Goal: Information Seeking & Learning: Learn about a topic

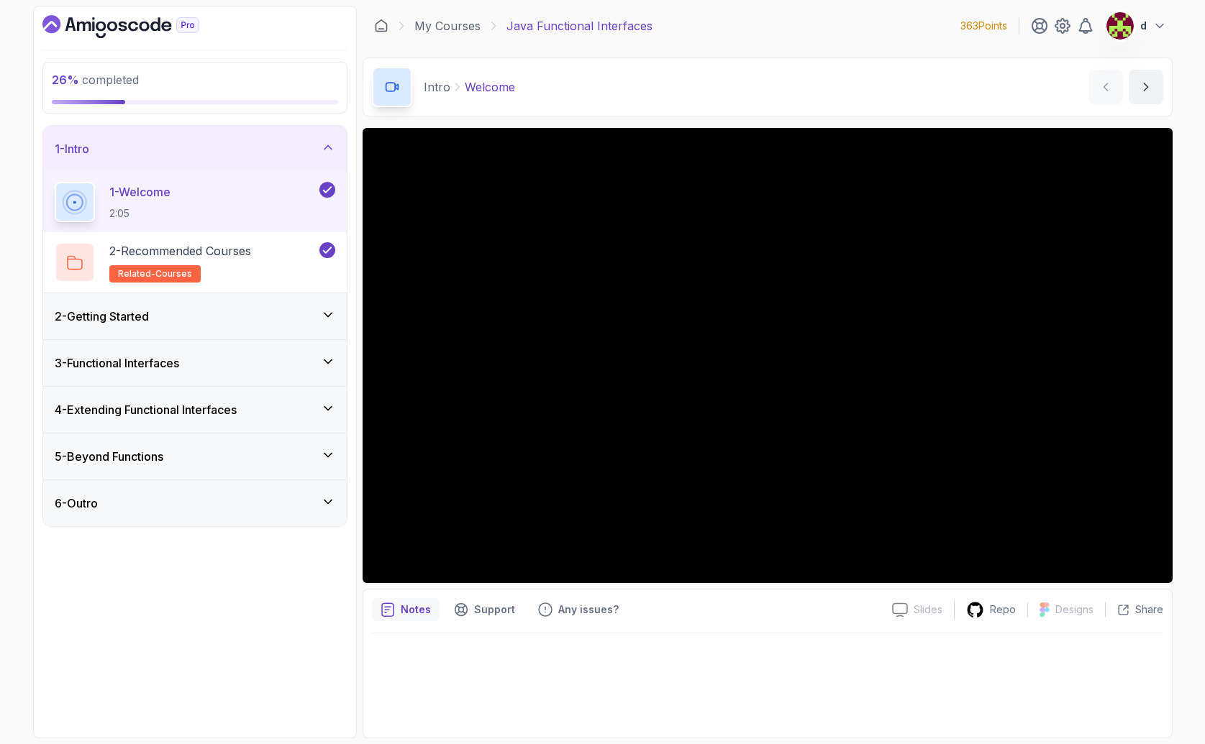
click at [180, 311] on div "2 - Getting Started" at bounding box center [195, 316] width 281 height 17
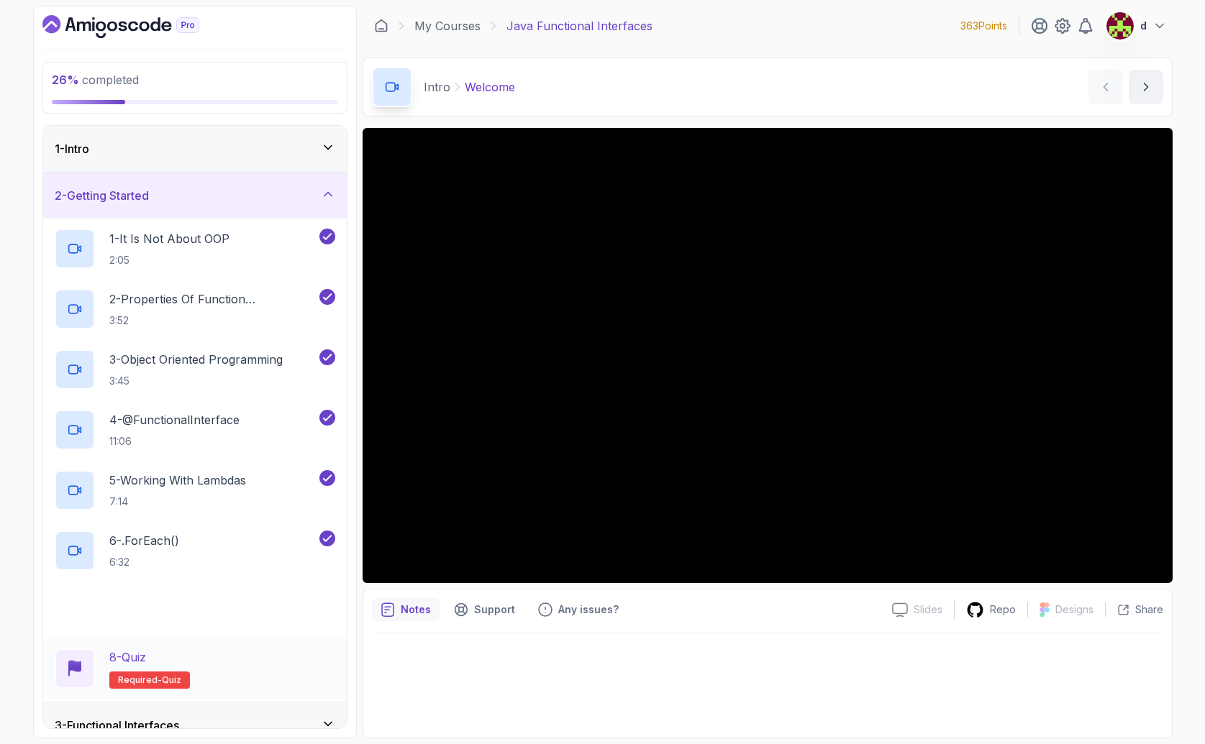
scroll to position [160, 0]
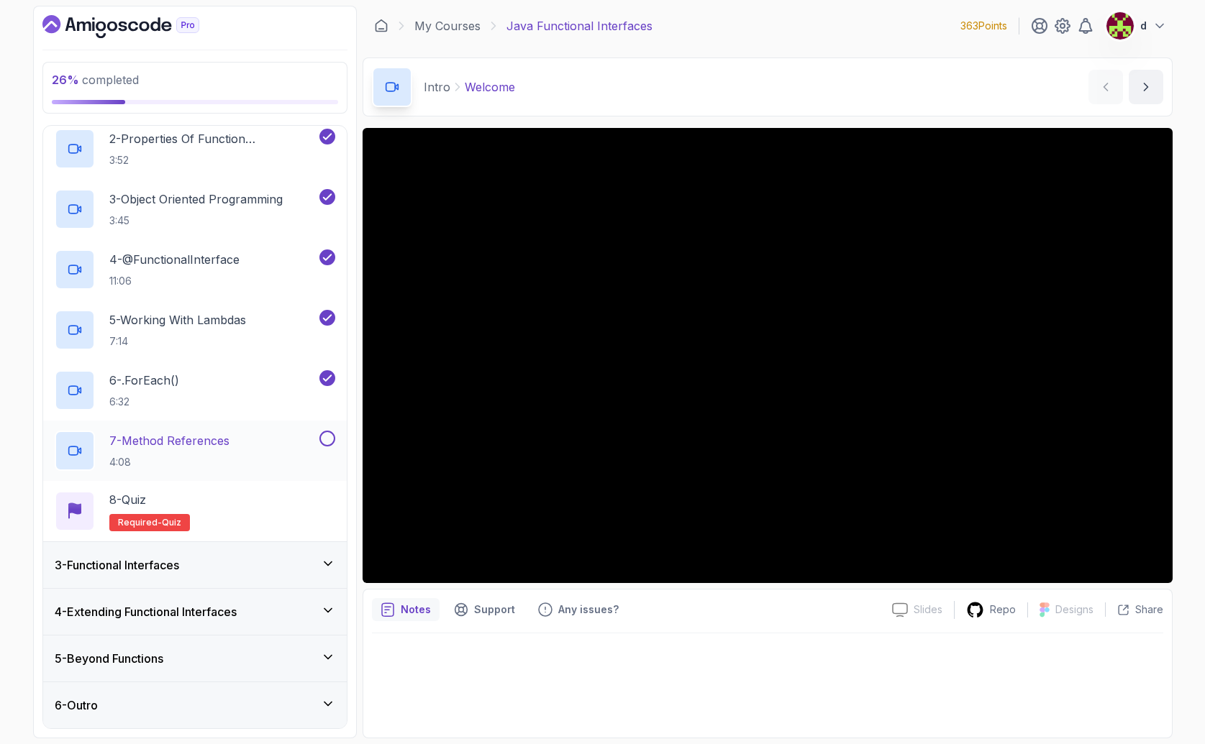
click at [237, 450] on div "7 - Method References 4:08" at bounding box center [186, 451] width 262 height 40
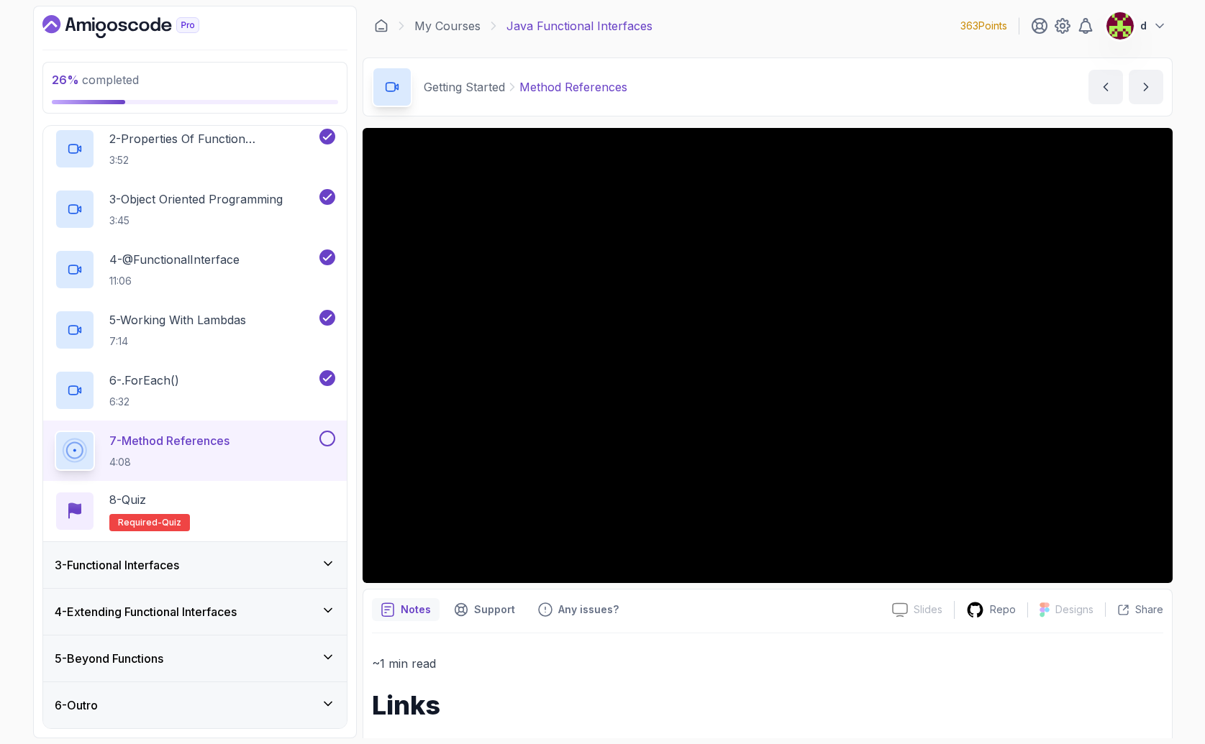
click at [198, 574] on div "3 - Functional Interfaces" at bounding box center [195, 565] width 304 height 46
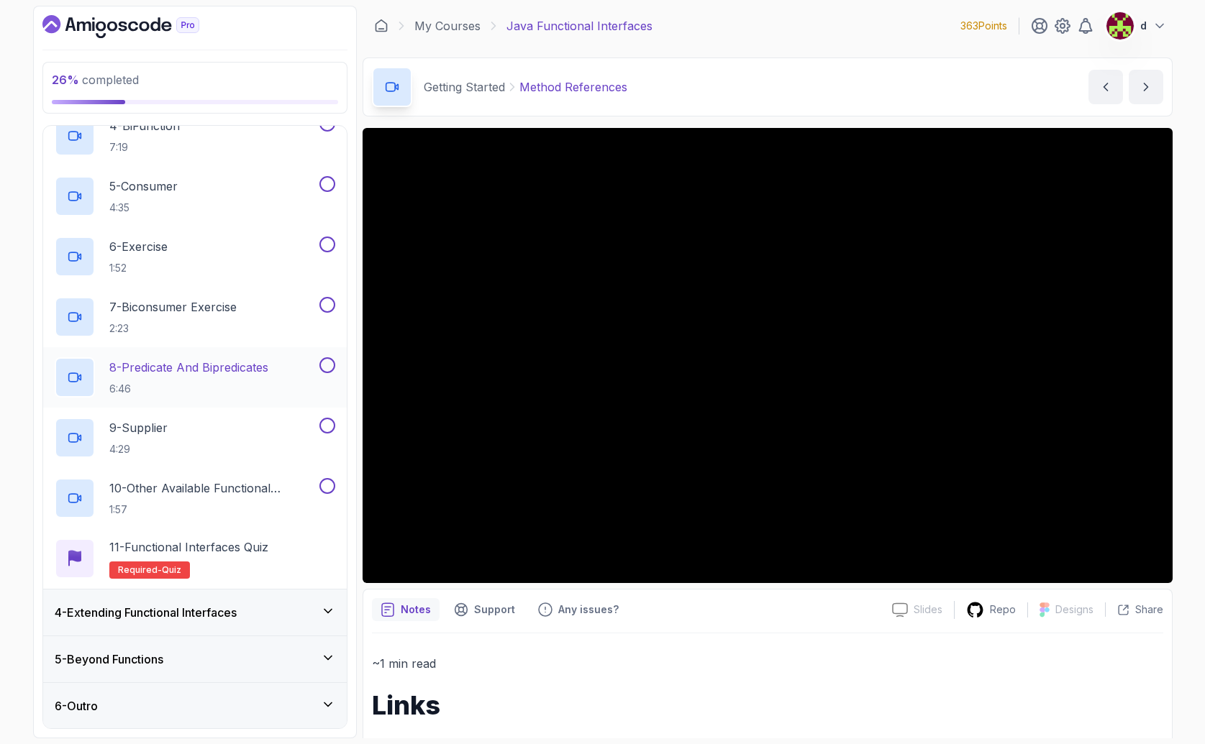
scroll to position [342, 0]
click at [242, 599] on div "4 - Extending Functional Interfaces" at bounding box center [195, 612] width 304 height 46
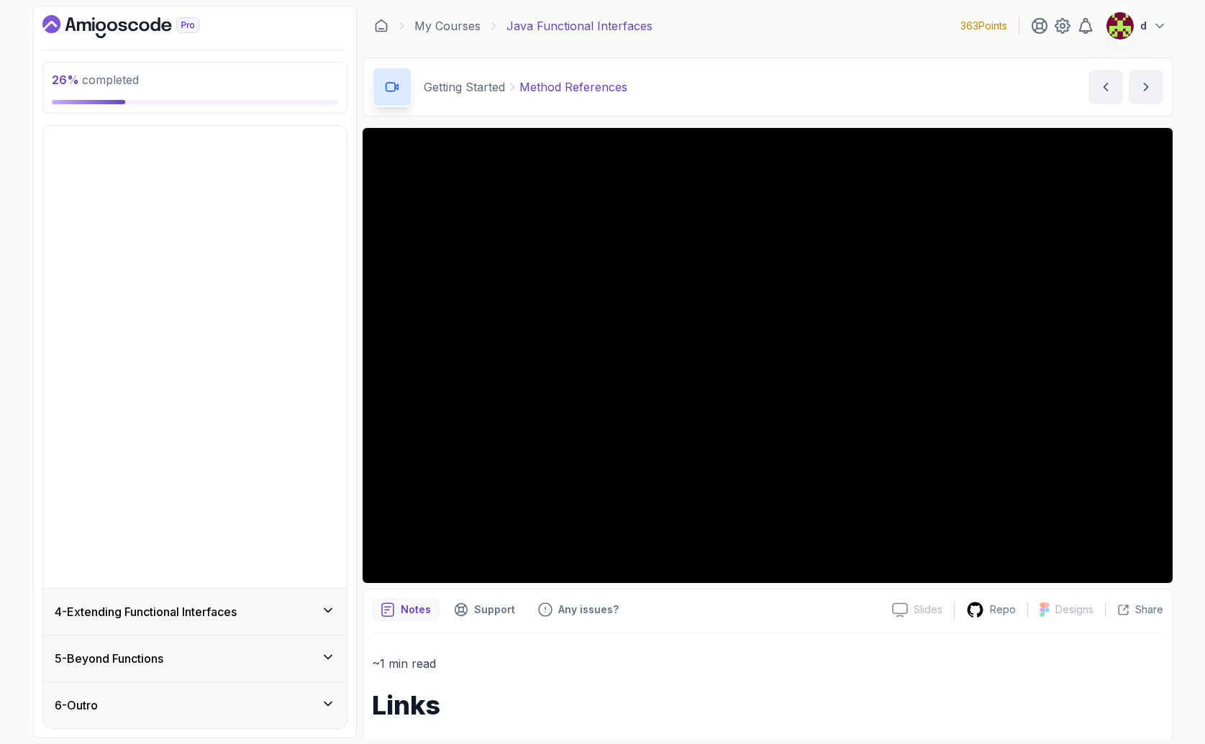
scroll to position [0, 0]
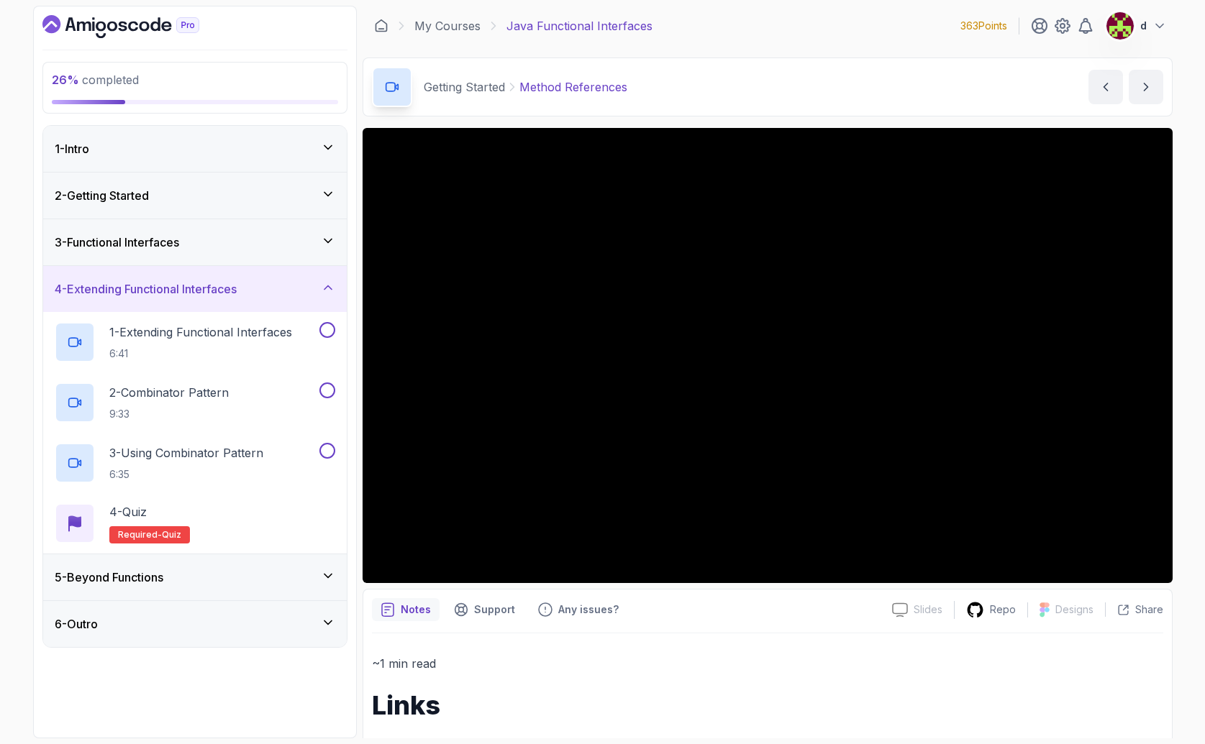
click at [163, 243] on h3 "3 - Functional Interfaces" at bounding box center [117, 242] width 124 height 17
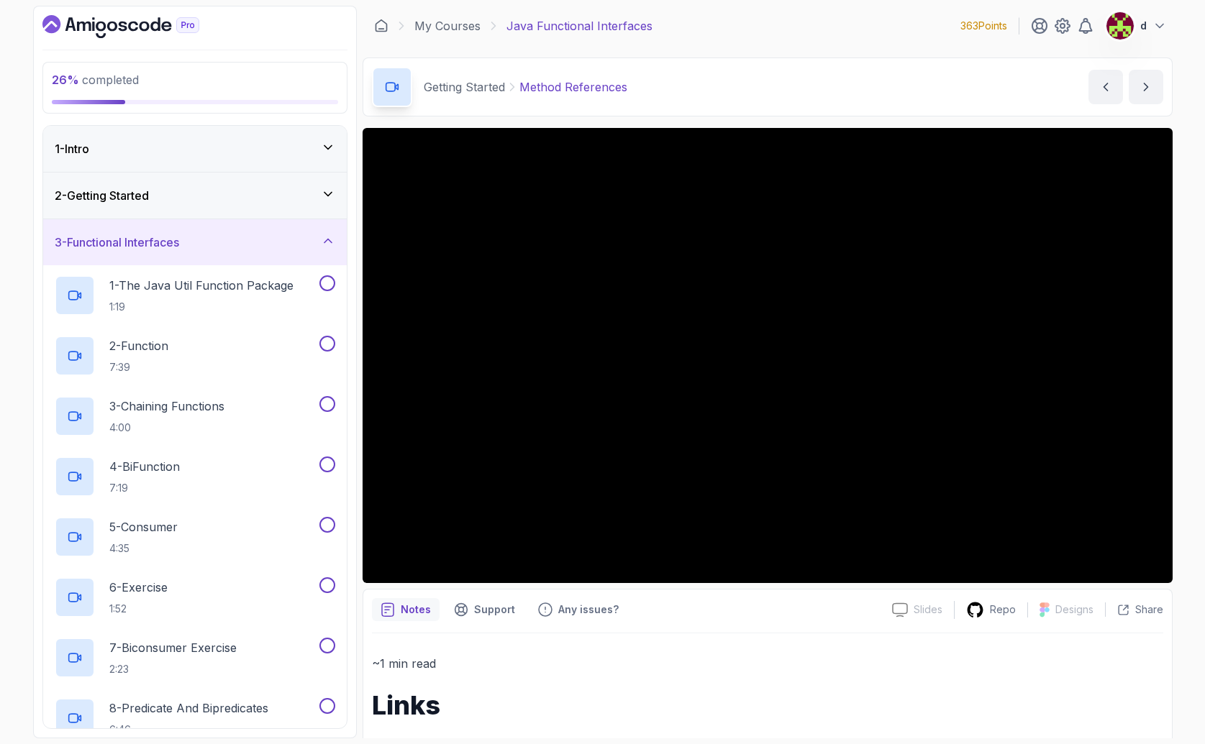
click at [162, 201] on div "2 - Getting Started" at bounding box center [195, 195] width 281 height 17
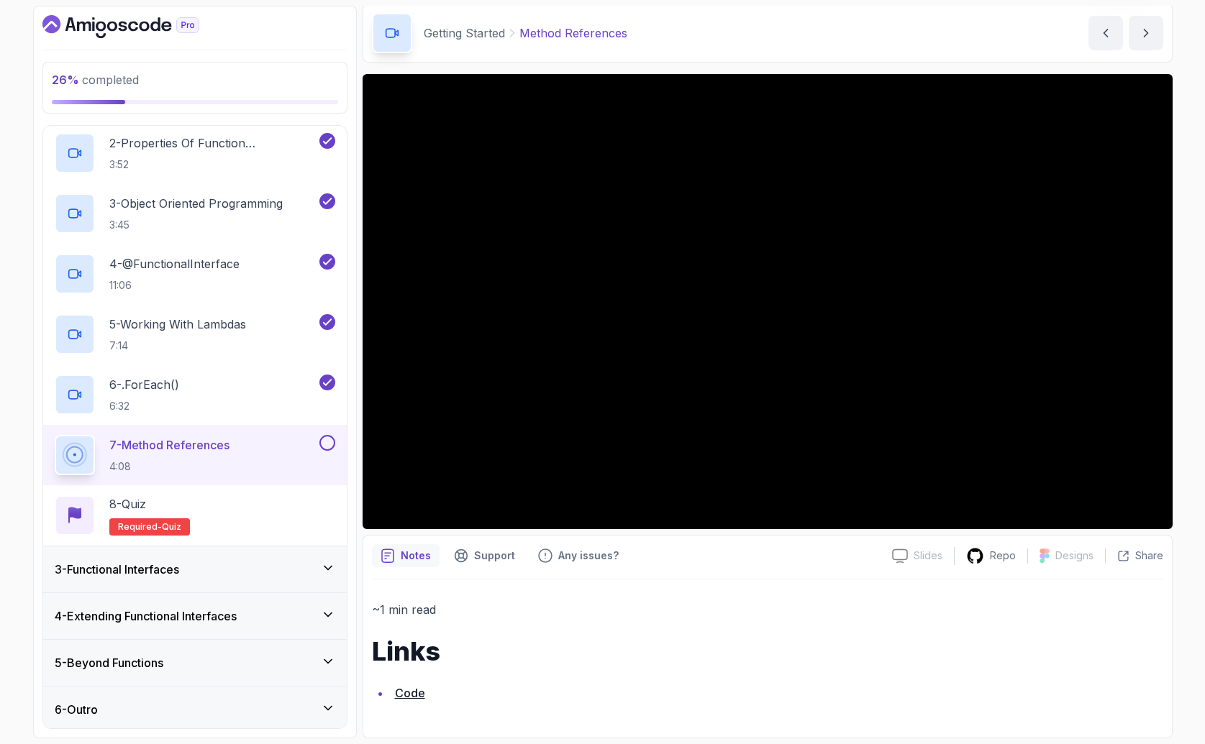
scroll to position [160, 0]
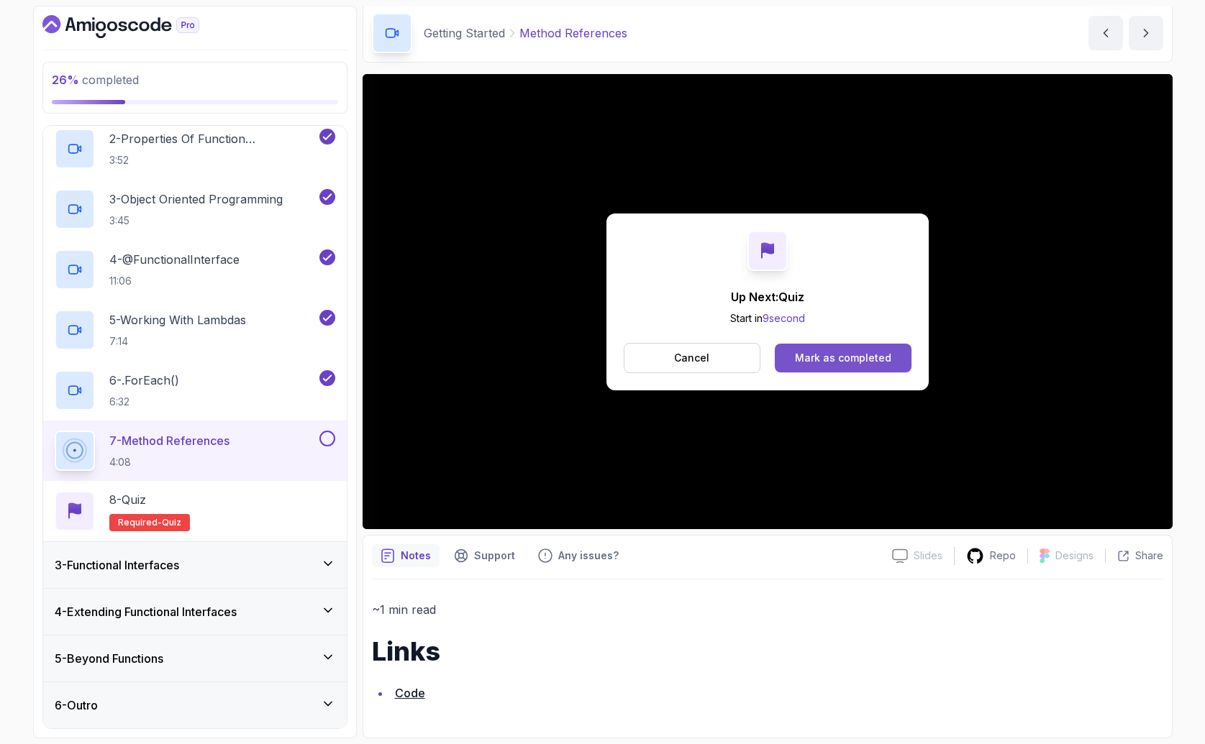
click at [843, 362] on div "Mark as completed" at bounding box center [843, 358] width 96 height 14
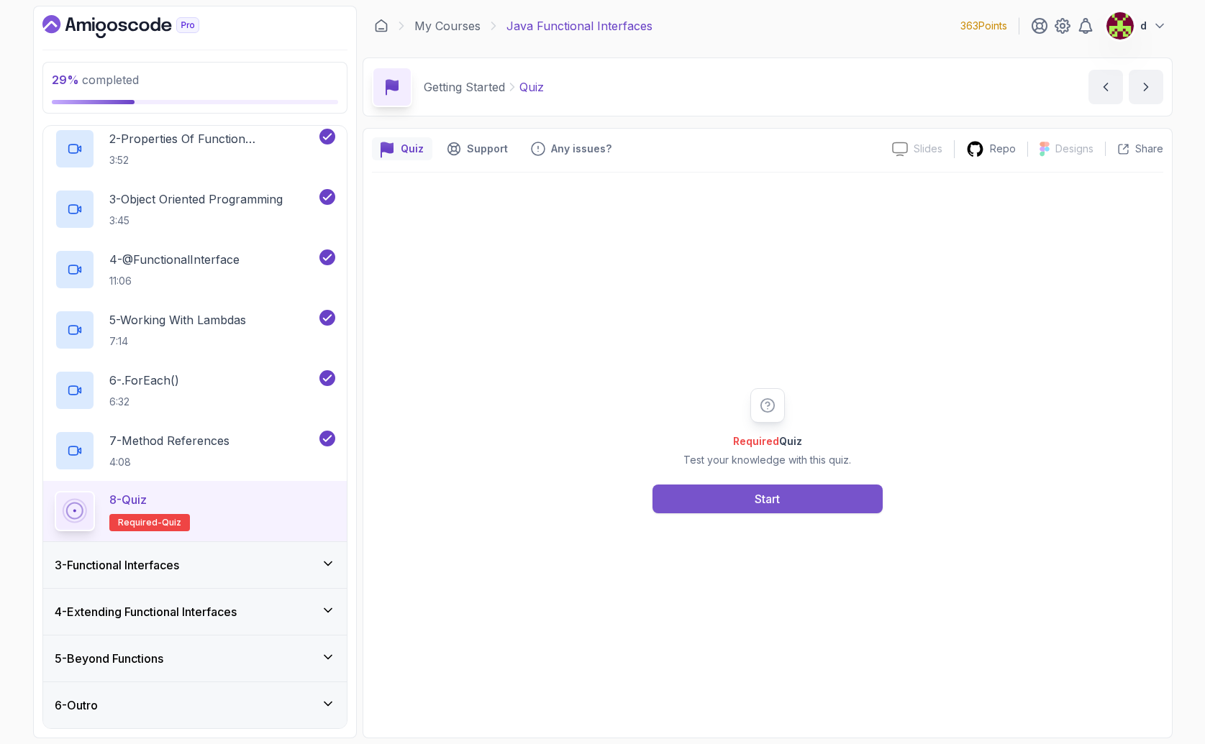
click at [762, 510] on button "Start" at bounding box center [767, 499] width 230 height 29
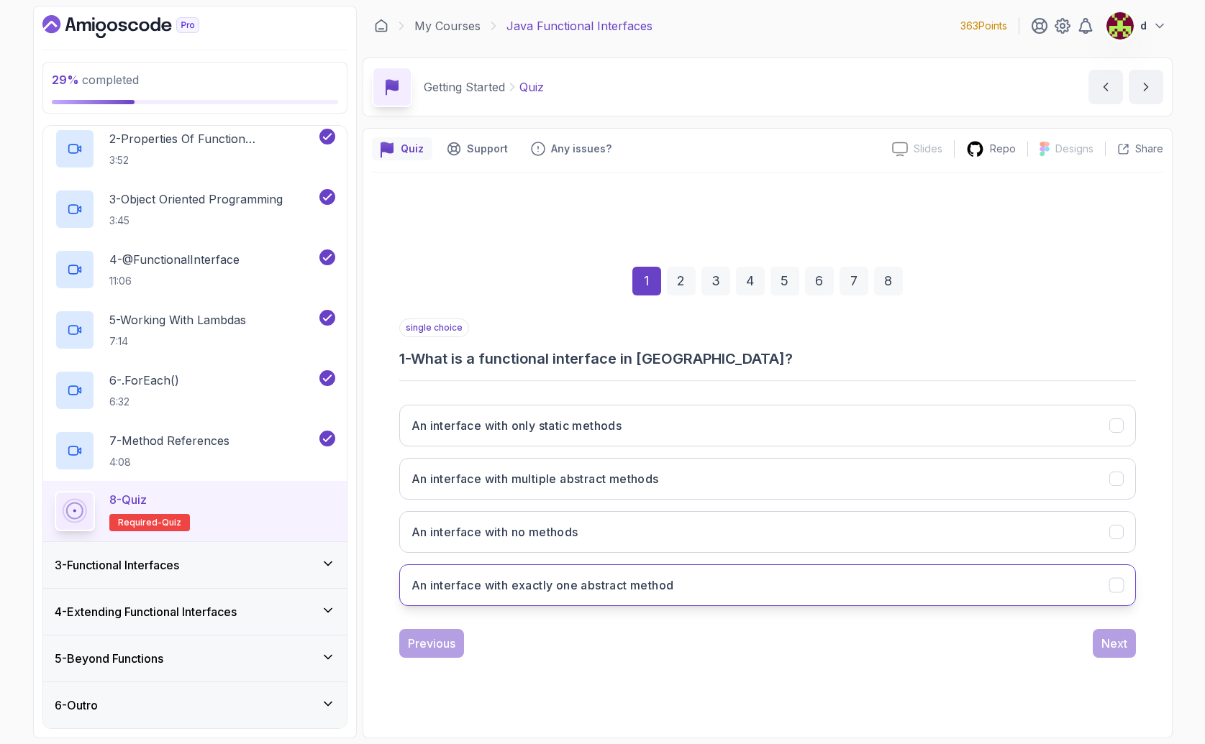
drag, startPoint x: 539, startPoint y: 595, endPoint x: 549, endPoint y: 593, distance: 9.5
click at [538, 595] on button "An interface with exactly one abstract method" at bounding box center [767, 586] width 736 height 42
click at [1112, 647] on div "Next" at bounding box center [1114, 643] width 26 height 17
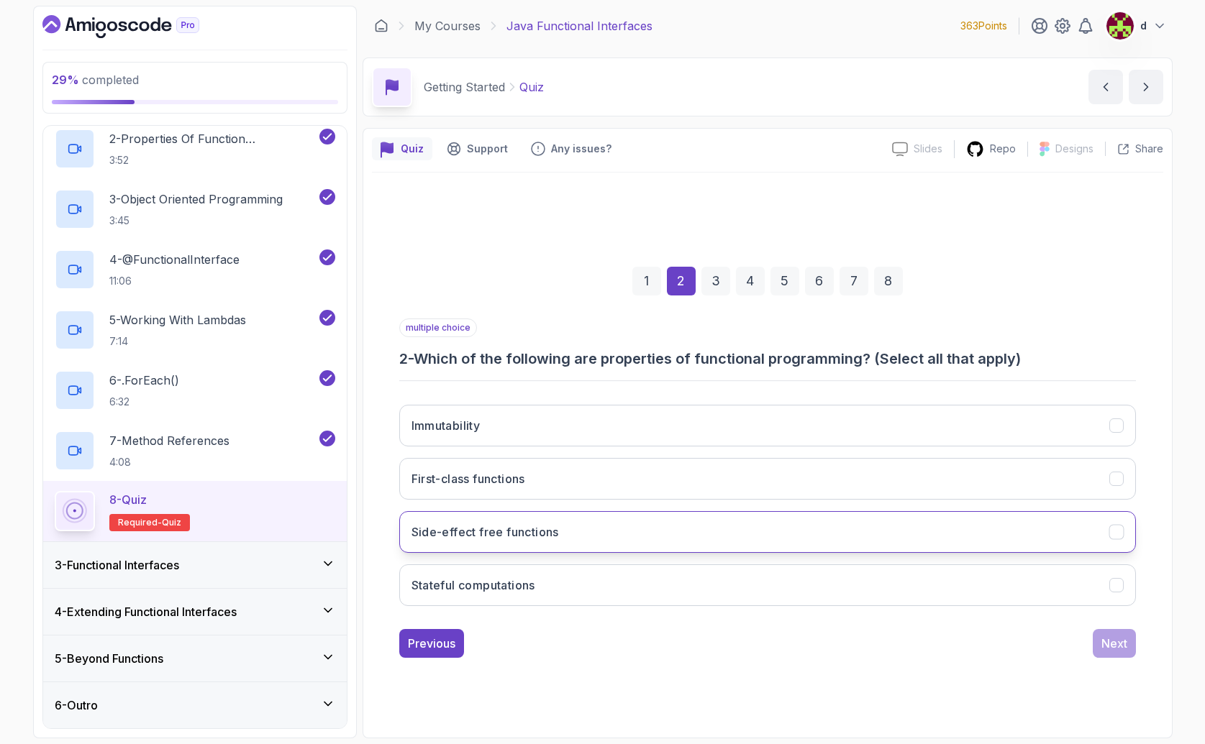
click at [493, 521] on button "Side-effect free functions" at bounding box center [767, 532] width 736 height 42
click at [490, 475] on h3 "First-class functions" at bounding box center [468, 478] width 114 height 17
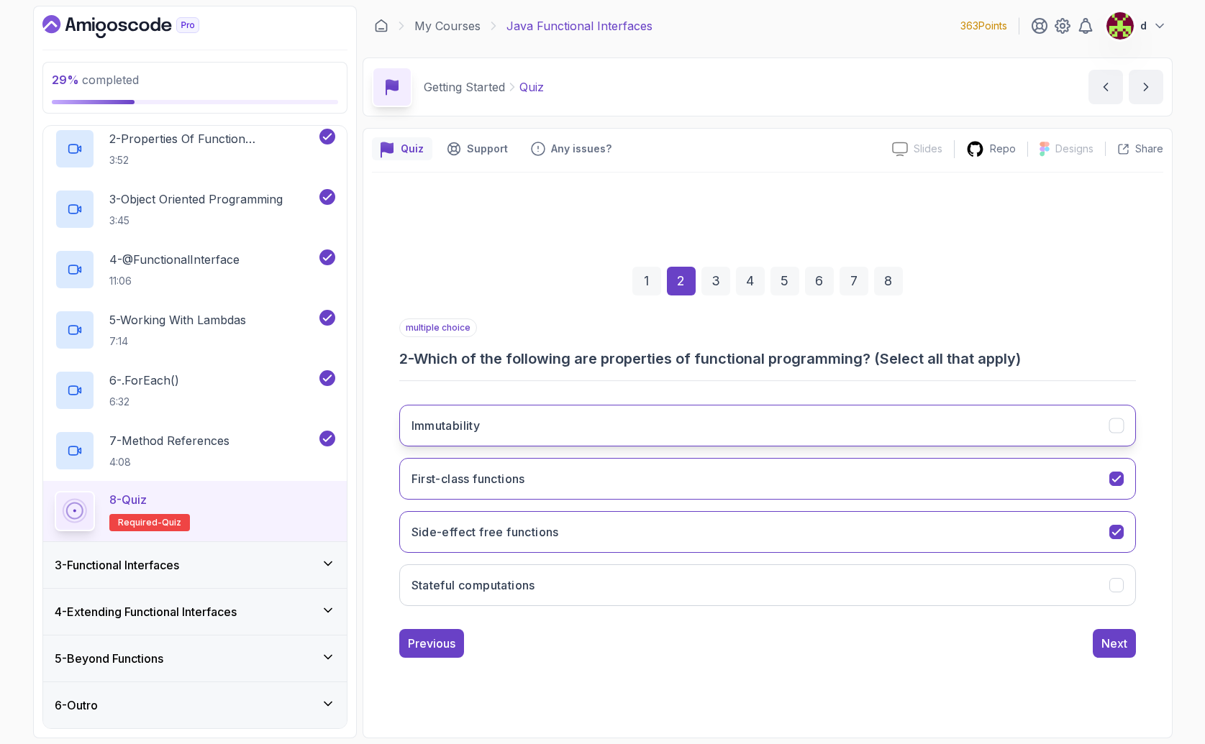
click at [535, 436] on button "Immutability" at bounding box center [767, 426] width 736 height 42
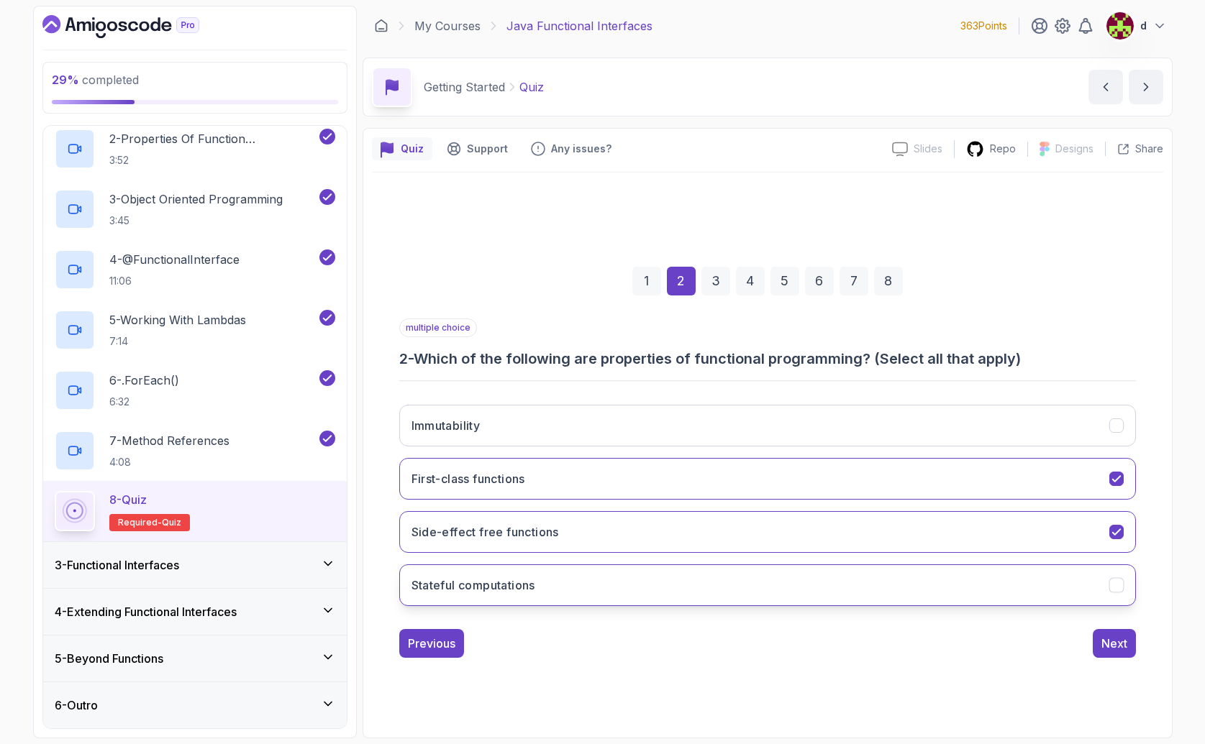
click at [578, 593] on button "Stateful computations" at bounding box center [767, 586] width 736 height 42
click at [1126, 646] on div "Next" at bounding box center [1114, 643] width 26 height 17
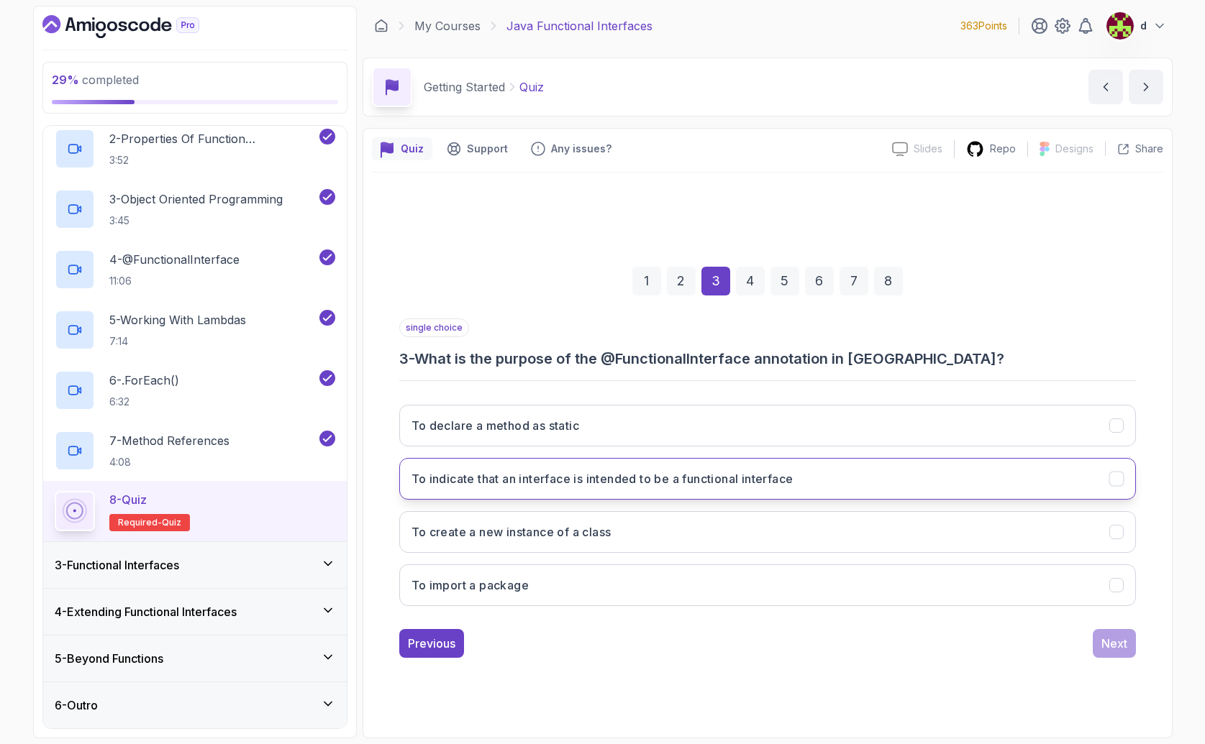
click at [542, 488] on button "To indicate that an interface is intended to be a functional interface" at bounding box center [767, 479] width 736 height 42
click at [1108, 637] on div "Next" at bounding box center [1114, 643] width 26 height 17
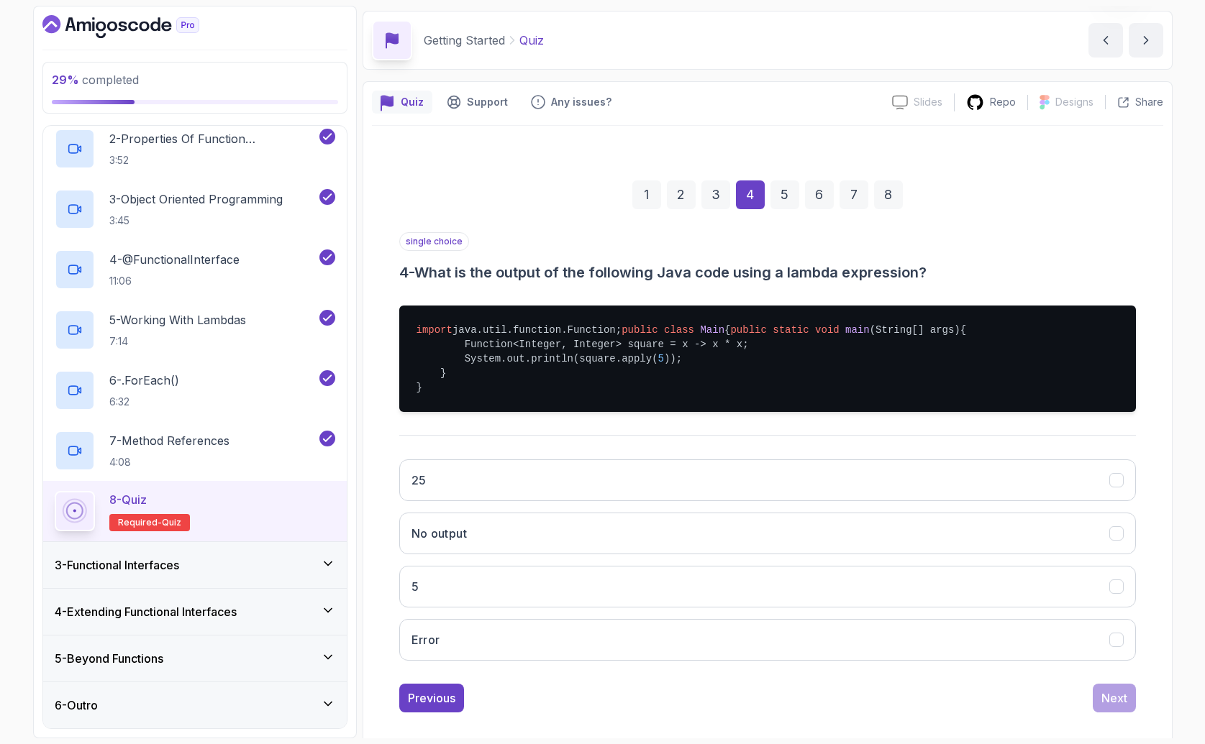
scroll to position [100, 0]
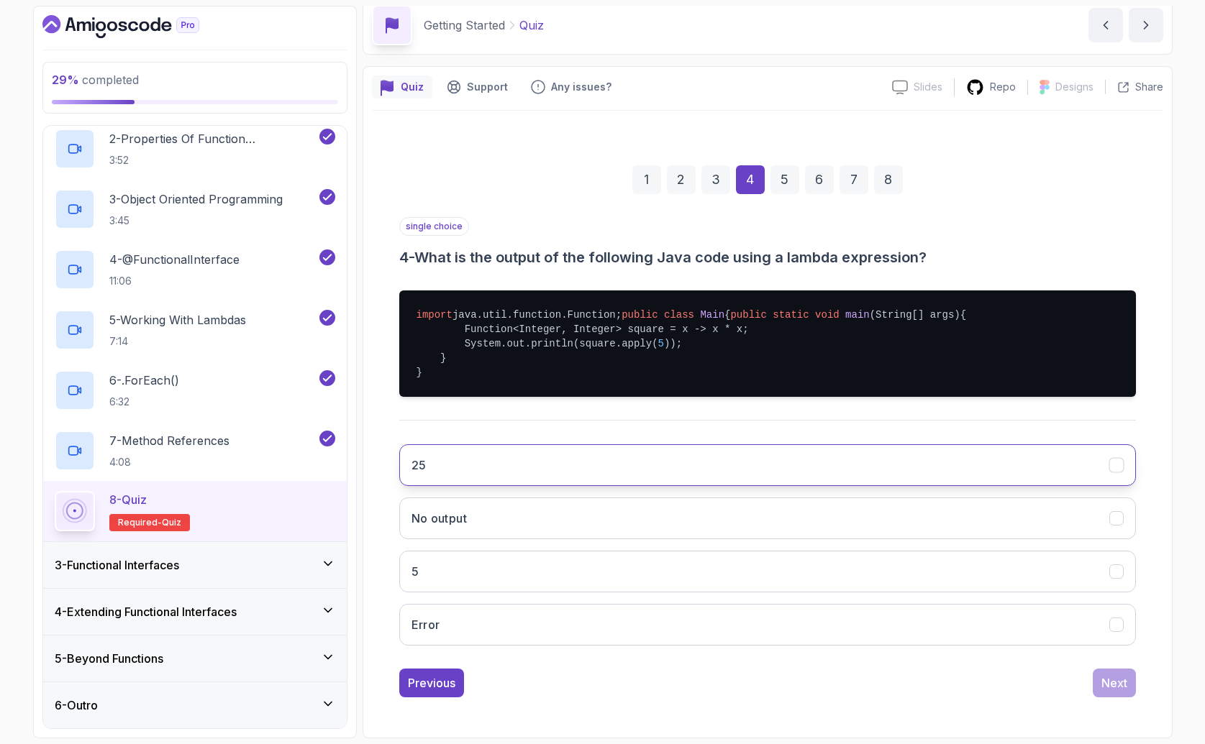
click at [490, 473] on button "25" at bounding box center [767, 465] width 736 height 42
click at [1115, 697] on button "Next" at bounding box center [1114, 683] width 43 height 29
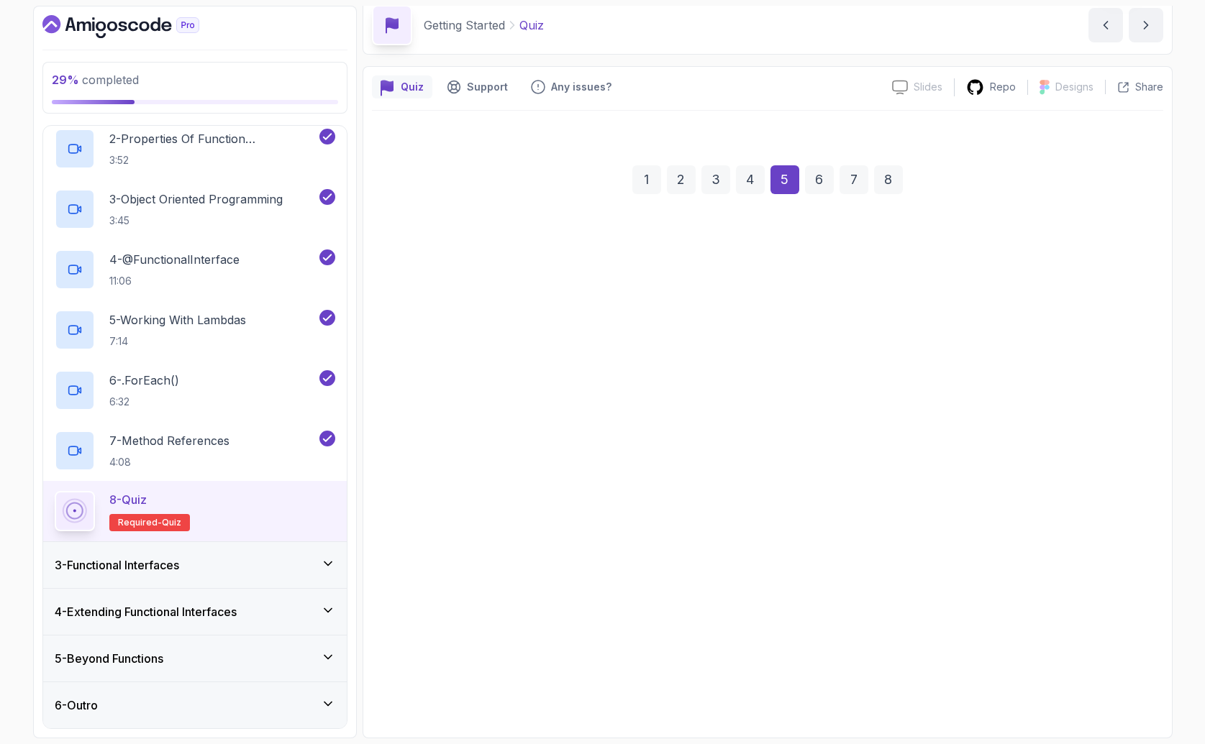
scroll to position [0, 0]
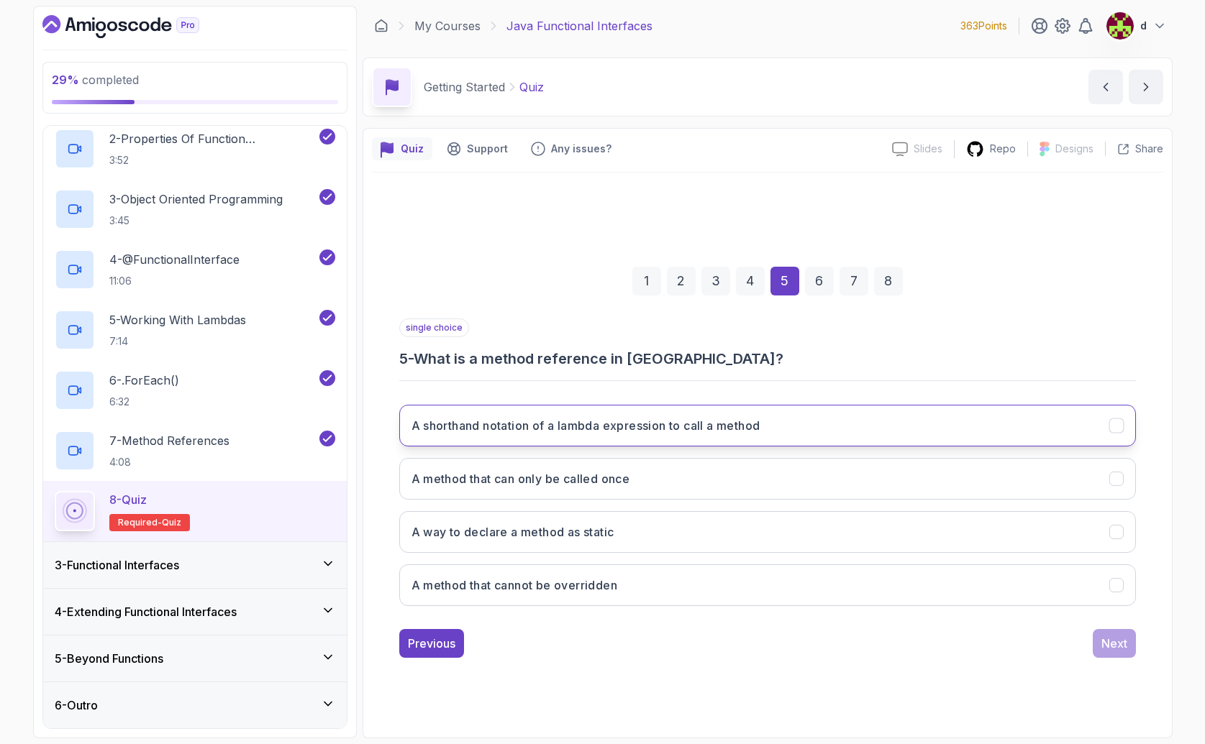
click at [693, 427] on h3 "A shorthand notation of a lambda expression to call a method" at bounding box center [585, 425] width 349 height 17
click at [1108, 649] on div "Next" at bounding box center [1114, 643] width 26 height 17
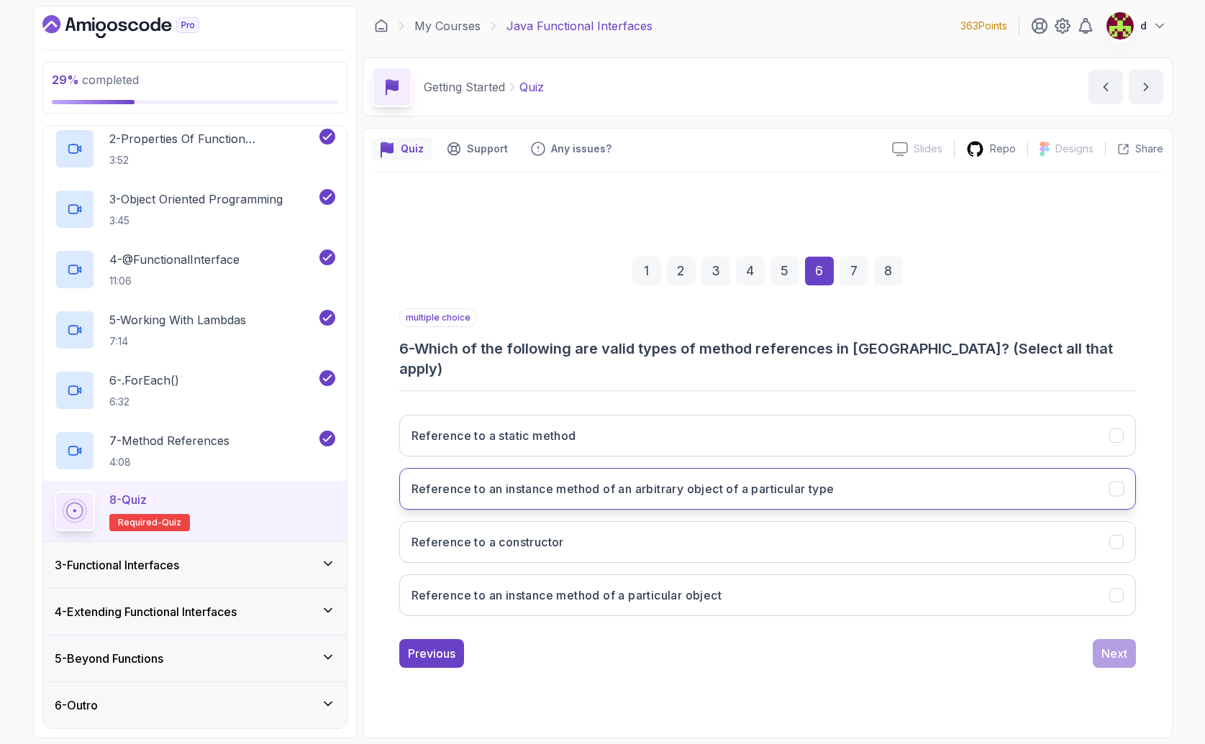
click at [655, 484] on h3 "Reference to an instance method of an arbitrary object of a particular type" at bounding box center [622, 488] width 423 height 17
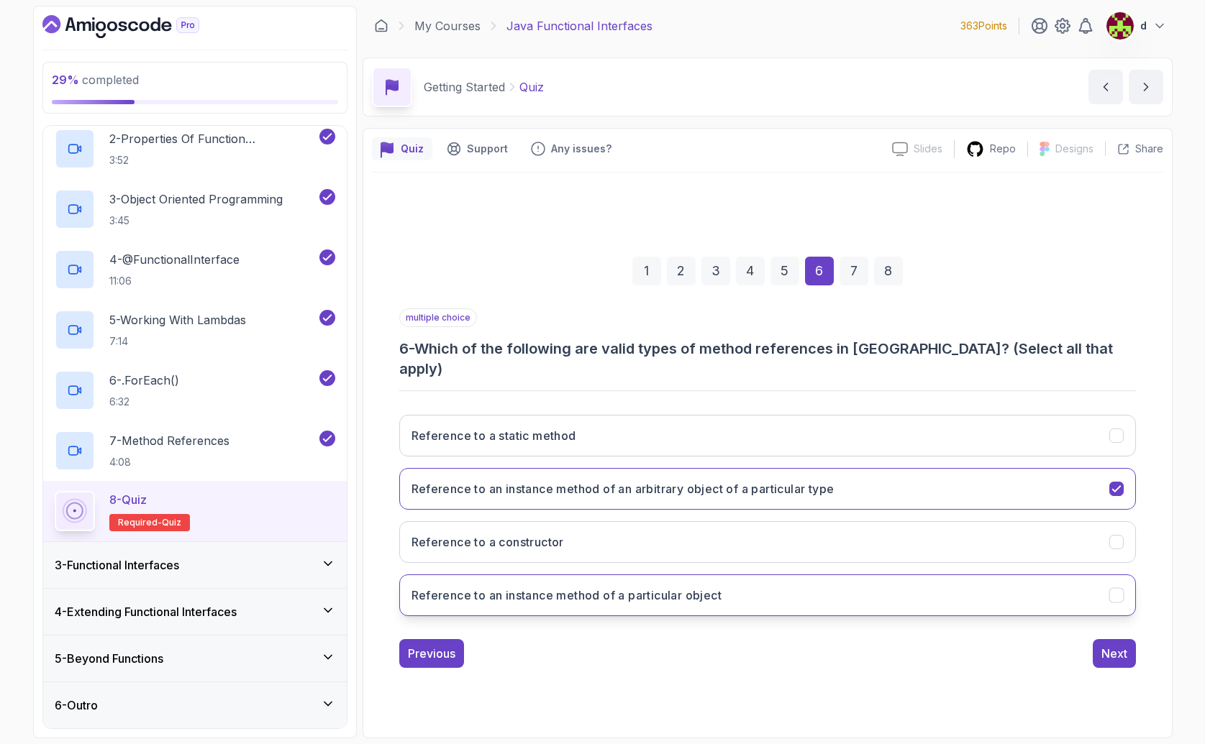
click at [593, 594] on button "Reference to an instance method of a particular object" at bounding box center [767, 596] width 736 height 42
click at [621, 420] on button "Reference to a static method" at bounding box center [767, 436] width 736 height 42
click at [1118, 645] on div "Next" at bounding box center [1114, 653] width 26 height 17
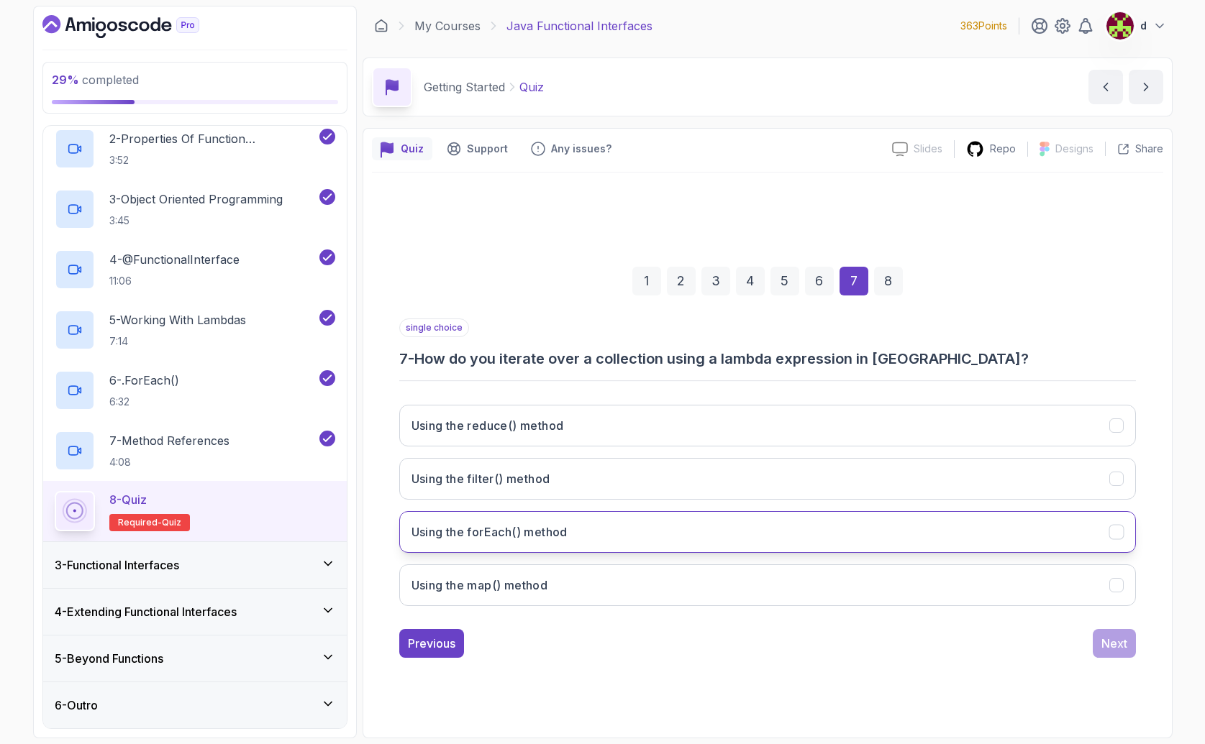
click at [557, 540] on h3 "Using the forEach() method" at bounding box center [489, 532] width 156 height 17
click at [1133, 652] on button "Next" at bounding box center [1114, 643] width 43 height 29
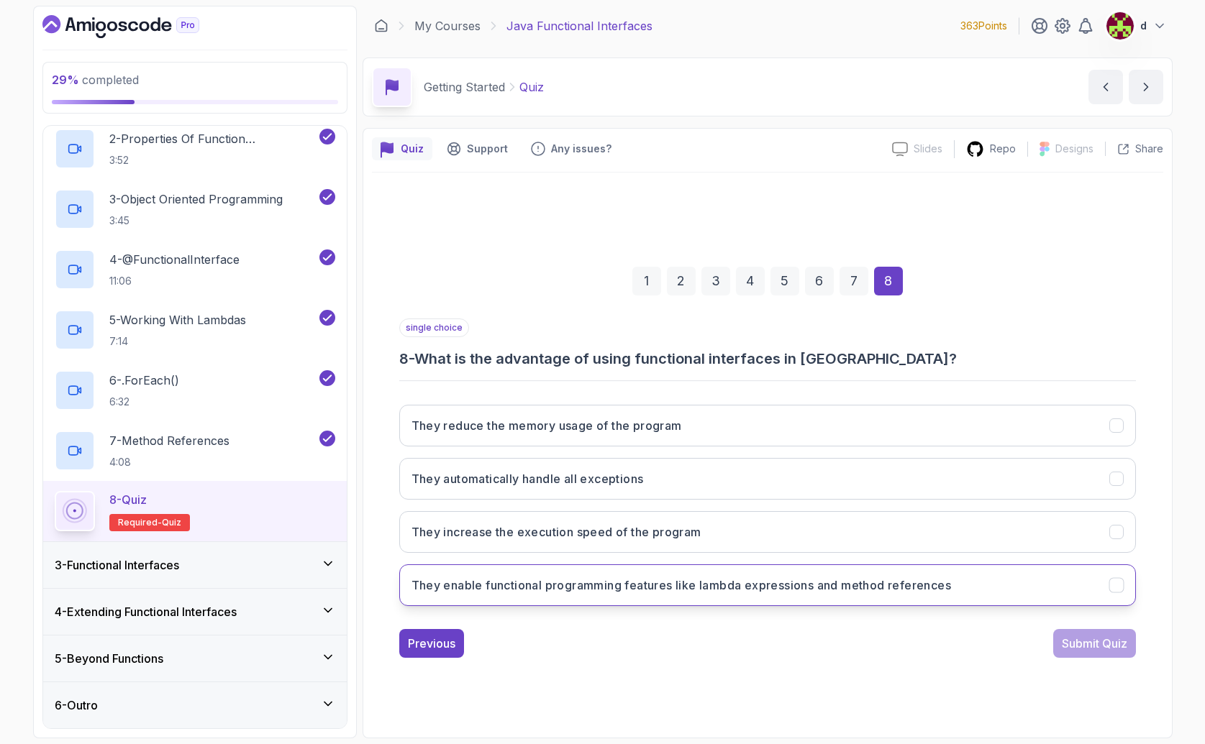
click at [603, 593] on h3 "They enable functional programming features like lambda expressions and method …" at bounding box center [681, 585] width 540 height 17
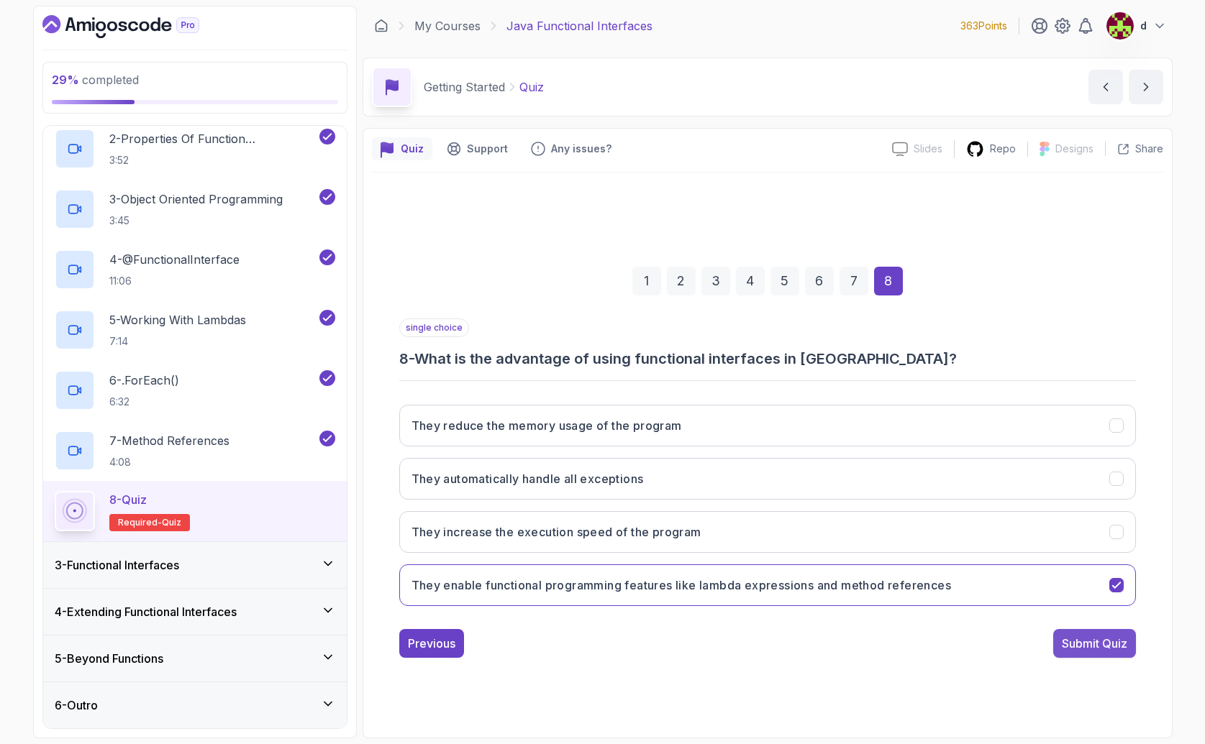
click at [1087, 649] on div "Submit Quiz" at bounding box center [1094, 643] width 65 height 17
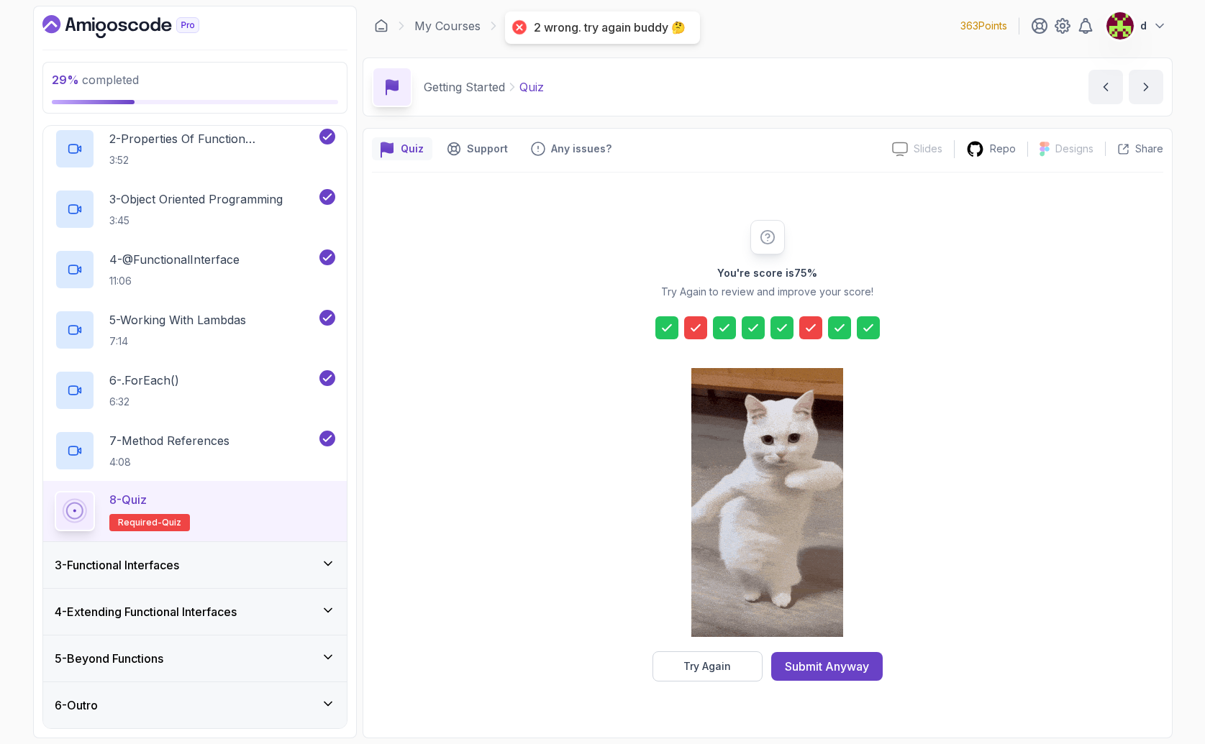
click at [703, 326] on div at bounding box center [695, 327] width 23 height 23
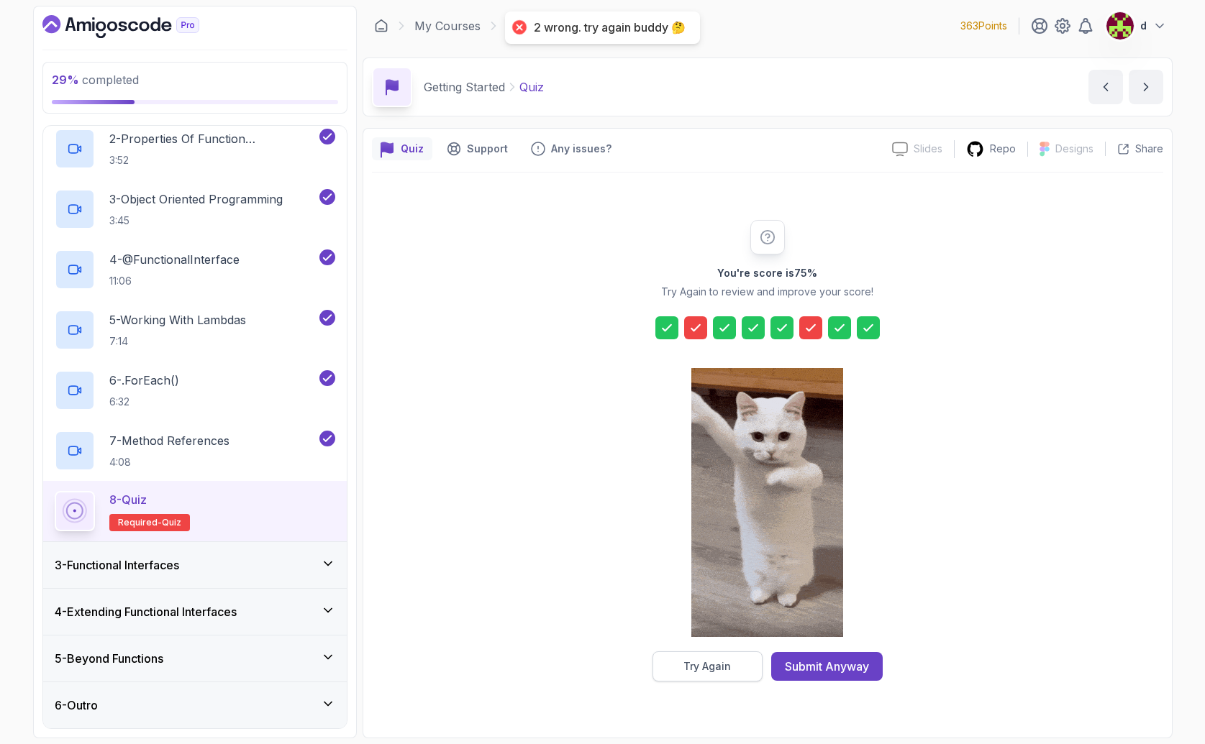
click at [701, 667] on div "Try Again" at bounding box center [706, 667] width 47 height 14
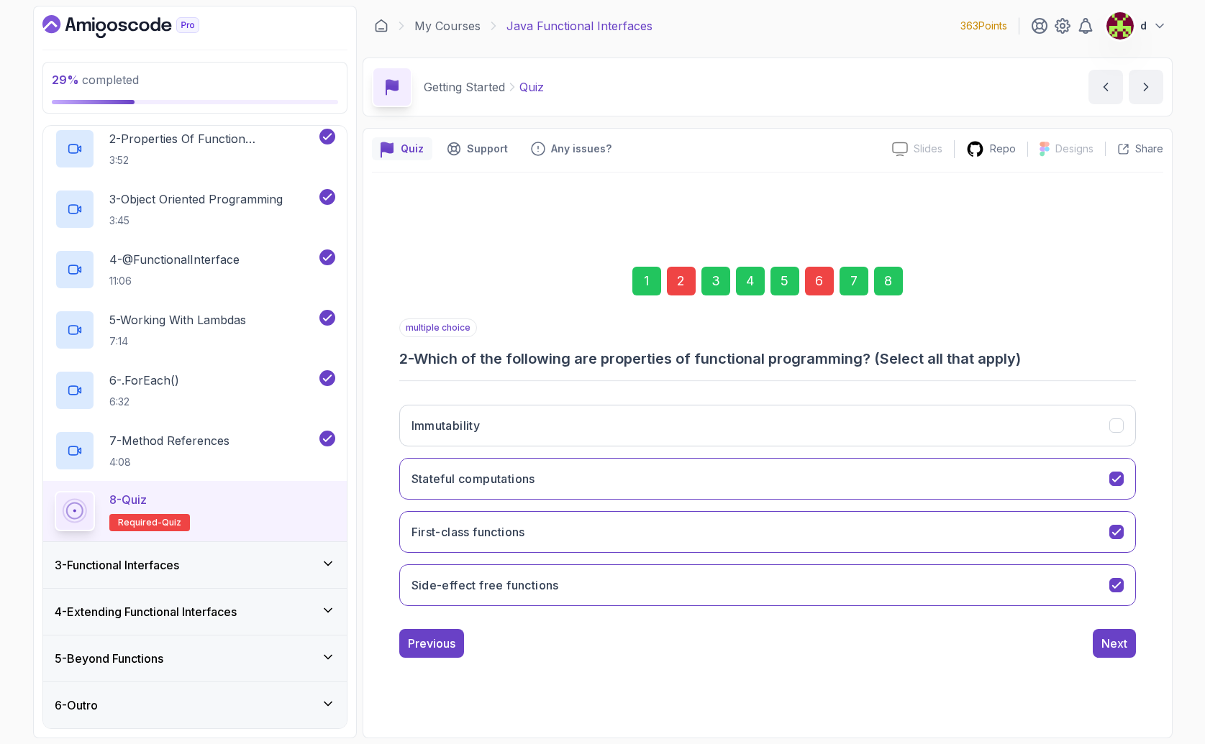
click at [688, 285] on div "2" at bounding box center [681, 281] width 29 height 29
click at [686, 286] on div "2" at bounding box center [681, 281] width 29 height 29
click at [594, 473] on button "Stateful computations" at bounding box center [767, 479] width 736 height 42
click at [594, 437] on button "Immutability" at bounding box center [767, 426] width 736 height 42
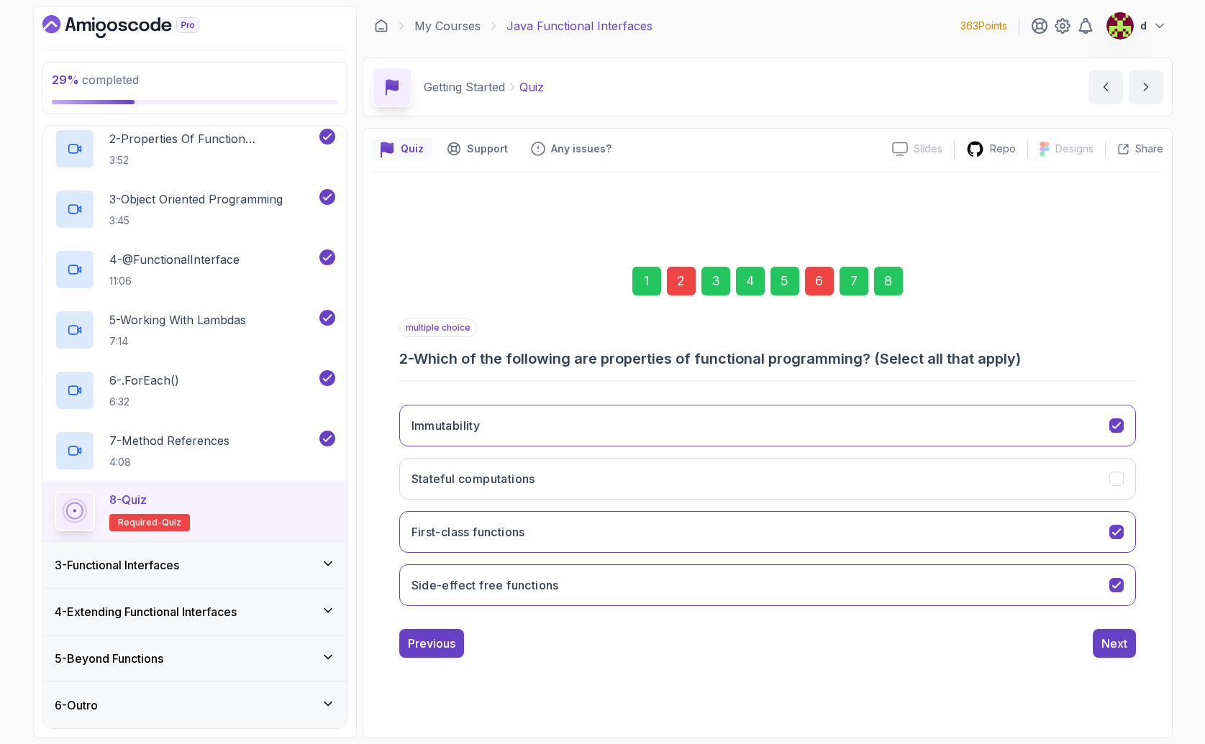
click at [818, 281] on div "6" at bounding box center [819, 281] width 29 height 29
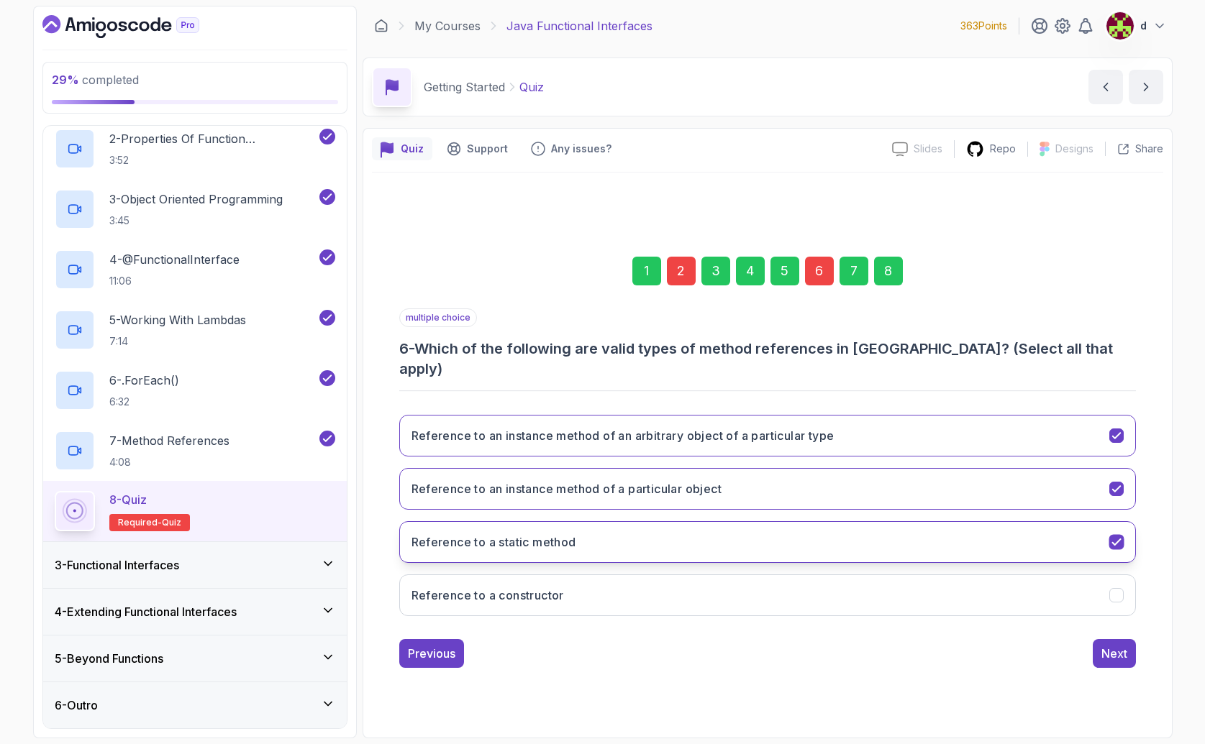
click at [590, 542] on button "Reference to a static method" at bounding box center [767, 542] width 736 height 42
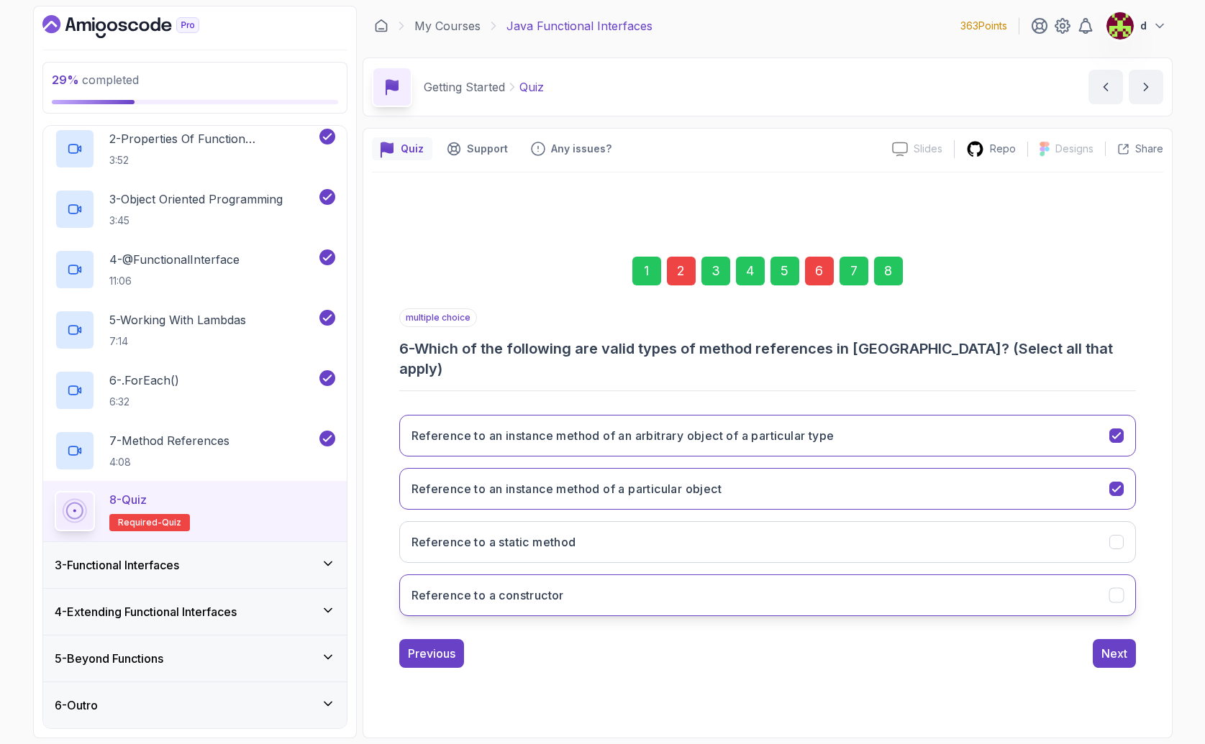
click at [583, 583] on button "Reference to a constructor" at bounding box center [767, 596] width 736 height 42
click at [601, 480] on h3 "Reference to an instance method of a particular object" at bounding box center [566, 488] width 311 height 17
click at [621, 537] on button "Reference to a static method" at bounding box center [767, 542] width 736 height 42
click at [1114, 649] on div "Next" at bounding box center [1114, 653] width 26 height 17
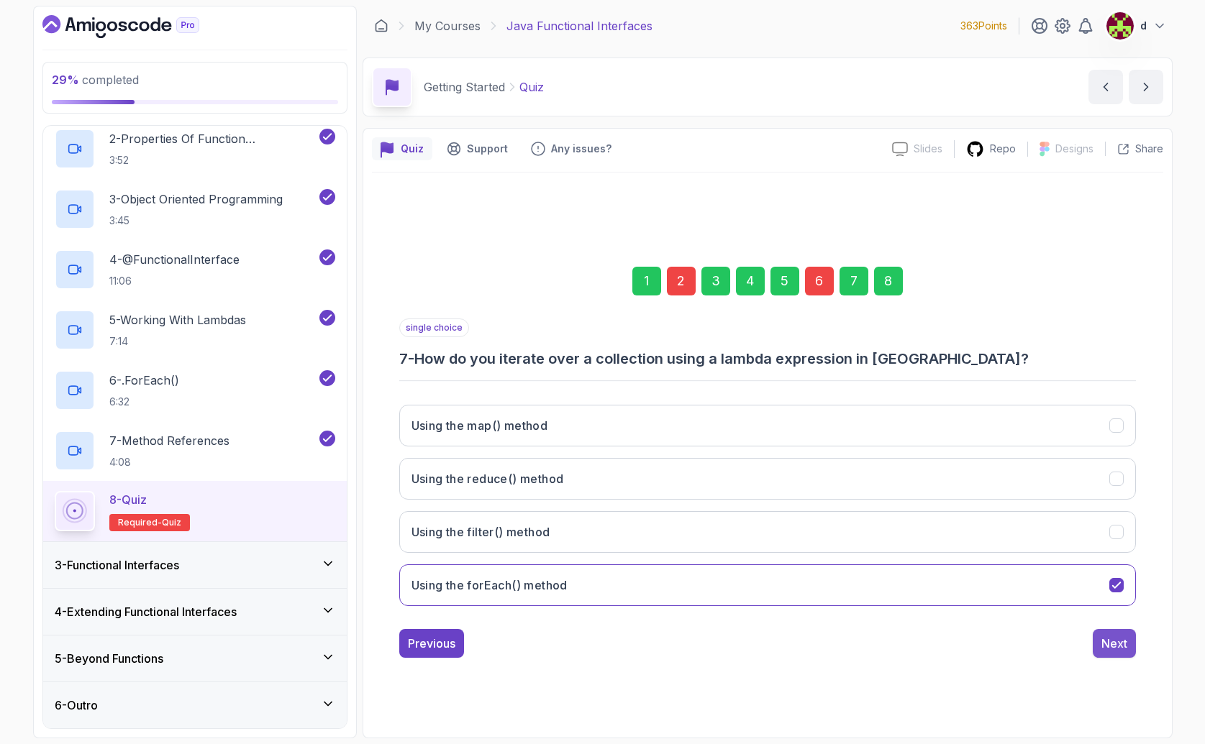
click at [1108, 635] on div "Next" at bounding box center [1114, 643] width 26 height 17
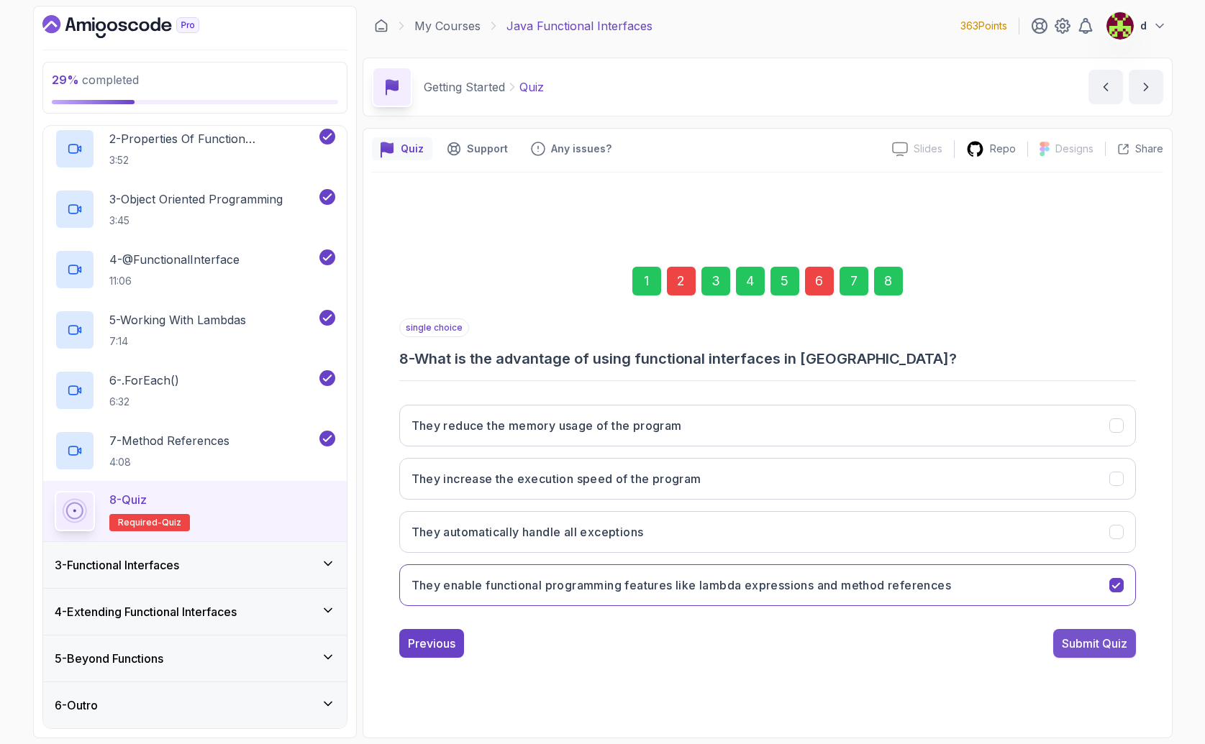
click at [1110, 637] on div "Submit Quiz" at bounding box center [1094, 643] width 65 height 17
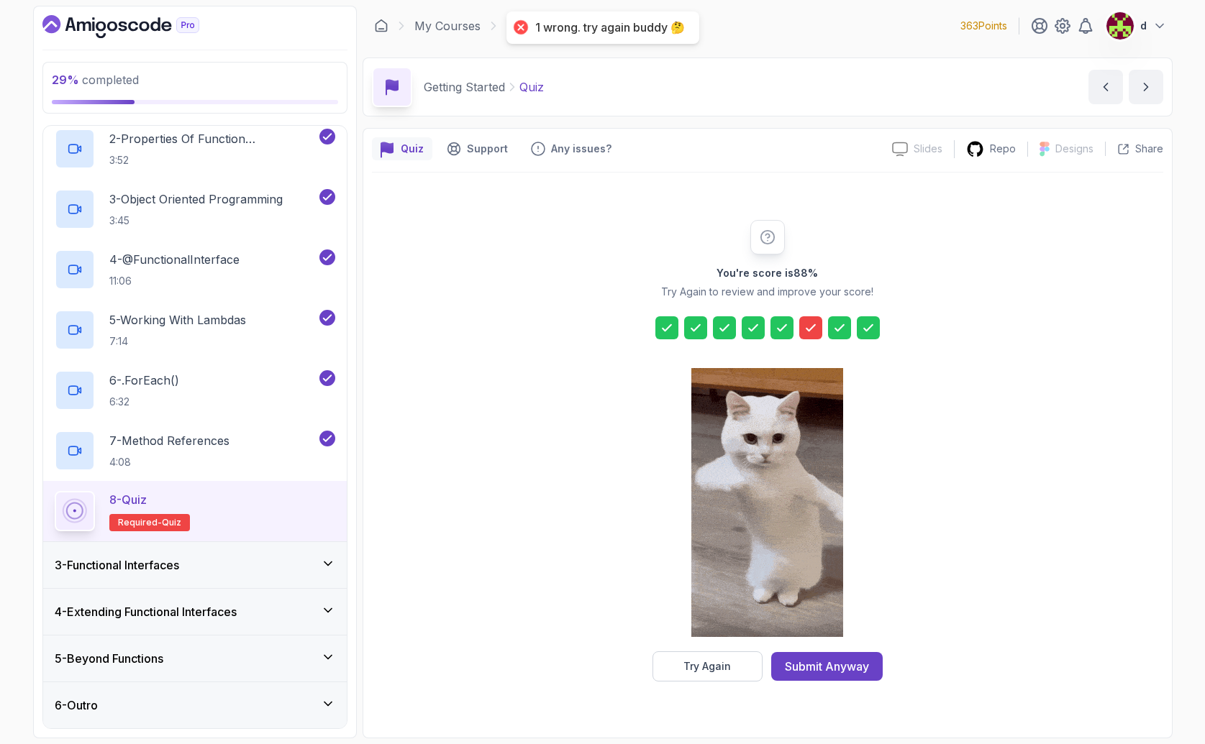
click at [810, 324] on icon at bounding box center [810, 328] width 14 height 14
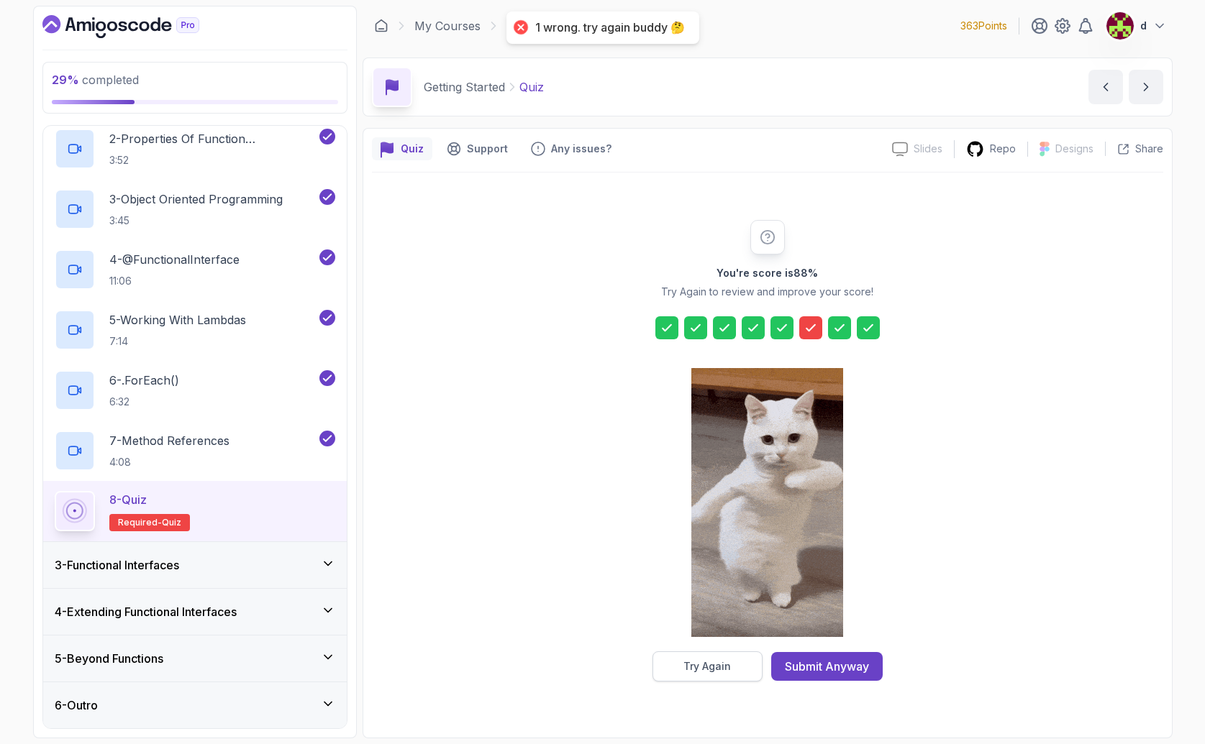
click at [719, 670] on div "Try Again" at bounding box center [706, 667] width 47 height 14
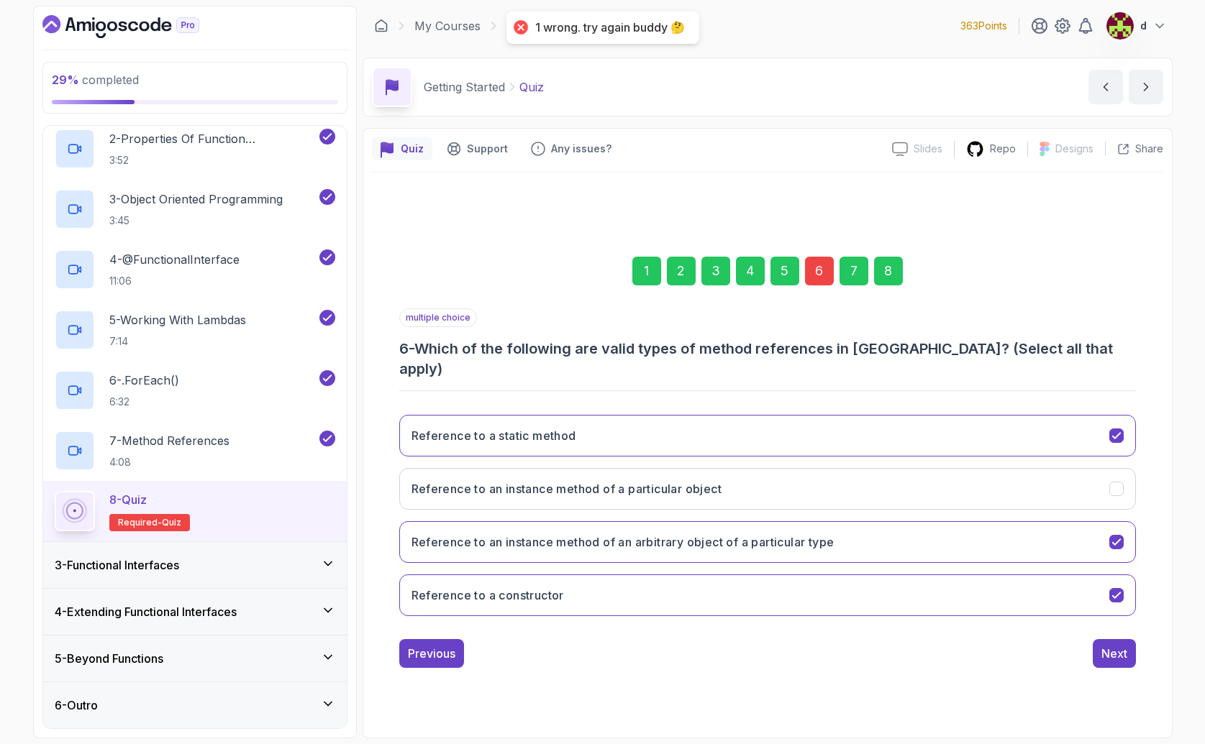
click at [822, 286] on div "6" at bounding box center [819, 271] width 29 height 29
click at [848, 486] on button "Reference to an instance method of a particular object" at bounding box center [767, 489] width 736 height 42
click at [1118, 659] on div "1 2 3 4 5 6 7 8 multiple choice 6 - Which of the following are valid types of m…" at bounding box center [767, 450] width 791 height 457
click at [1122, 648] on div "Next" at bounding box center [1114, 653] width 26 height 17
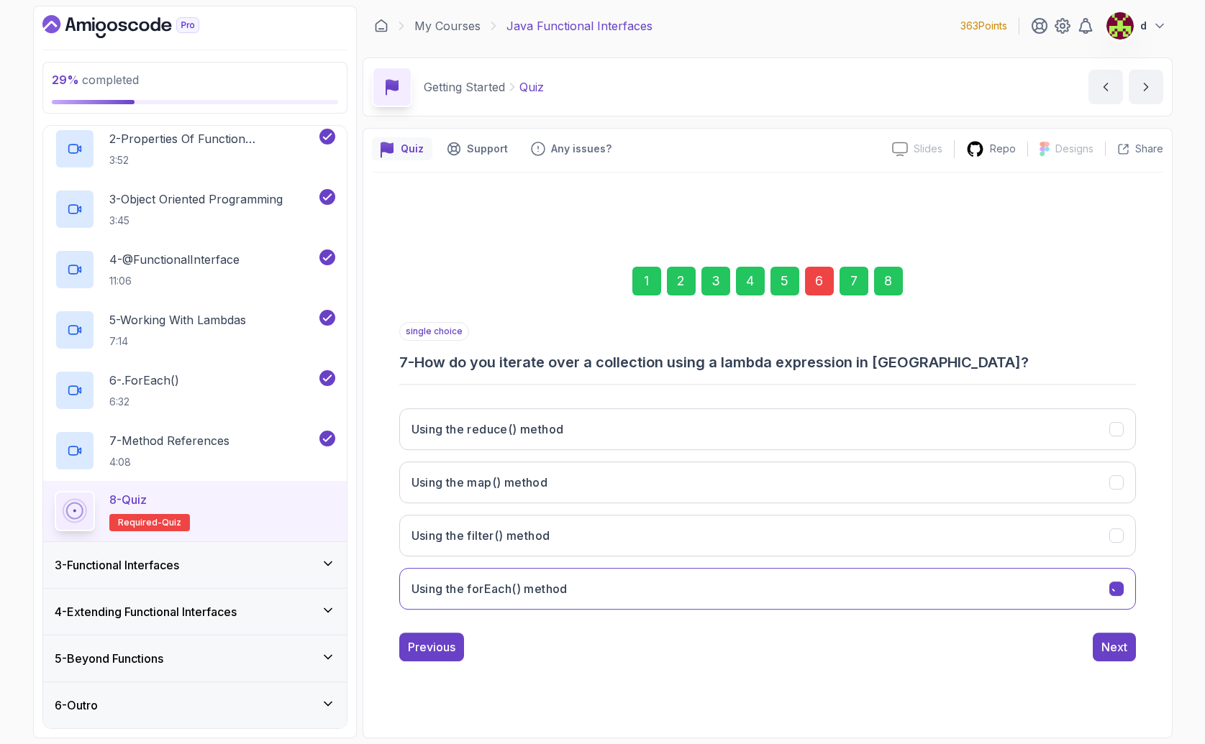
click at [1122, 644] on div "Next" at bounding box center [1114, 647] width 26 height 17
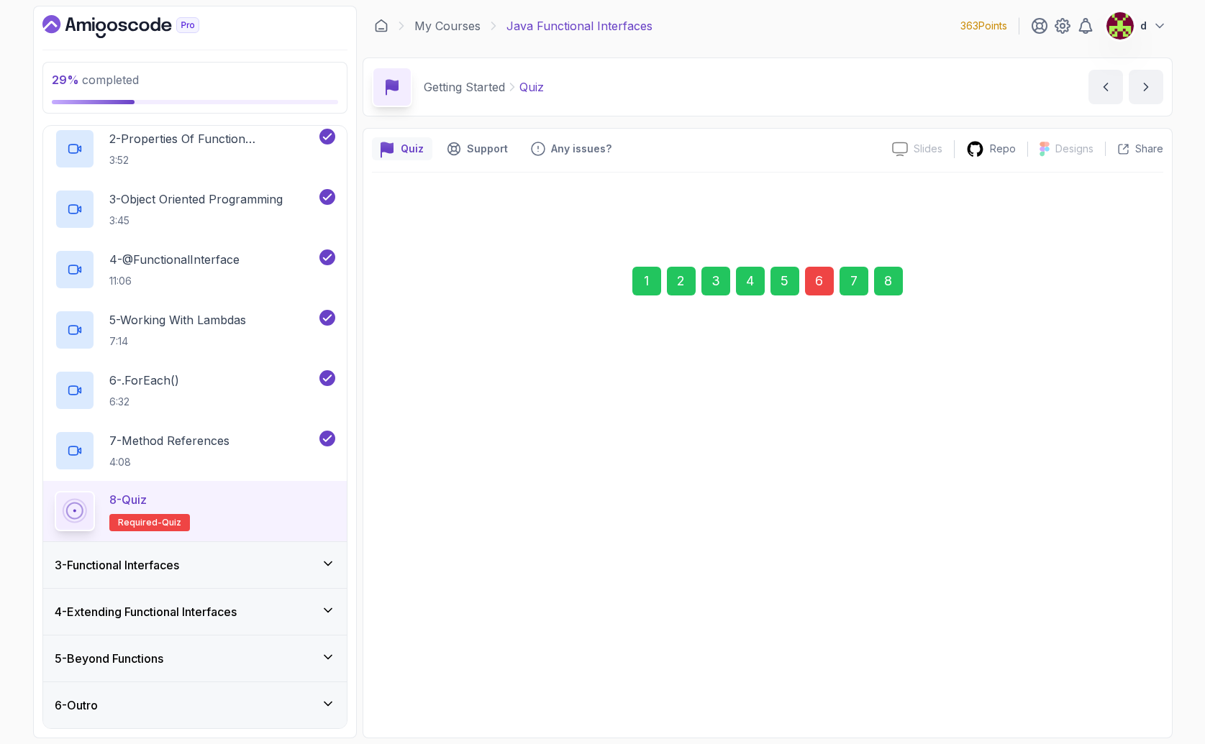
click at [1122, 644] on div "Submit Quiz" at bounding box center [1094, 642] width 65 height 17
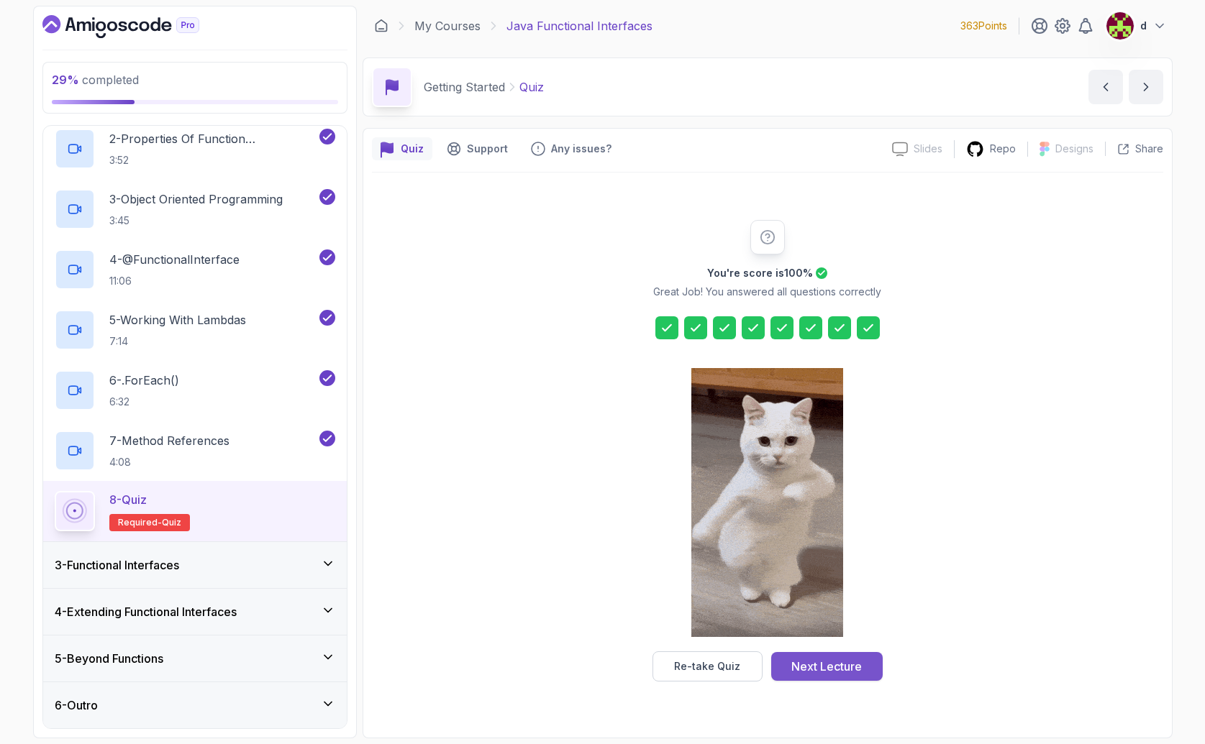
click at [807, 658] on div "Next Lecture" at bounding box center [826, 666] width 70 height 17
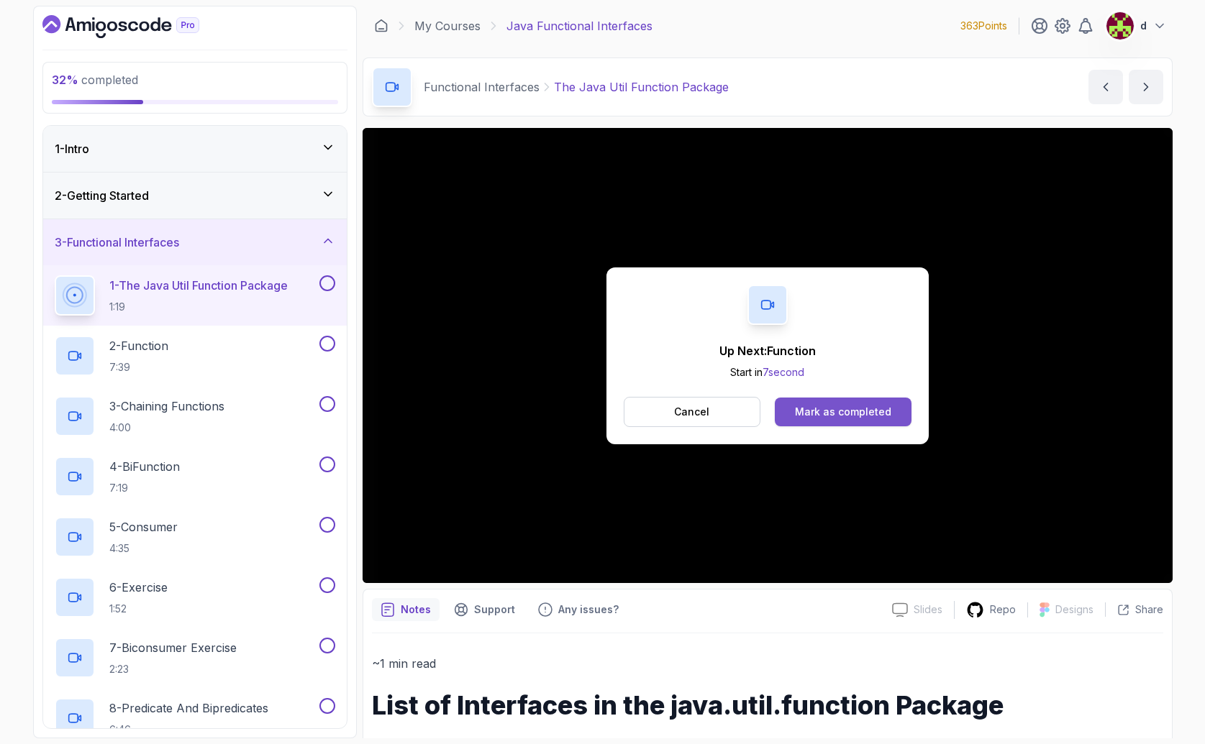
click at [841, 416] on div "Mark as completed" at bounding box center [843, 412] width 96 height 14
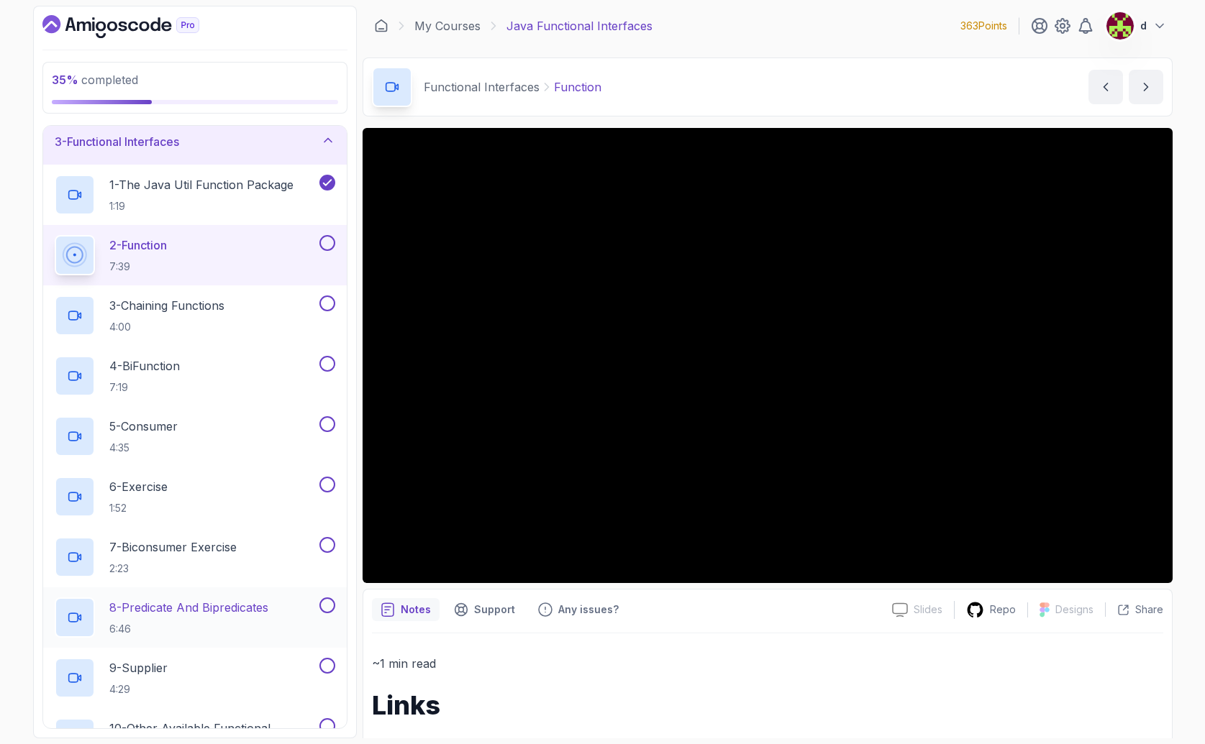
scroll to position [342, 0]
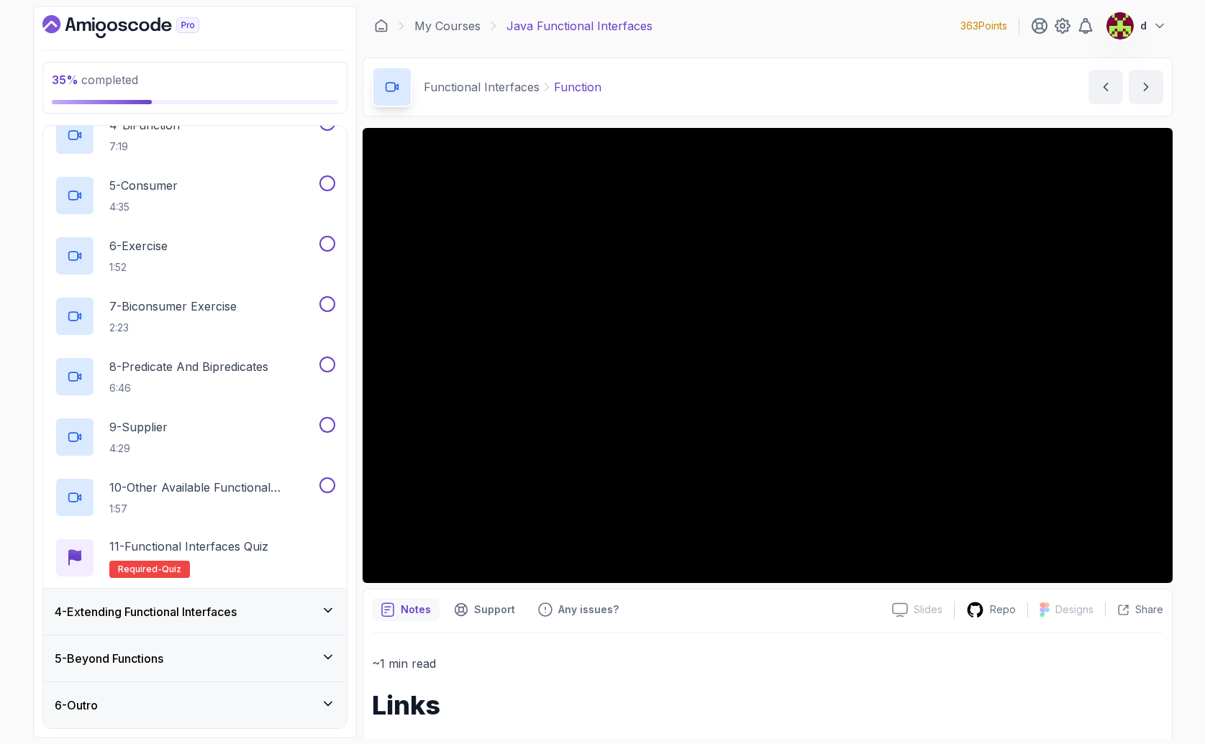
click at [228, 655] on div "5 - Beyond Functions" at bounding box center [195, 658] width 281 height 17
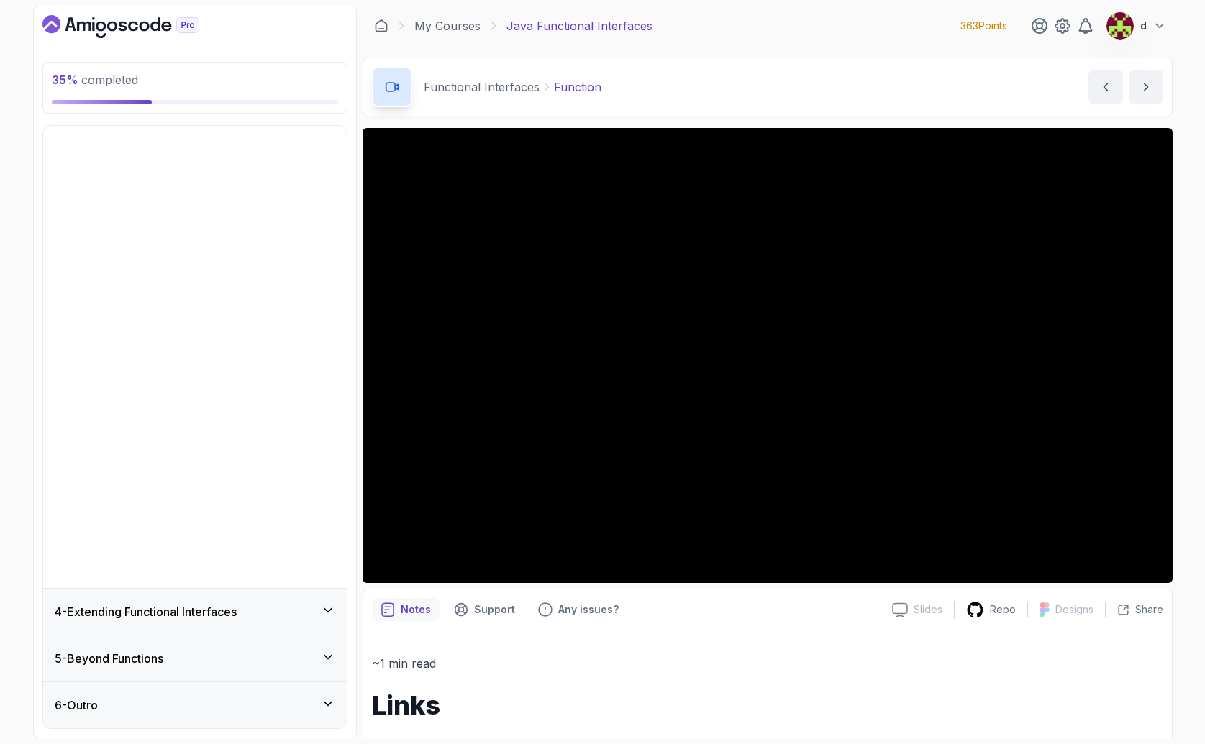
scroll to position [0, 0]
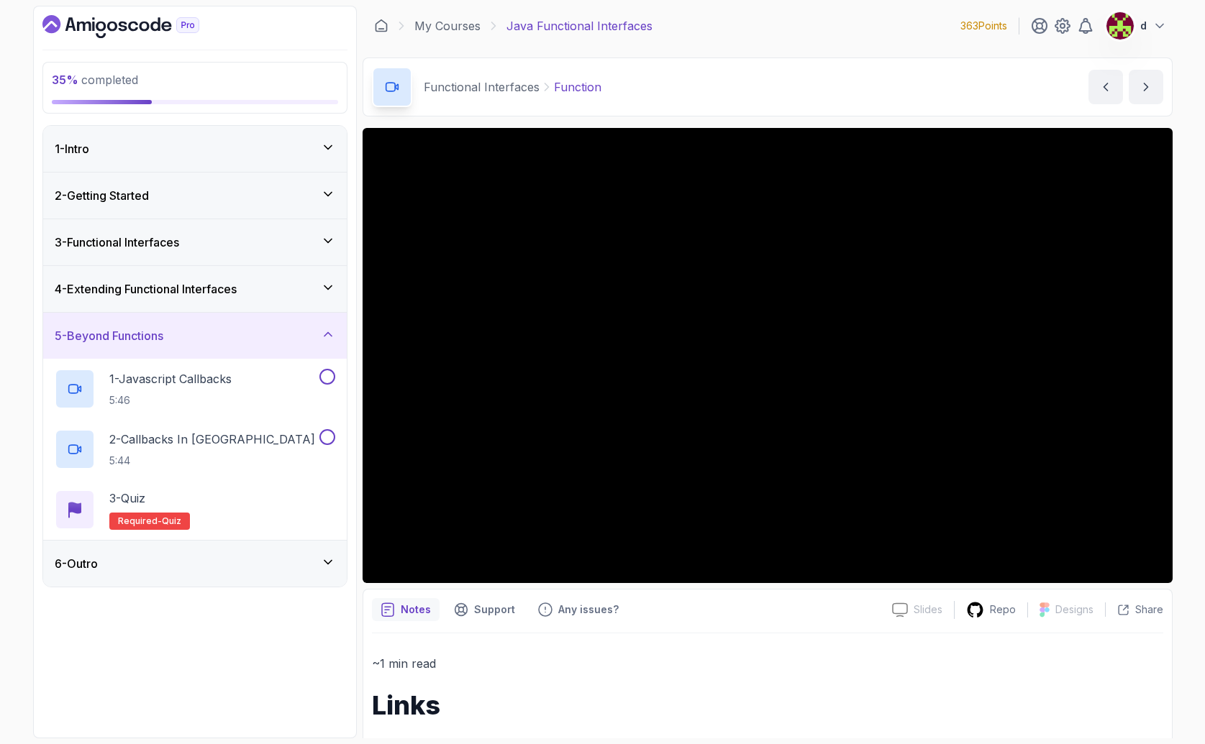
click at [211, 346] on div "5 - Beyond Functions" at bounding box center [195, 336] width 304 height 46
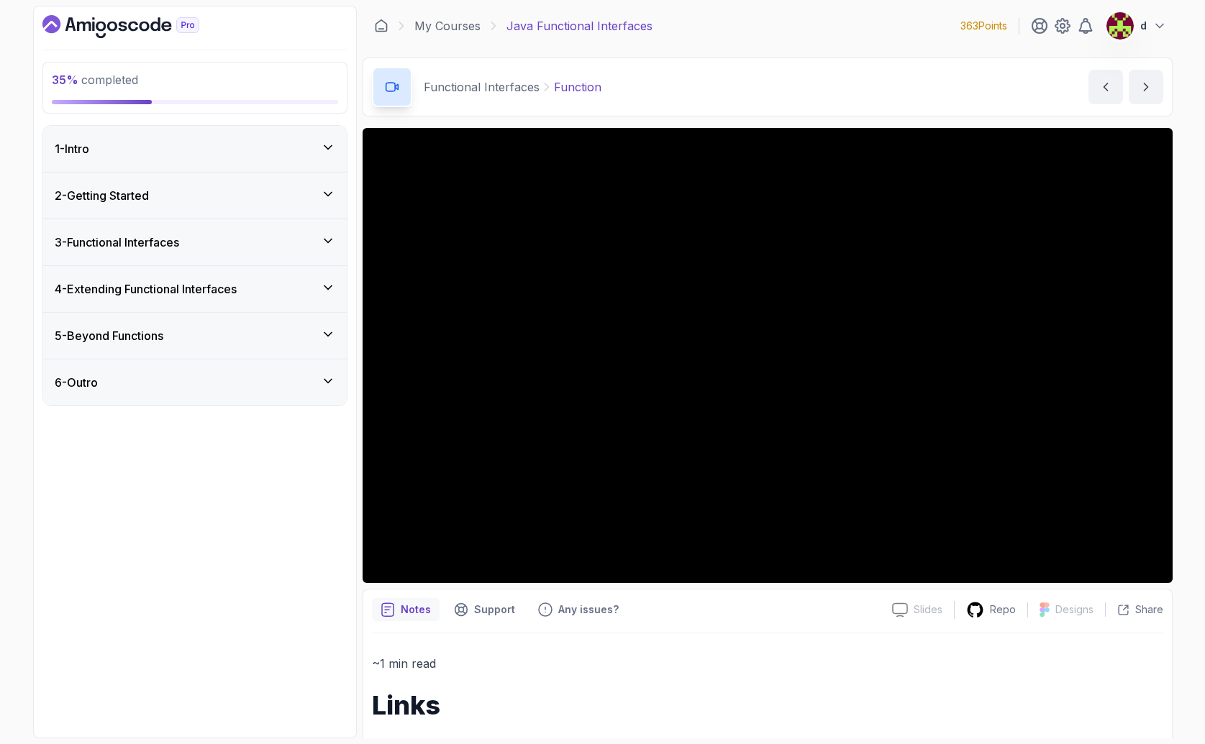
click at [210, 293] on h3 "4 - Extending Functional Interfaces" at bounding box center [146, 289] width 182 height 17
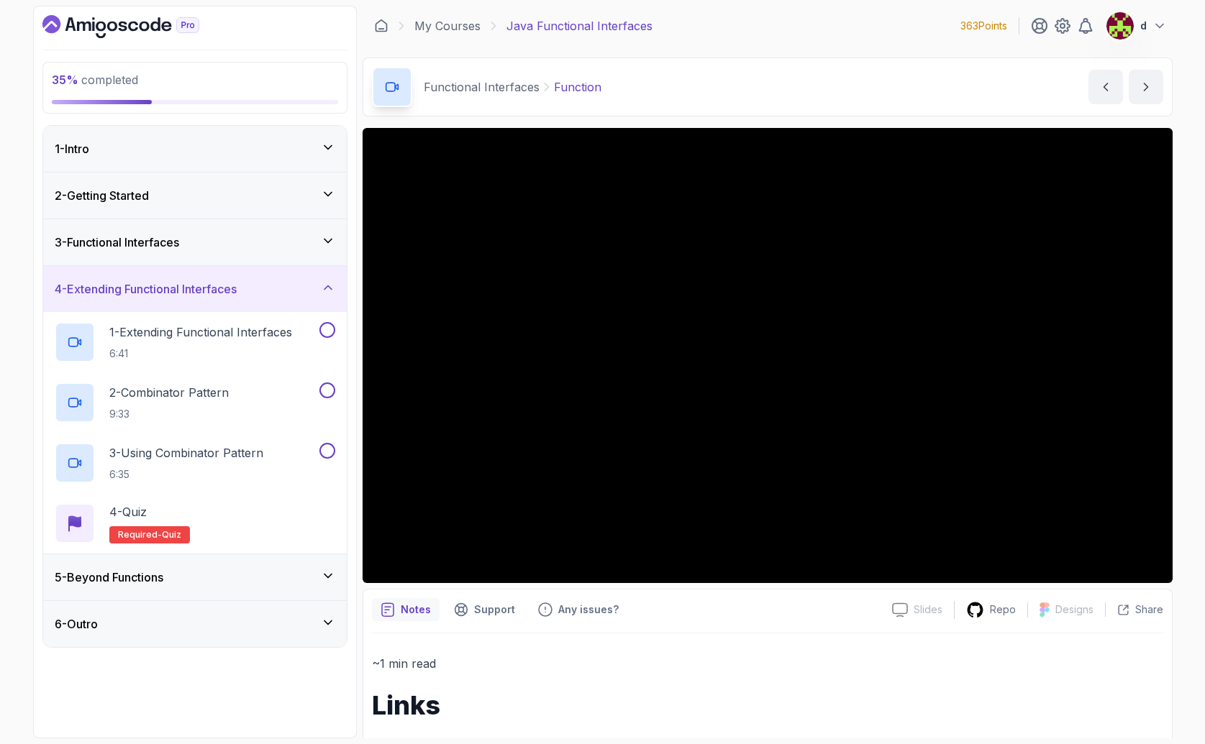
click at [216, 291] on h3 "4 - Extending Functional Interfaces" at bounding box center [146, 289] width 182 height 17
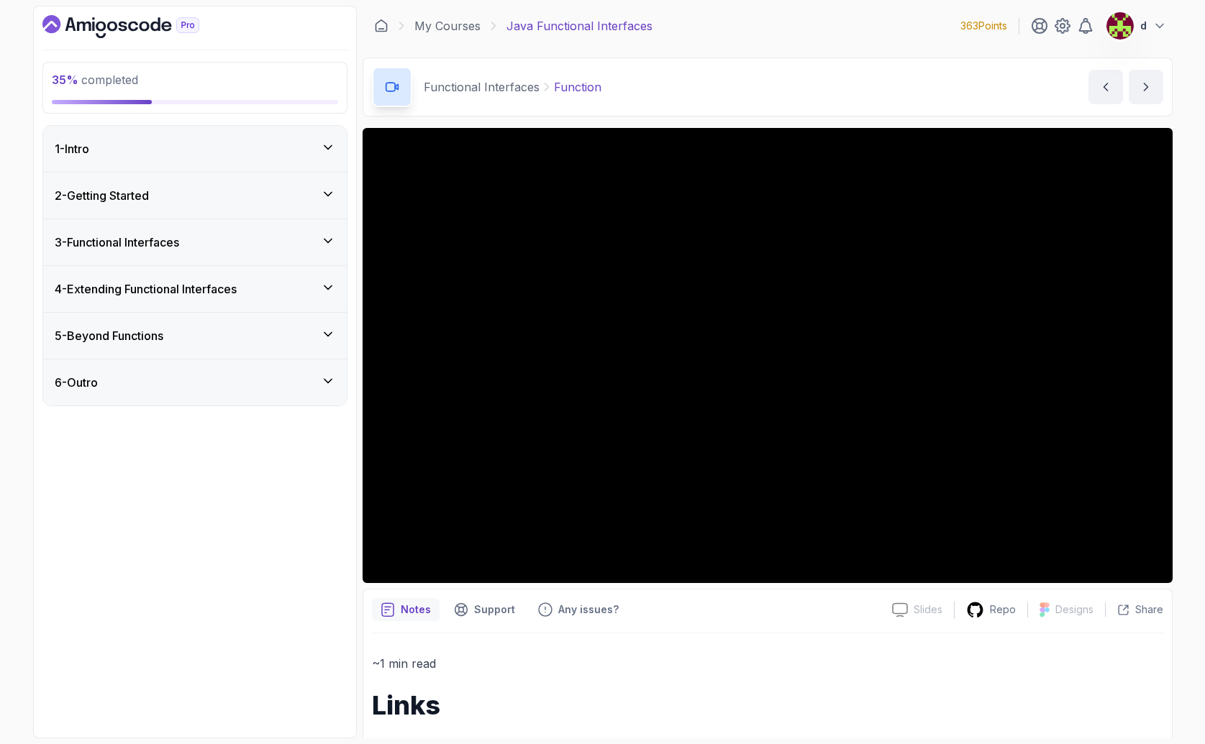
click at [211, 248] on div "3 - Functional Interfaces" at bounding box center [195, 242] width 281 height 17
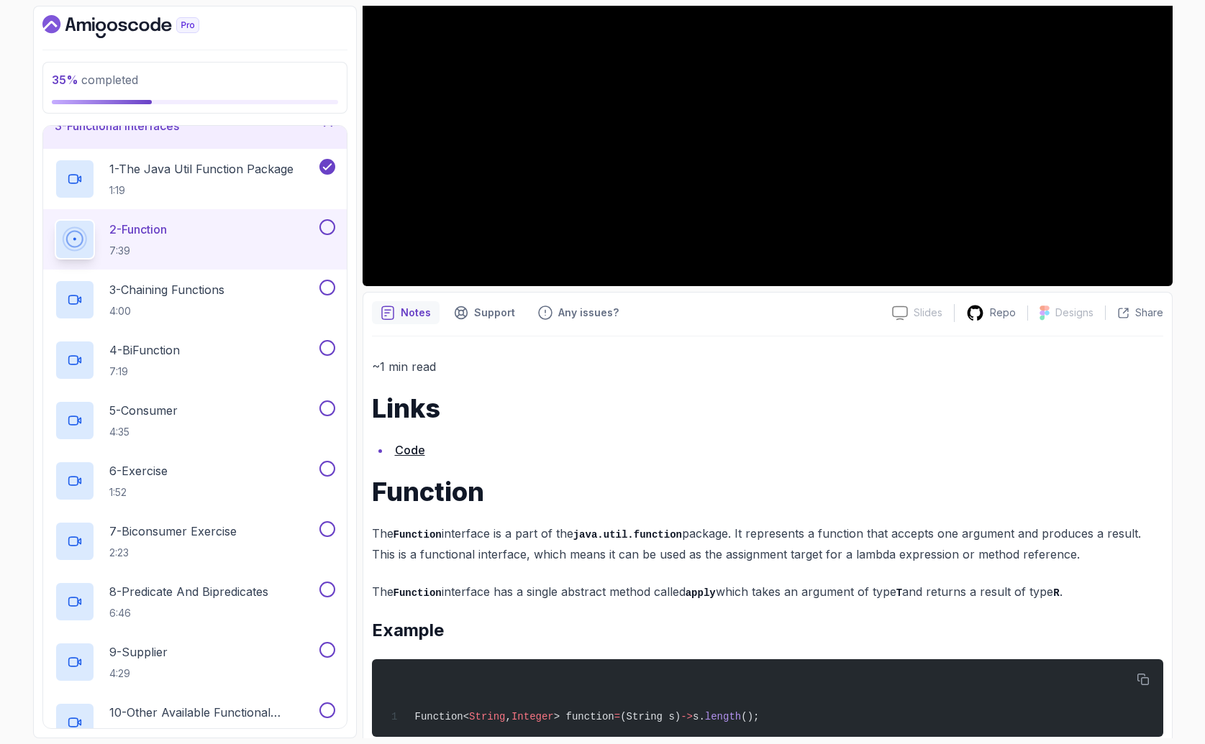
scroll to position [324, 0]
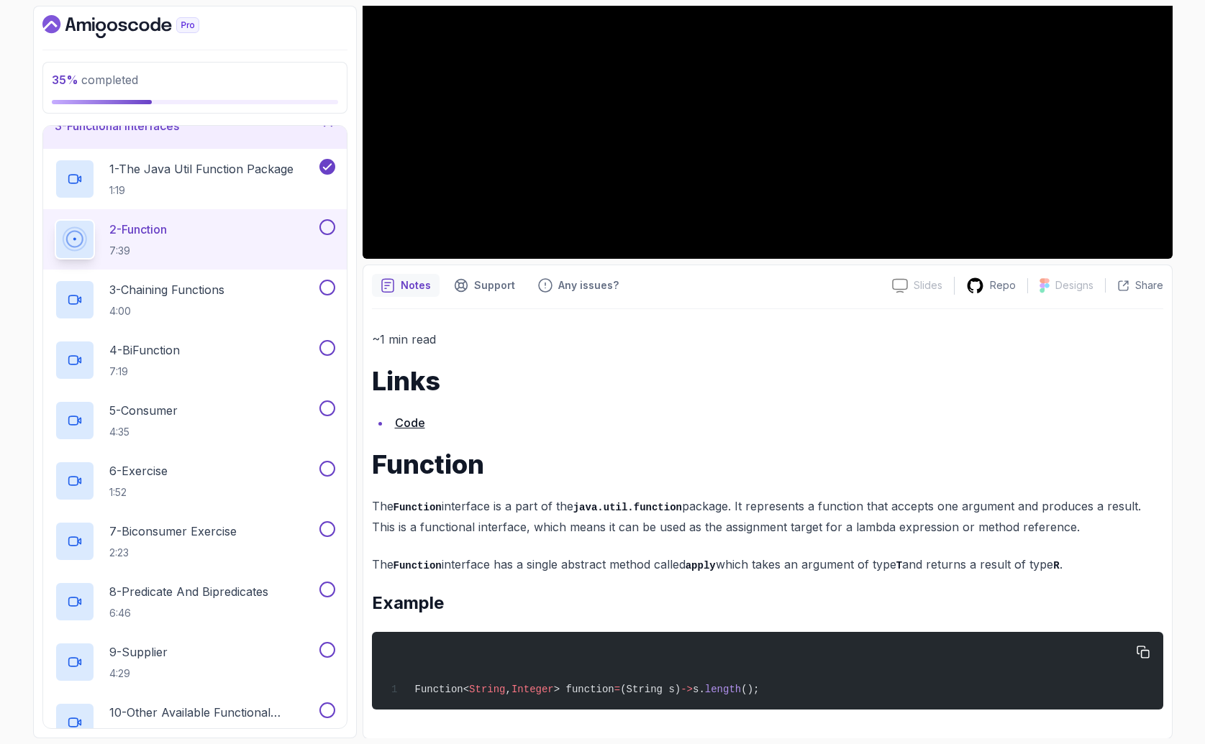
click at [693, 685] on span "->" at bounding box center [686, 690] width 12 height 12
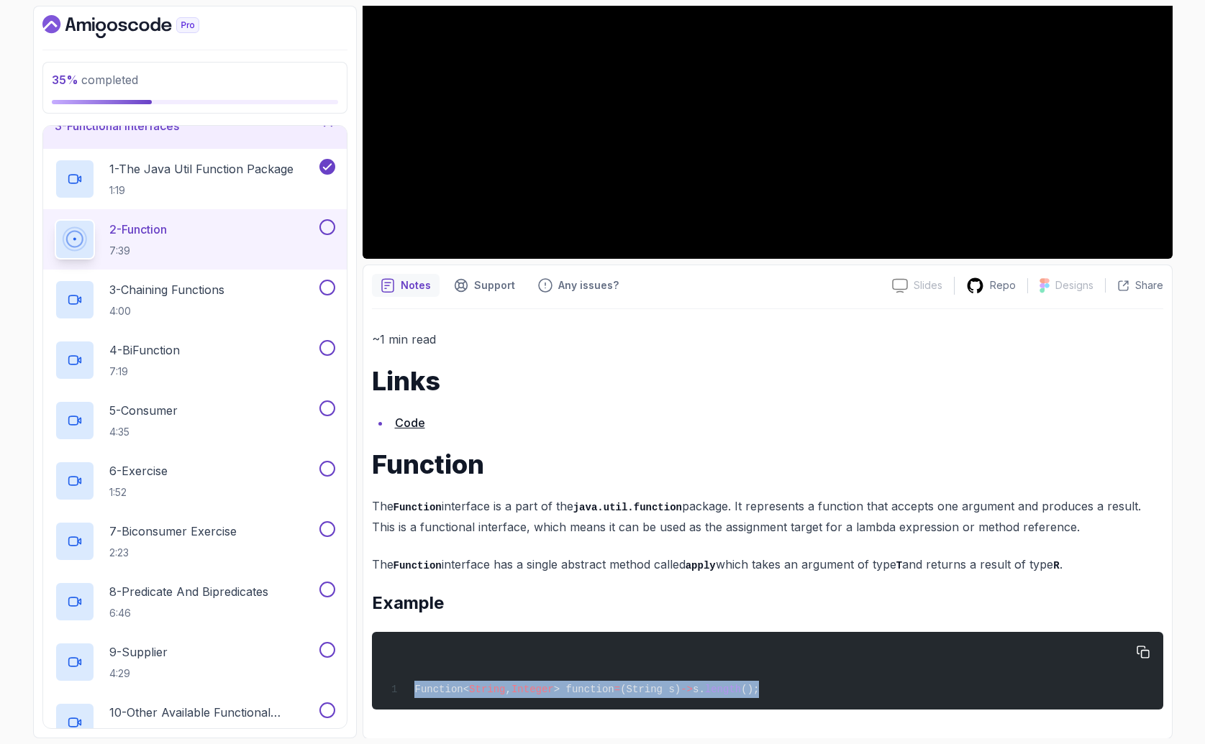
click at [693, 685] on span "->" at bounding box center [686, 690] width 12 height 12
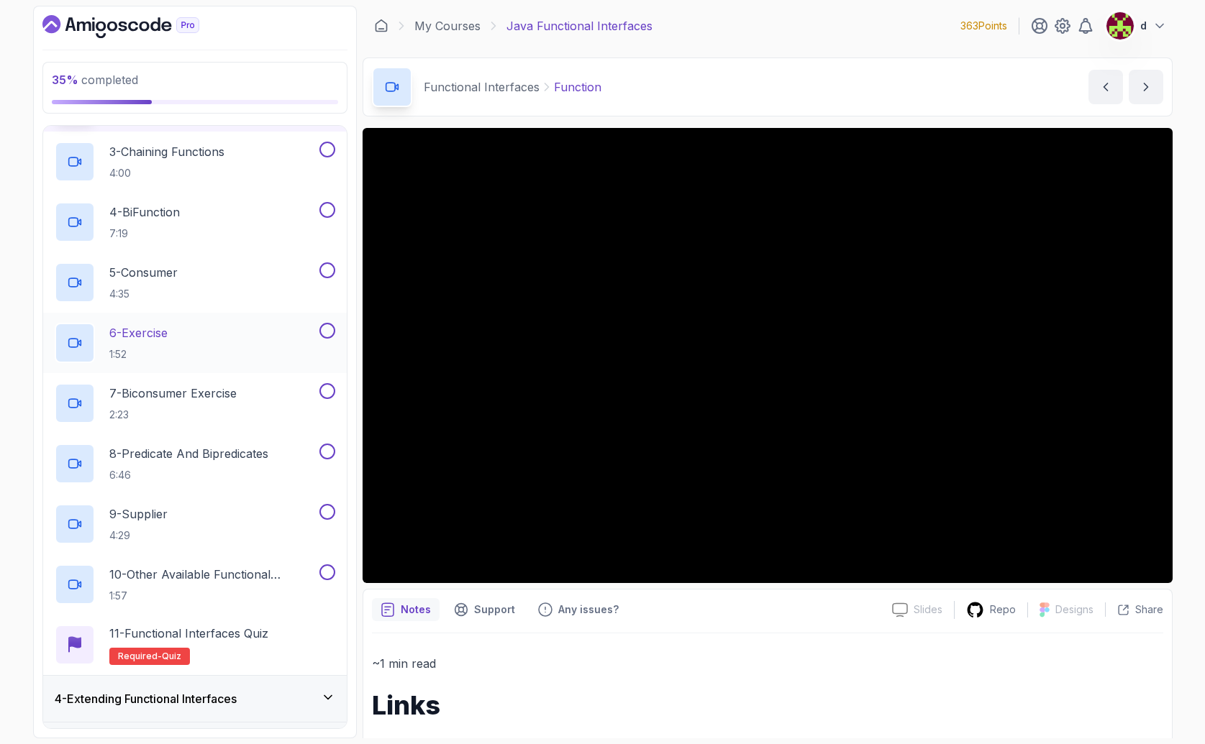
scroll to position [261, 0]
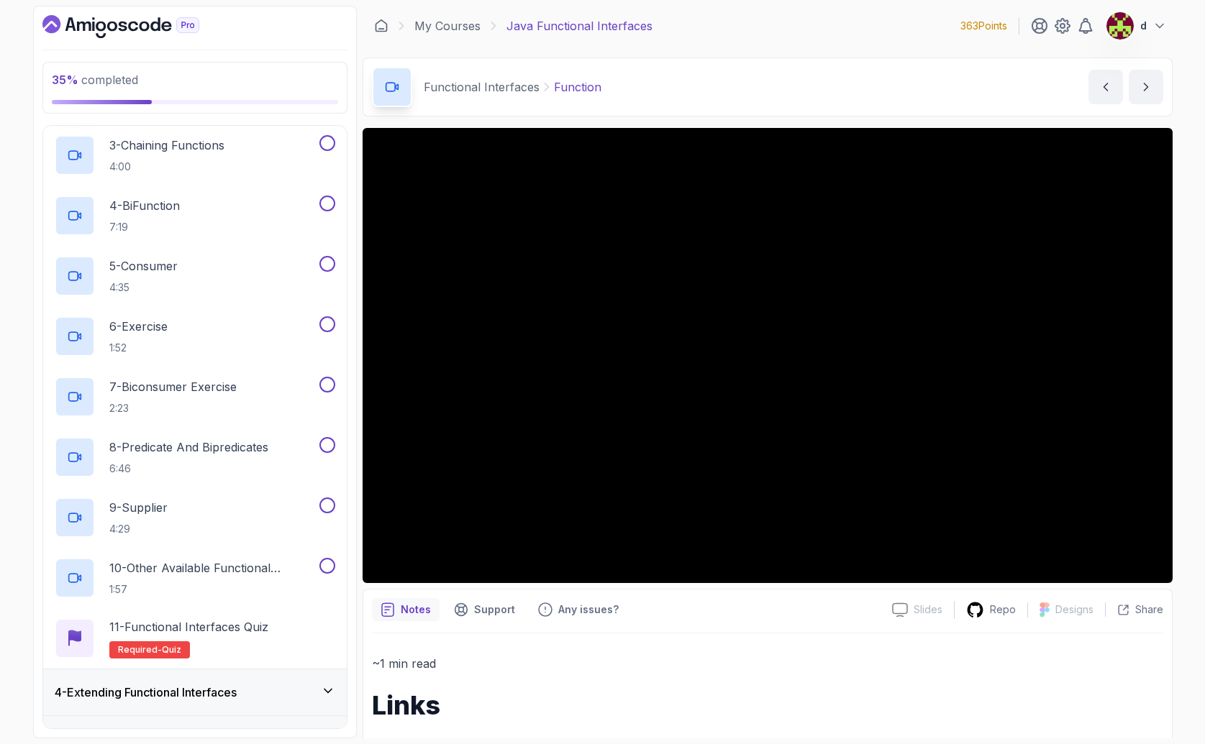
click at [267, 693] on div "4 - Extending Functional Interfaces" at bounding box center [195, 692] width 281 height 17
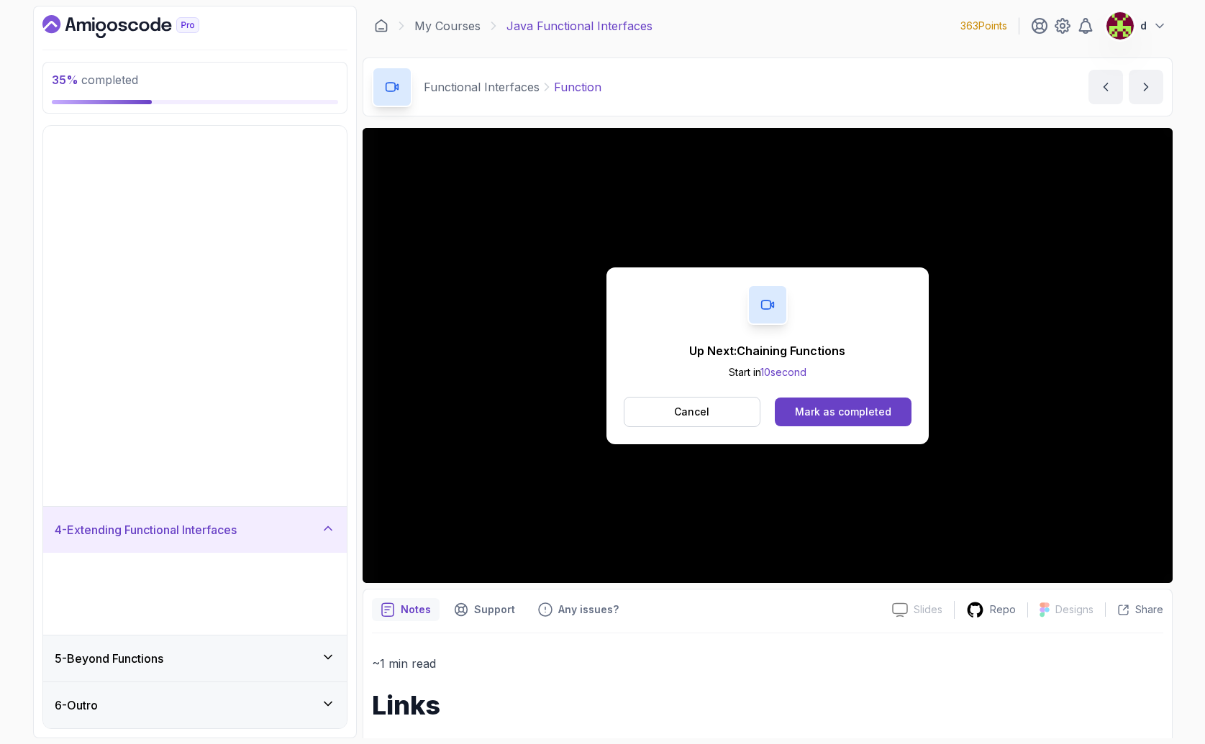
scroll to position [0, 0]
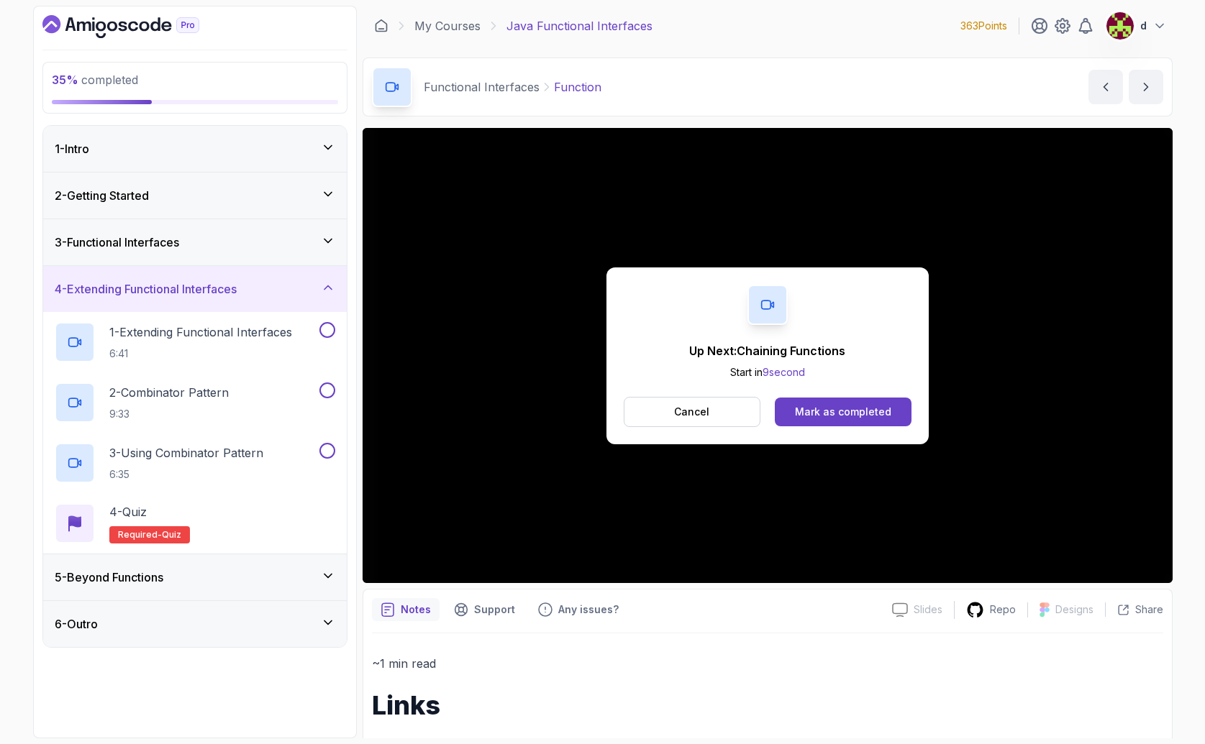
click at [189, 576] on div "5 - Beyond Functions" at bounding box center [195, 577] width 281 height 17
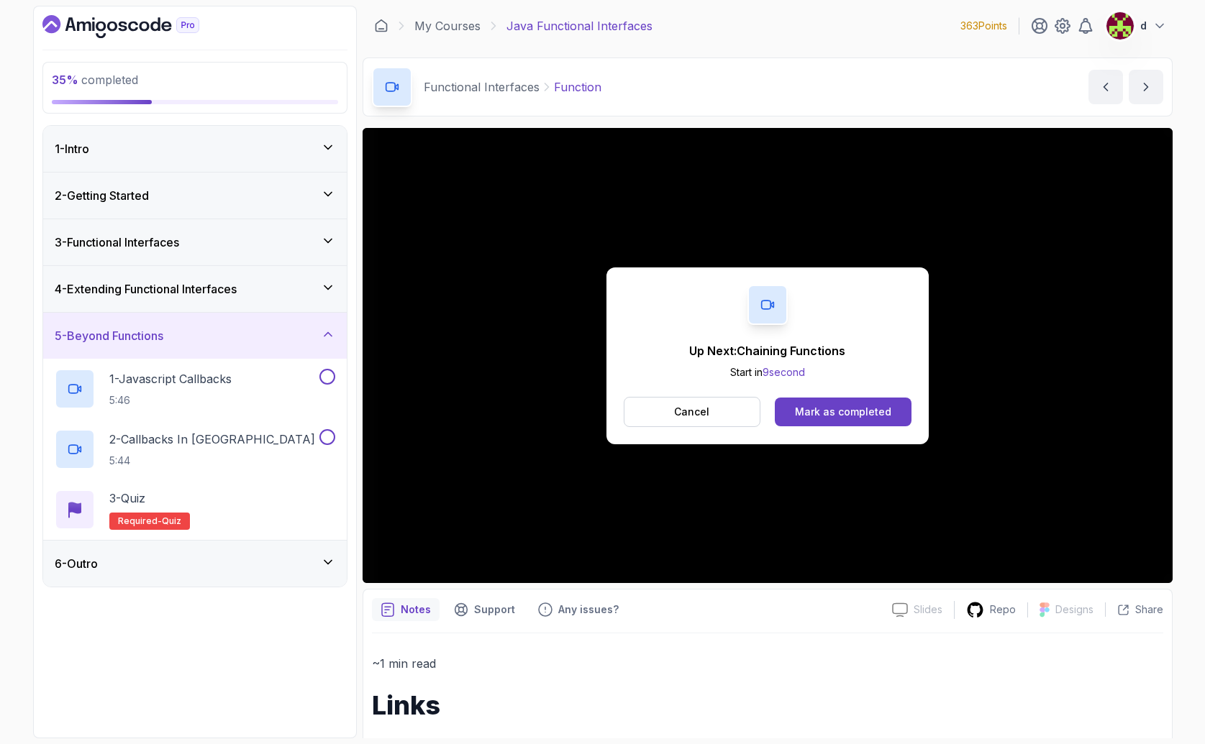
click at [178, 576] on div "6 - Outro" at bounding box center [195, 564] width 304 height 46
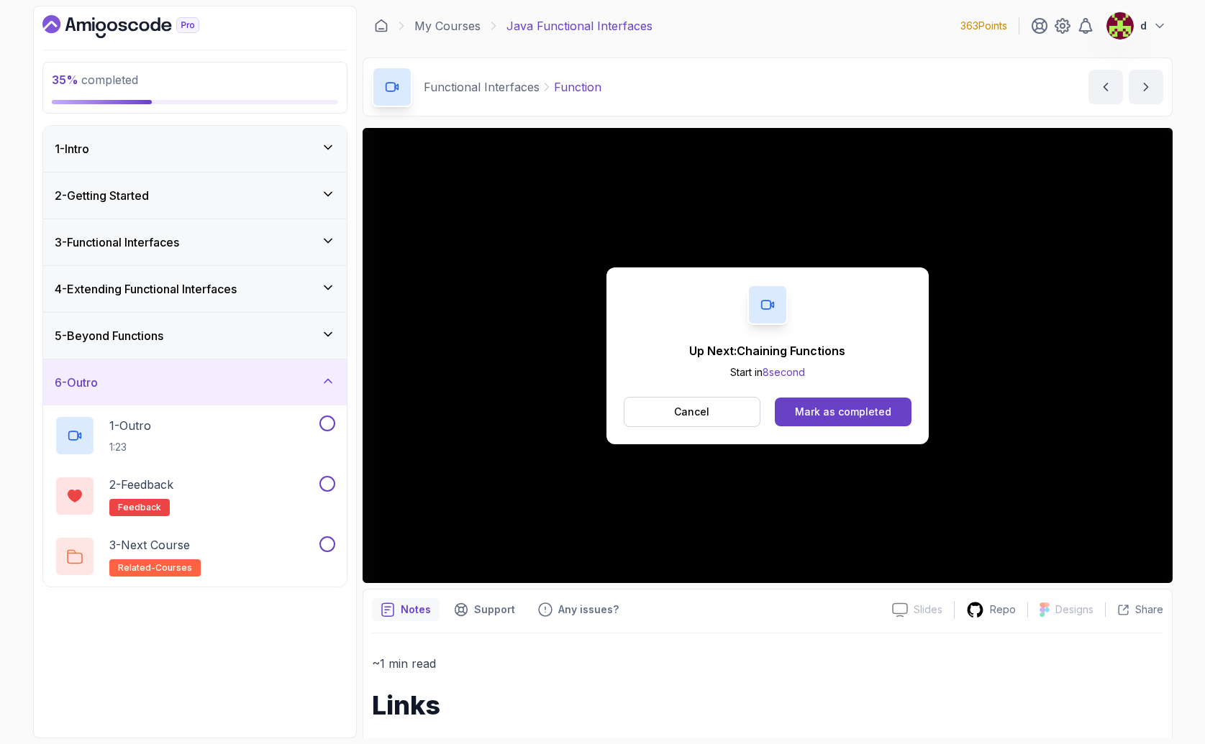
click at [165, 391] on div "6 - Outro" at bounding box center [195, 383] width 304 height 46
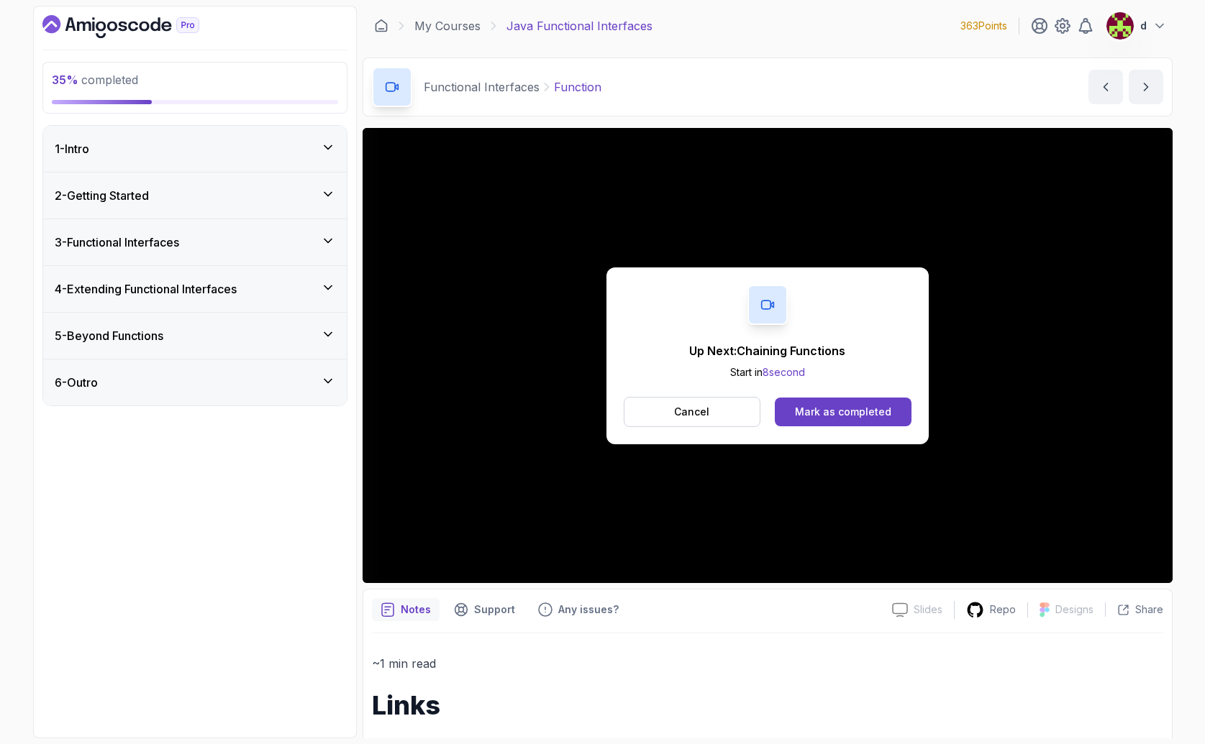
click at [158, 235] on h3 "3 - Functional Interfaces" at bounding box center [117, 242] width 124 height 17
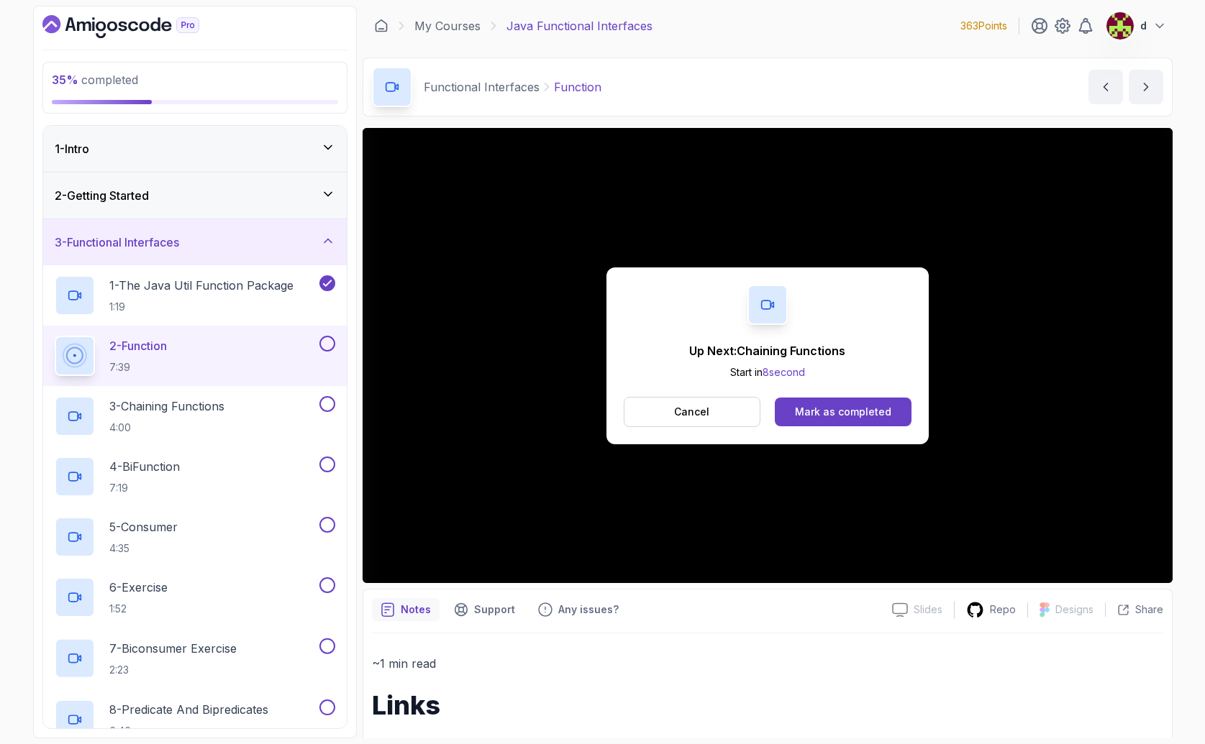
click at [826, 434] on div "Up Next: Chaining Functions Start in 8 second Cancel Mark as completed" at bounding box center [767, 356] width 322 height 177
click at [860, 412] on div "Mark as completed" at bounding box center [843, 412] width 96 height 14
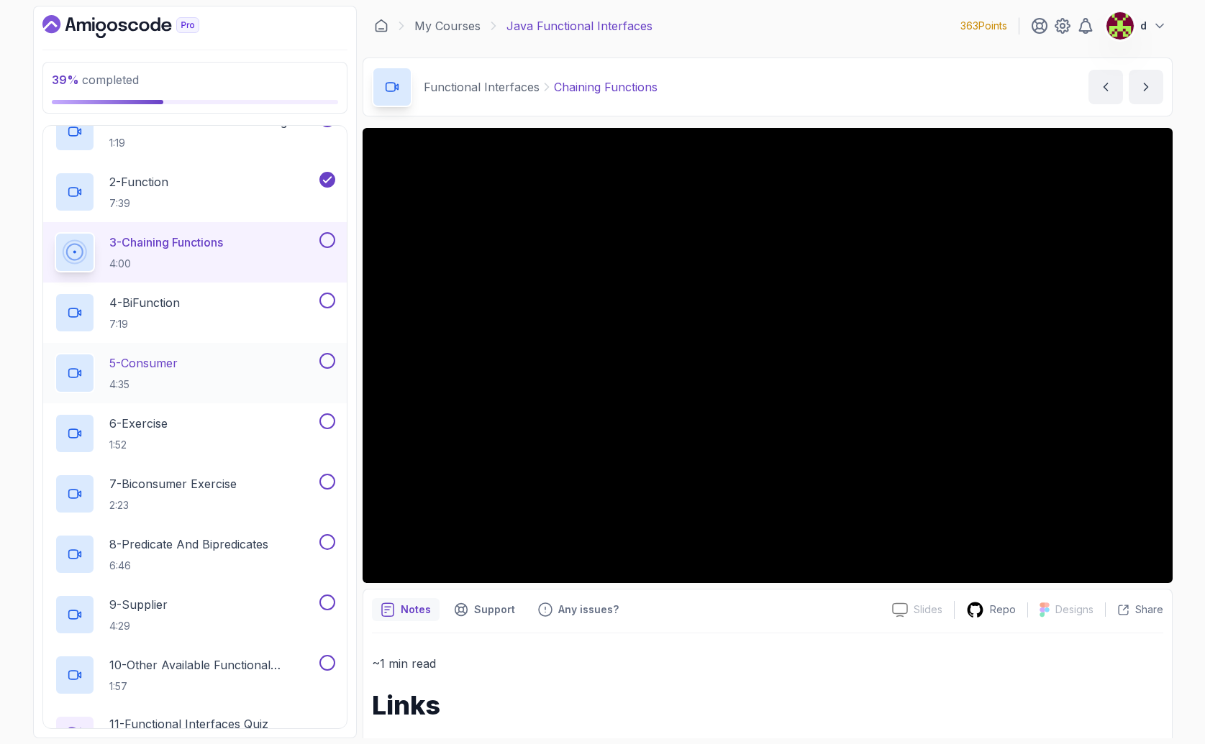
scroll to position [177, 0]
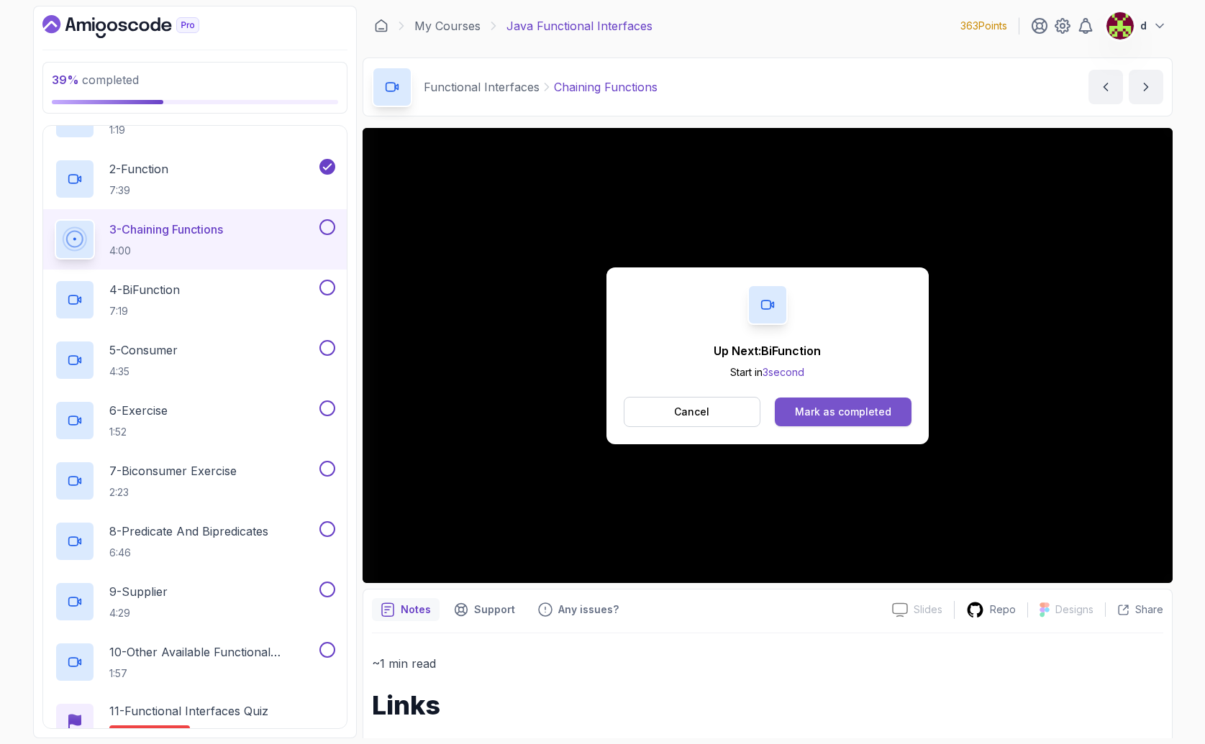
click at [852, 411] on div "Mark as completed" at bounding box center [843, 412] width 96 height 14
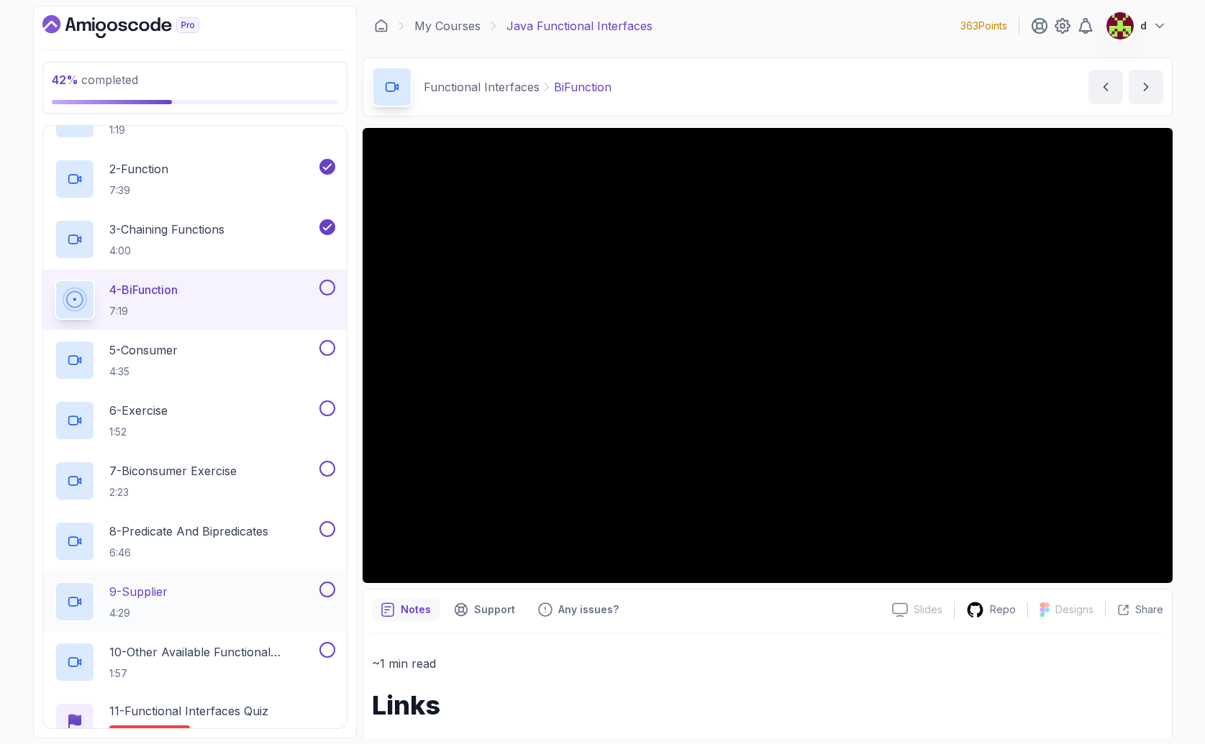
scroll to position [180, 0]
drag, startPoint x: 1003, startPoint y: 609, endPoint x: 1020, endPoint y: 601, distance: 19.0
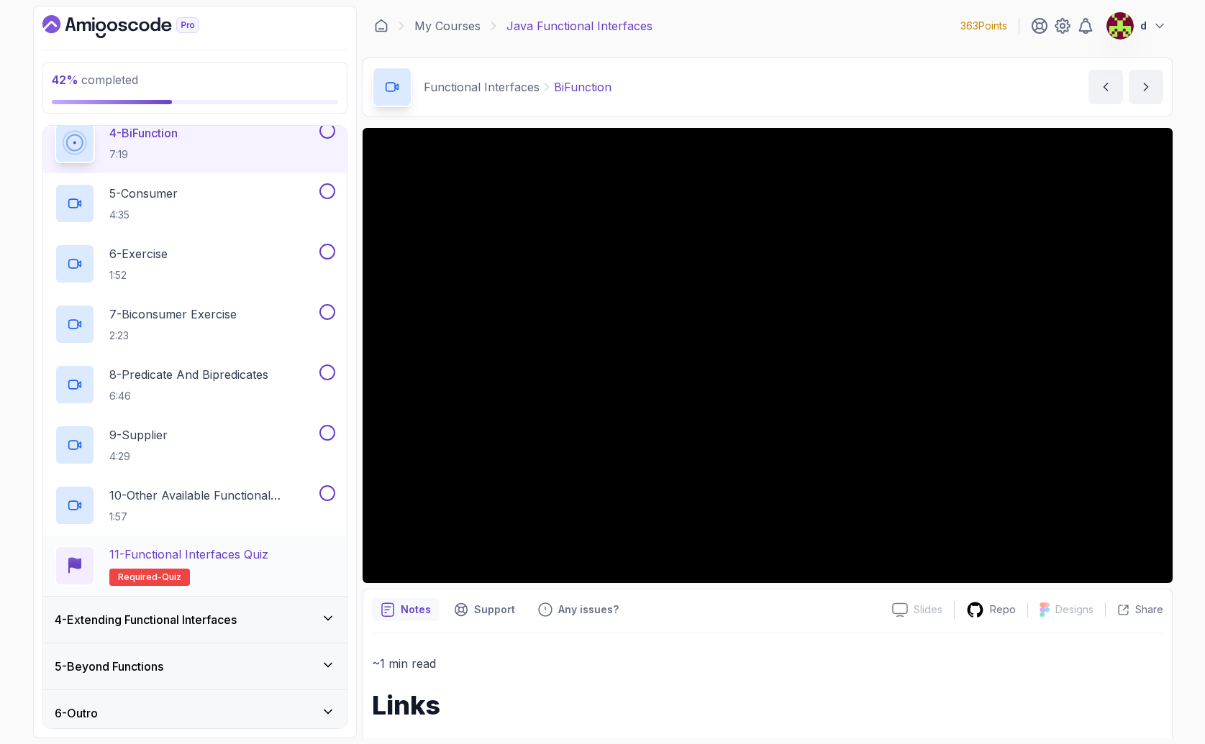
scroll to position [342, 0]
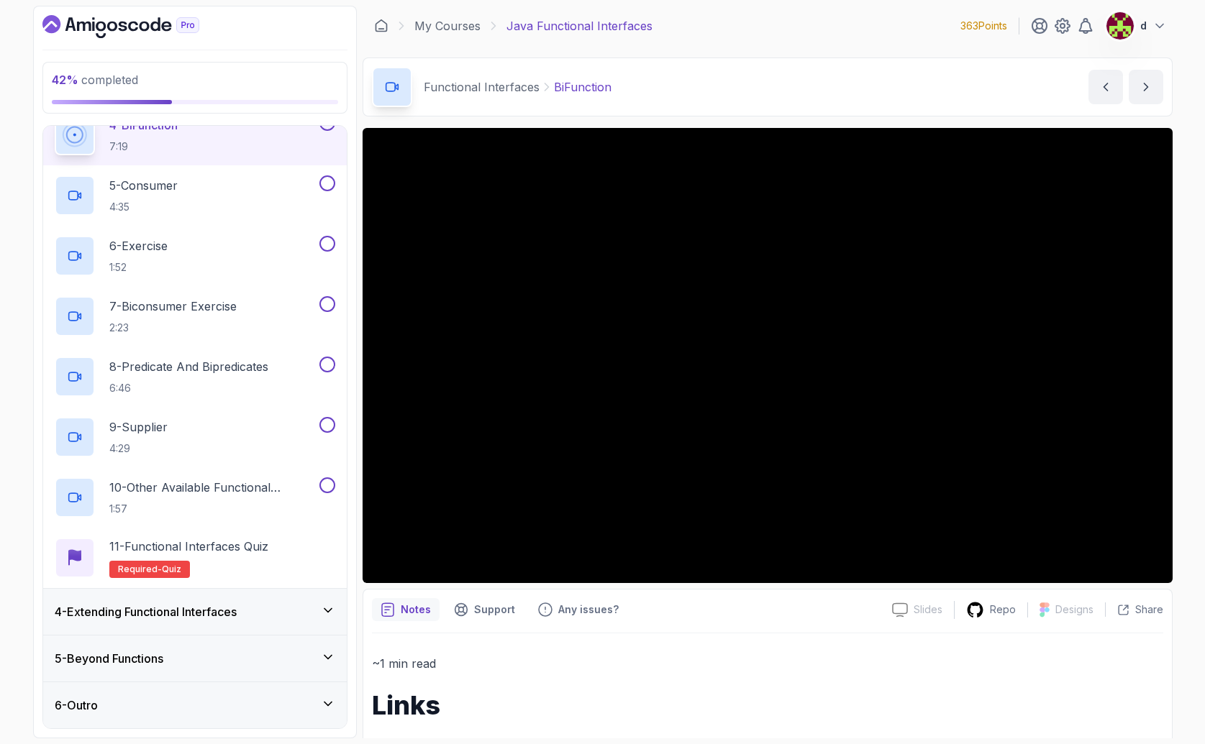
click at [219, 615] on h3 "4 - Extending Functional Interfaces" at bounding box center [146, 611] width 182 height 17
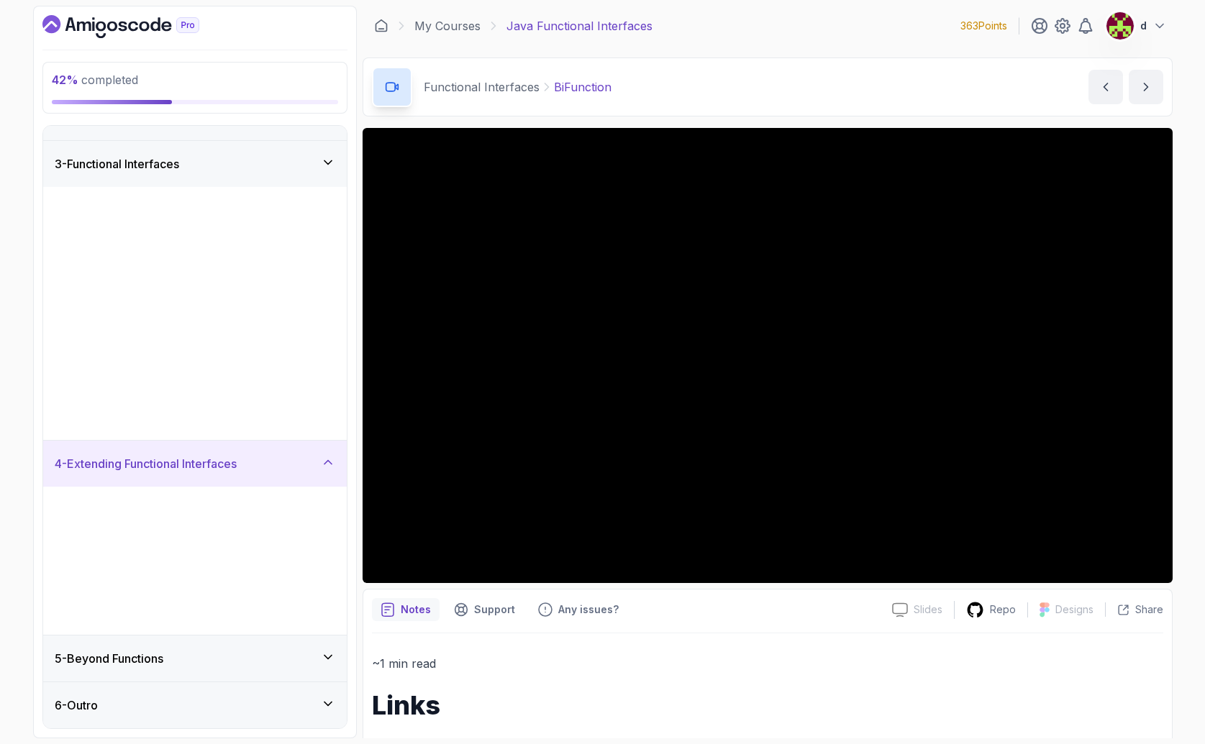
scroll to position [0, 0]
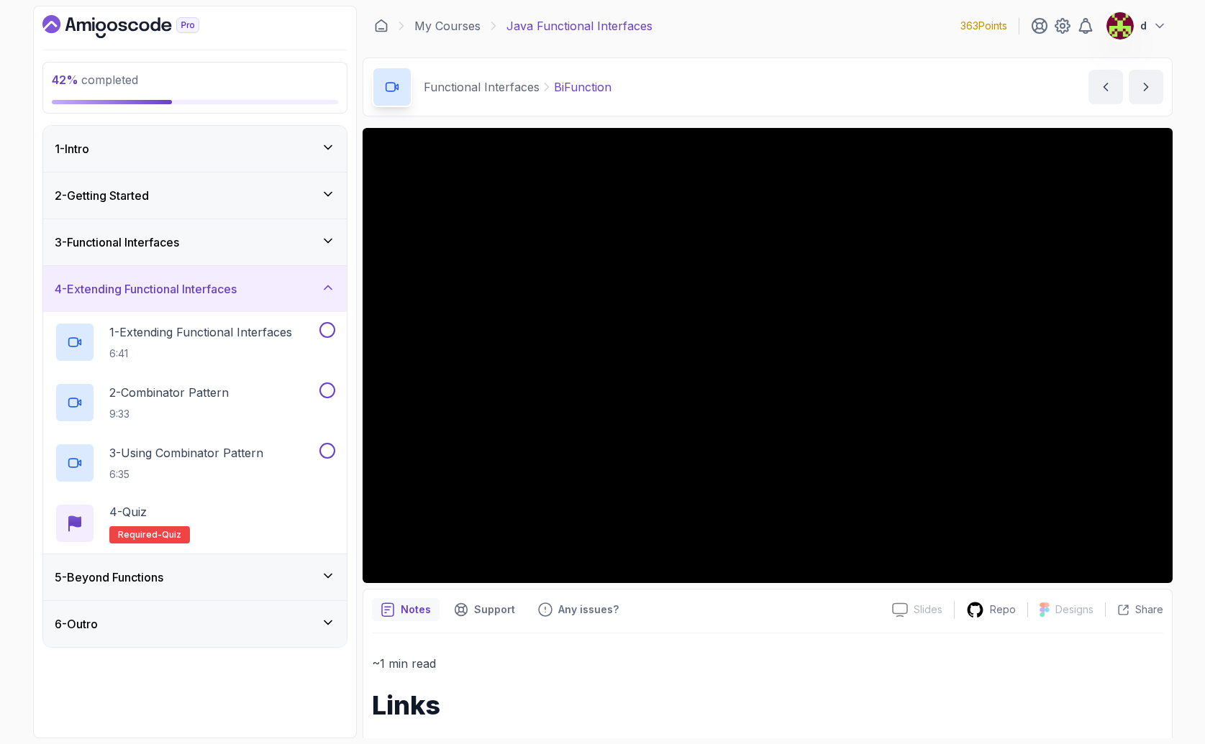
click at [162, 248] on h3 "3 - Functional Interfaces" at bounding box center [117, 242] width 124 height 17
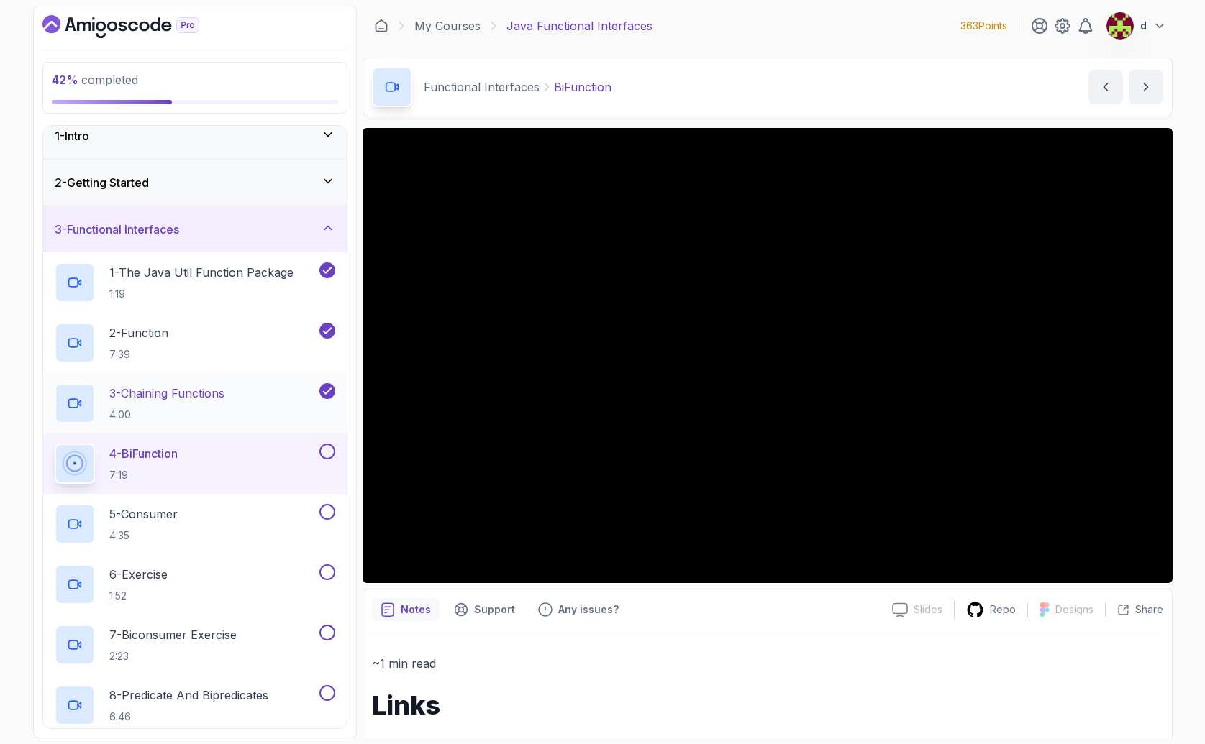
scroll to position [17, 0]
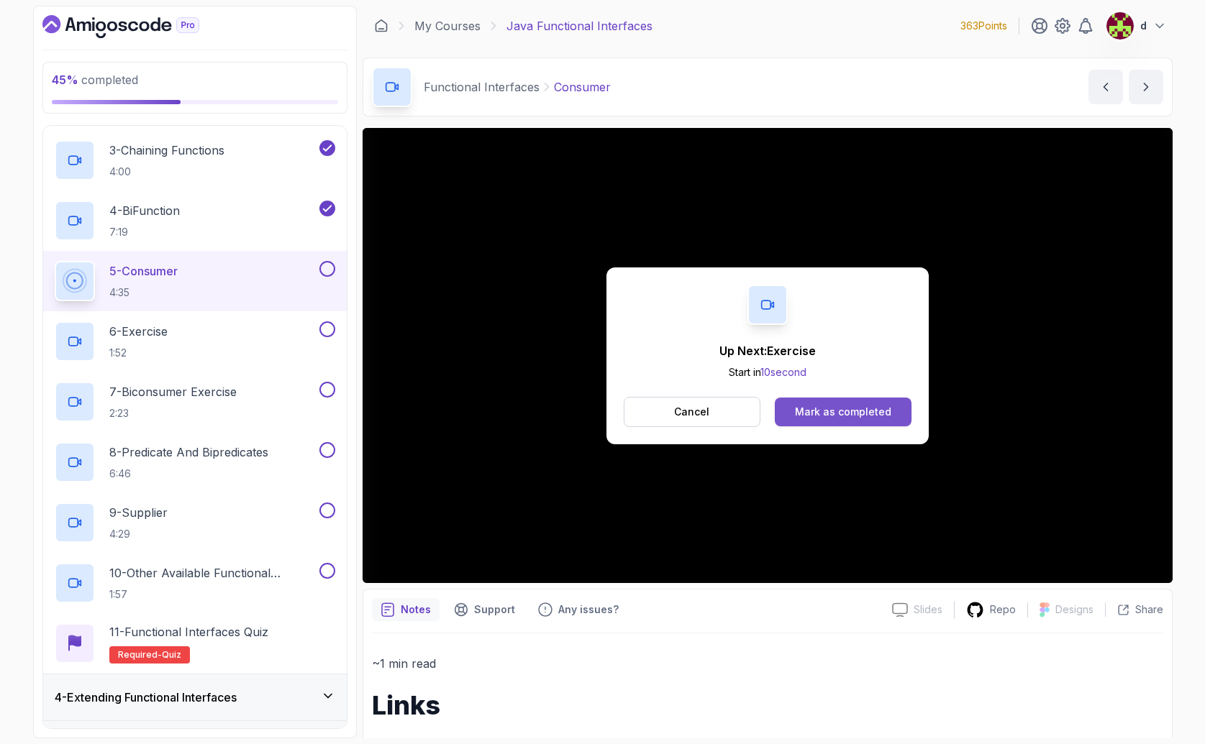
click at [831, 398] on button "Mark as completed" at bounding box center [843, 412] width 136 height 29
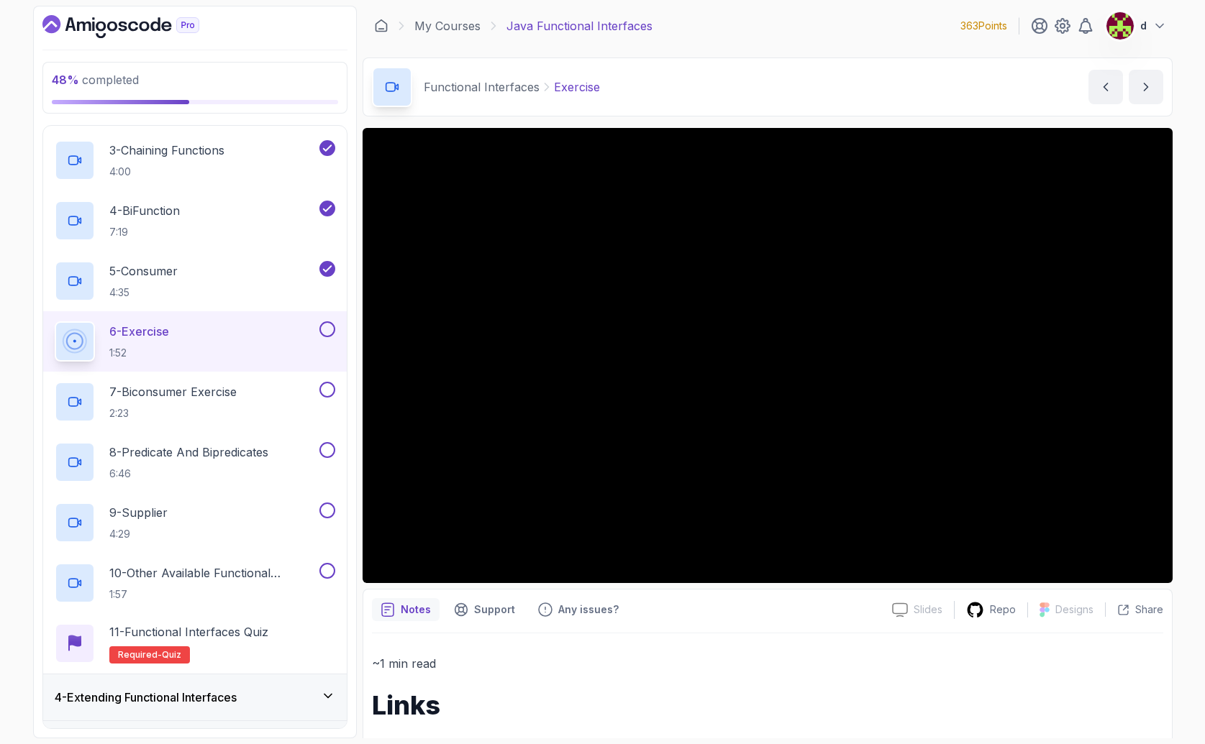
click at [327, 331] on button at bounding box center [327, 329] width 16 height 16
click at [326, 386] on button at bounding box center [327, 390] width 16 height 16
click at [268, 454] on p "8 - Predicate And Bipredicates" at bounding box center [188, 452] width 159 height 17
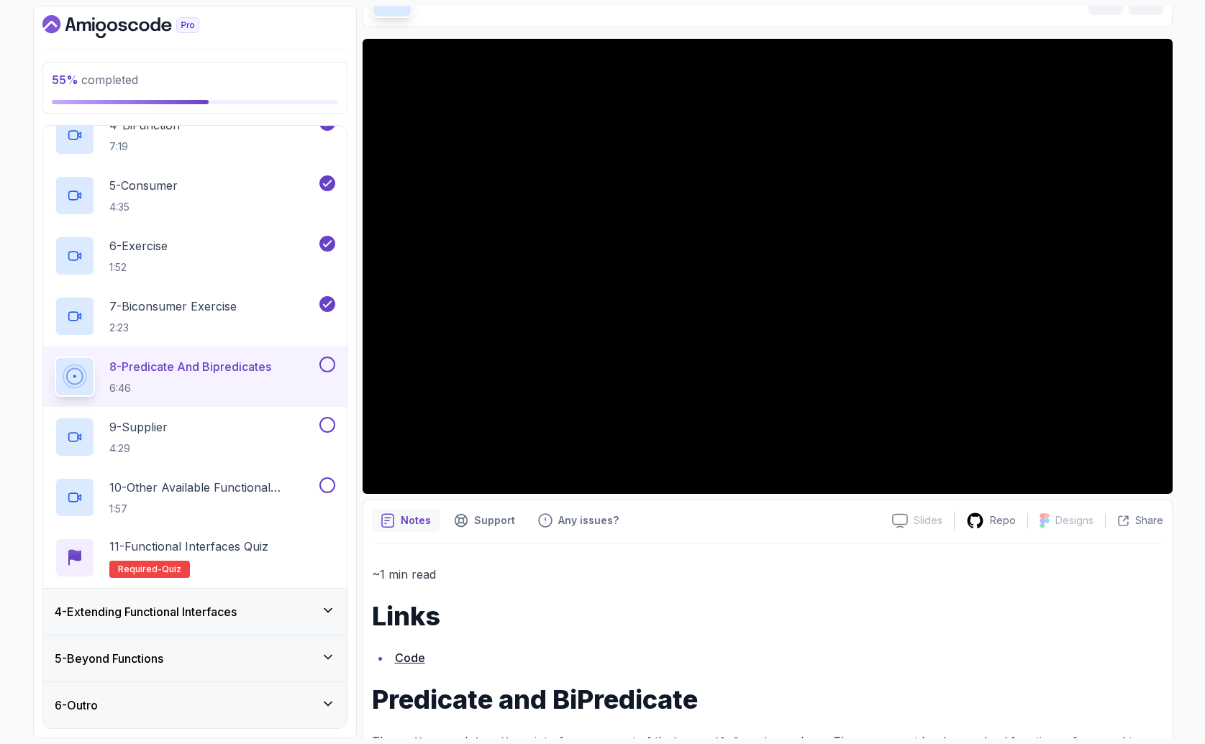
scroll to position [63, 0]
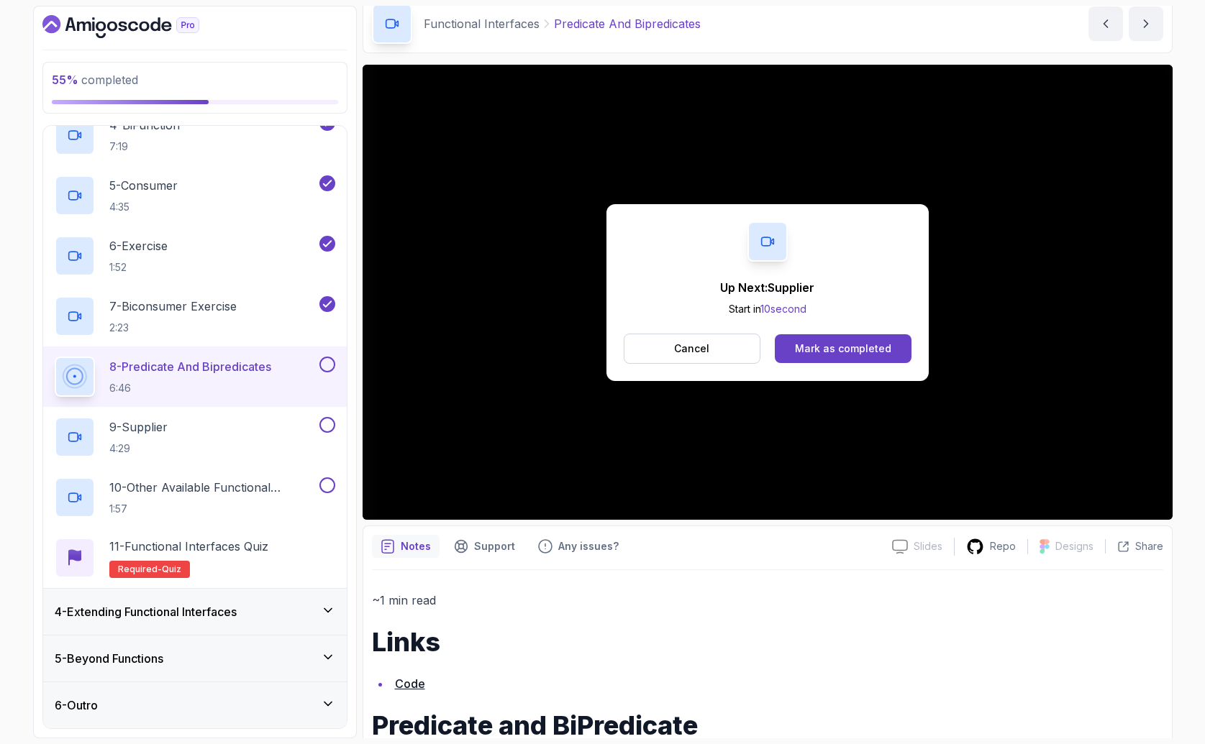
drag, startPoint x: 876, startPoint y: 375, endPoint x: 885, endPoint y: 383, distance: 12.2
click at [885, 383] on div "Up Next: Supplier Start in 10 second Cancel Mark as completed" at bounding box center [767, 292] width 810 height 455
click at [875, 357] on button "Mark as completed" at bounding box center [843, 348] width 136 height 29
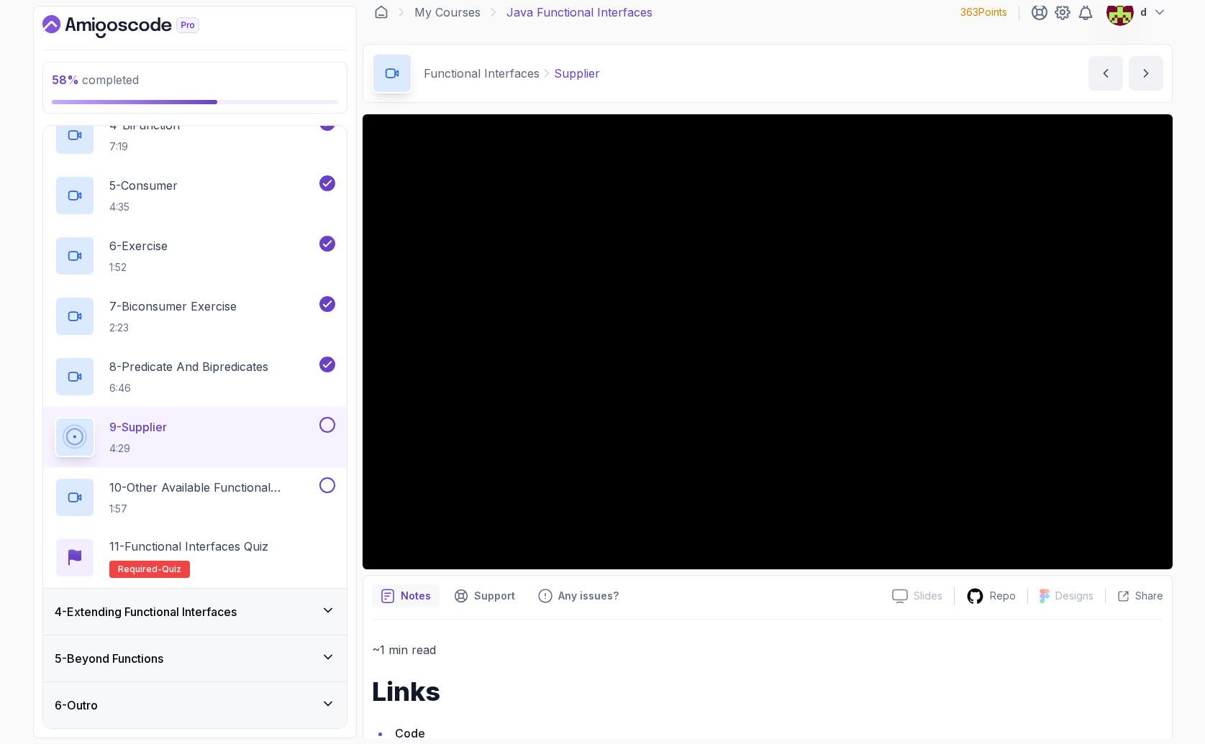
scroll to position [11, 0]
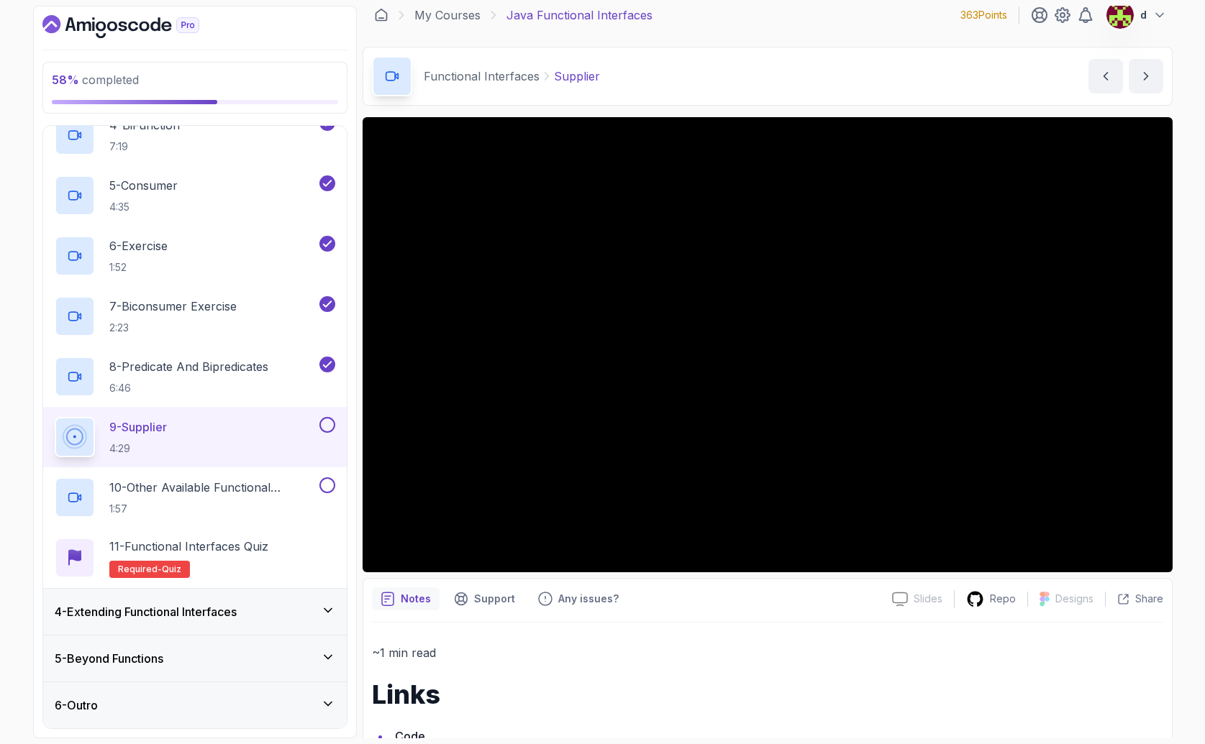
click at [224, 605] on h3 "4 - Extending Functional Interfaces" at bounding box center [146, 611] width 182 height 17
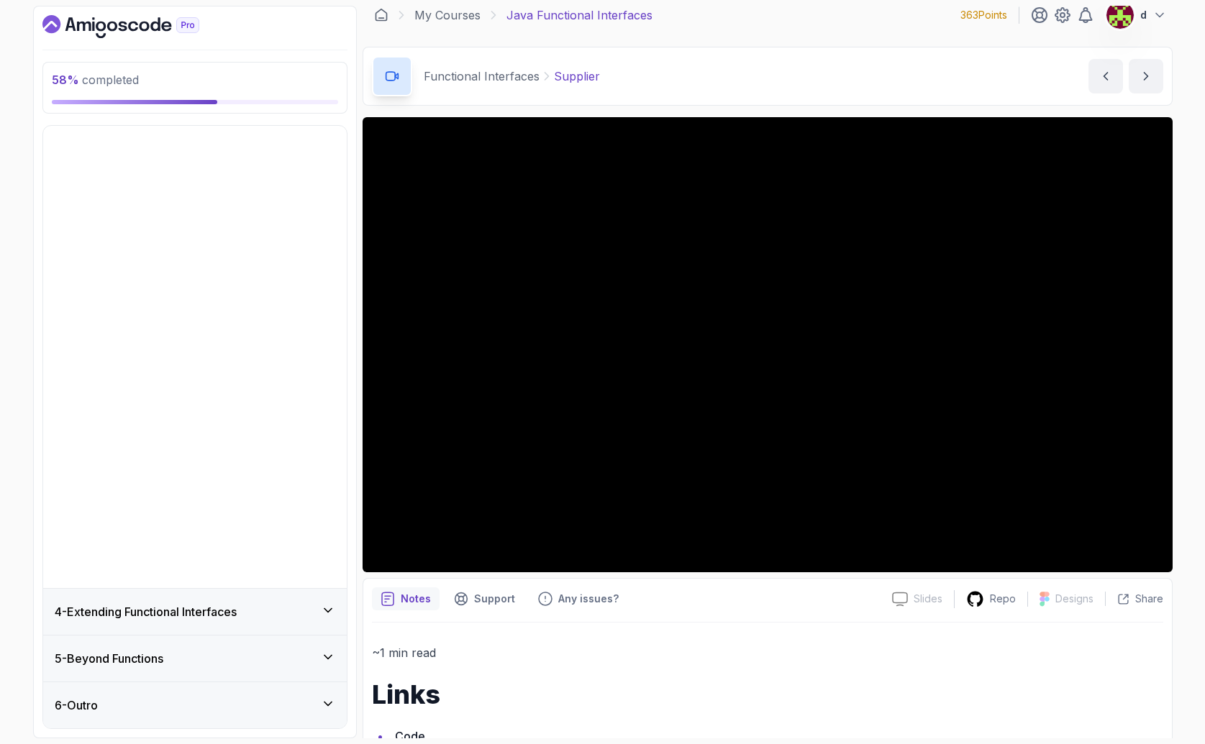
scroll to position [0, 0]
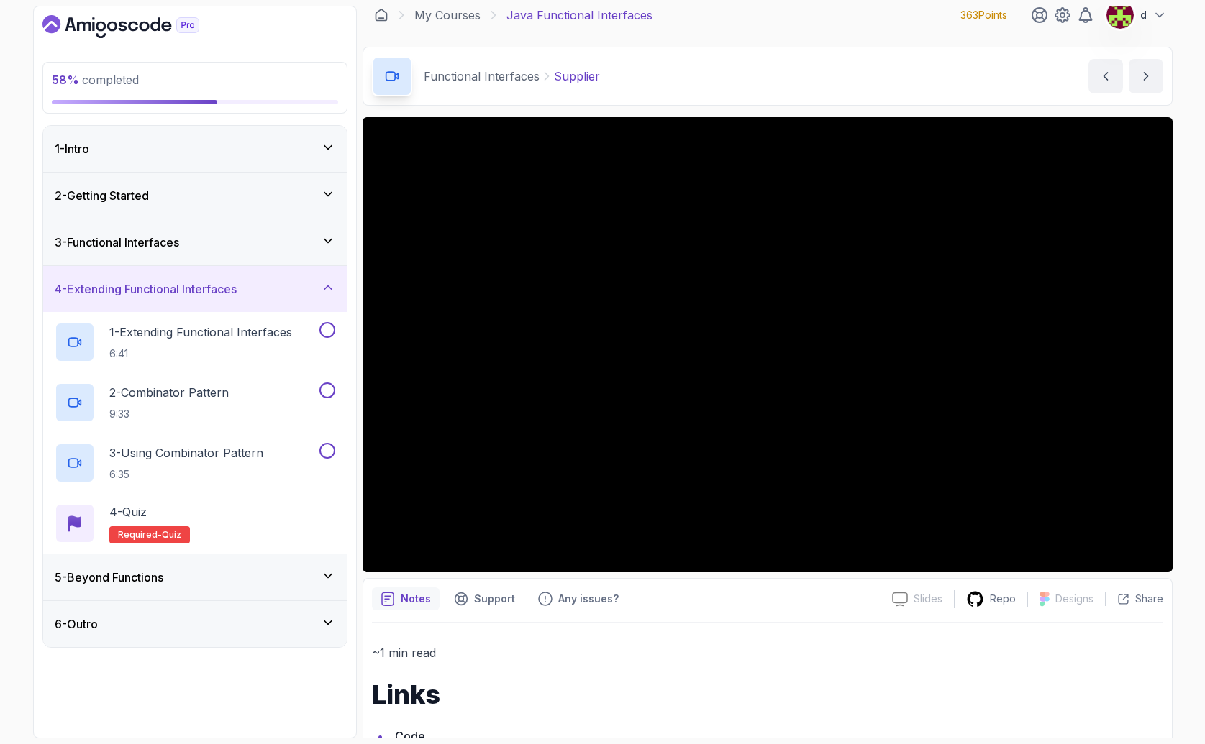
click at [206, 286] on h3 "4 - Extending Functional Interfaces" at bounding box center [146, 289] width 182 height 17
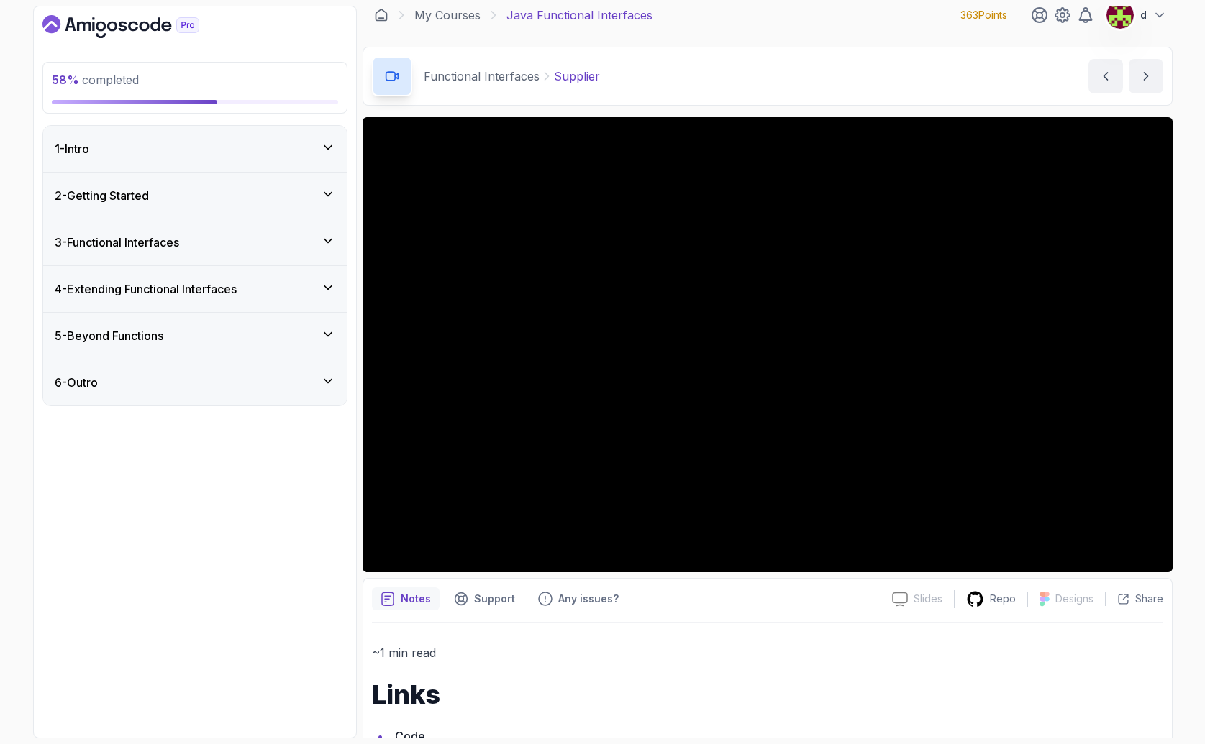
click at [238, 247] on div "3 - Functional Interfaces" at bounding box center [195, 242] width 281 height 17
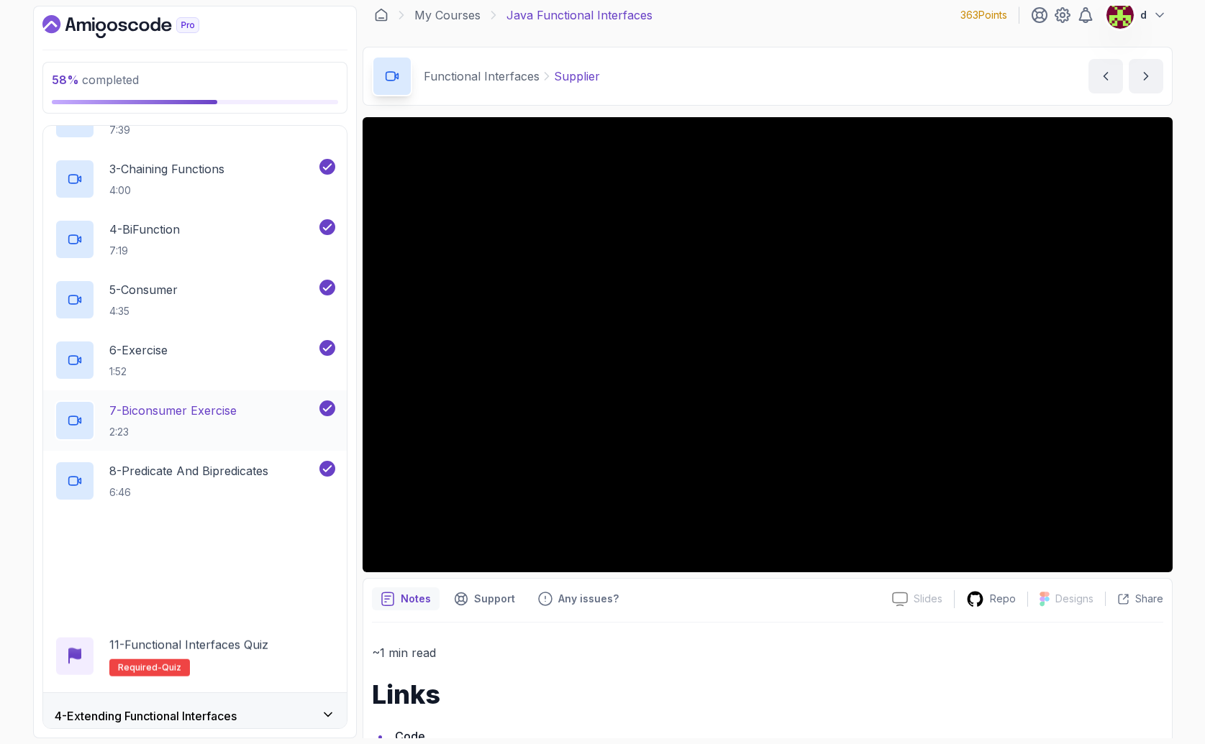
scroll to position [342, 0]
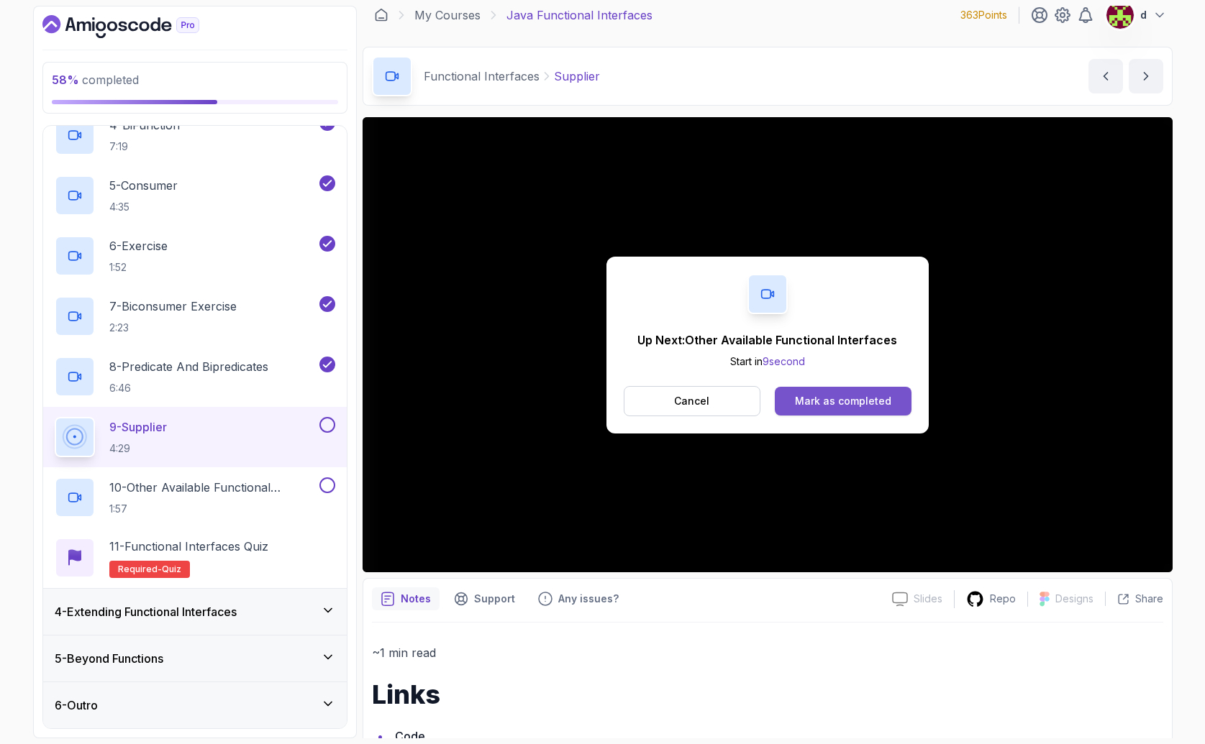
click at [870, 395] on div "Mark as completed" at bounding box center [843, 401] width 96 height 14
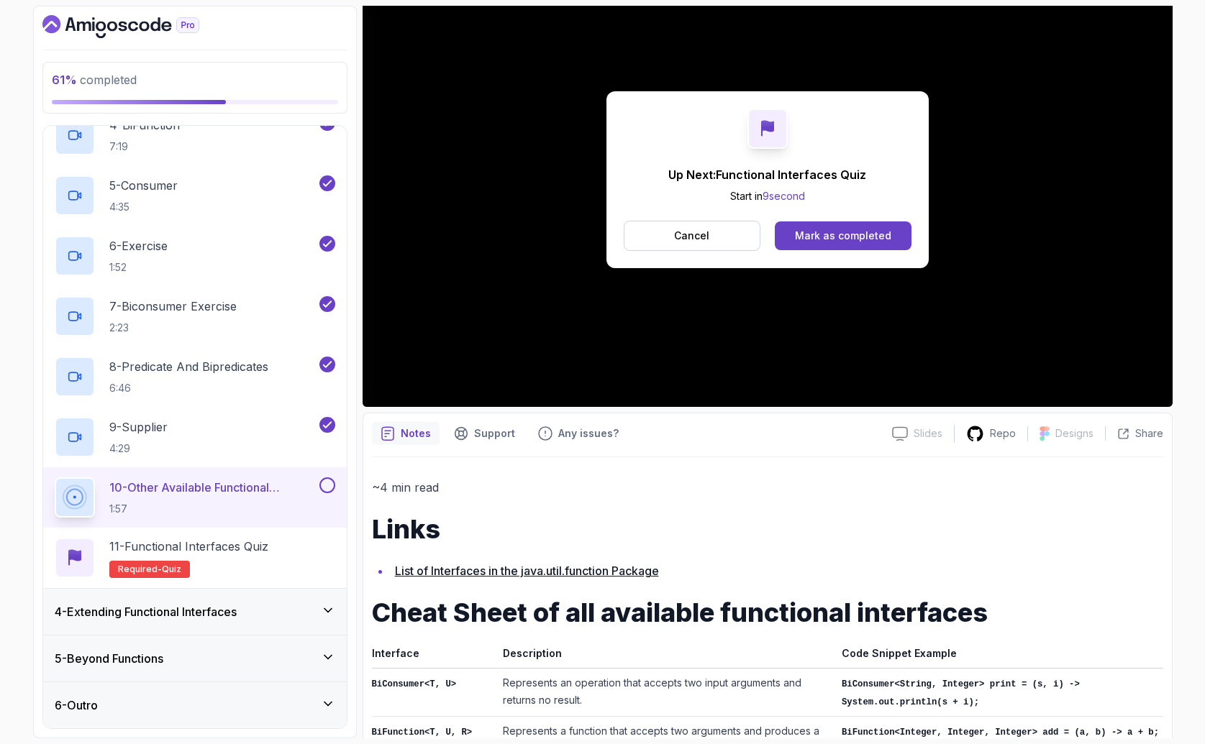
scroll to position [70, 0]
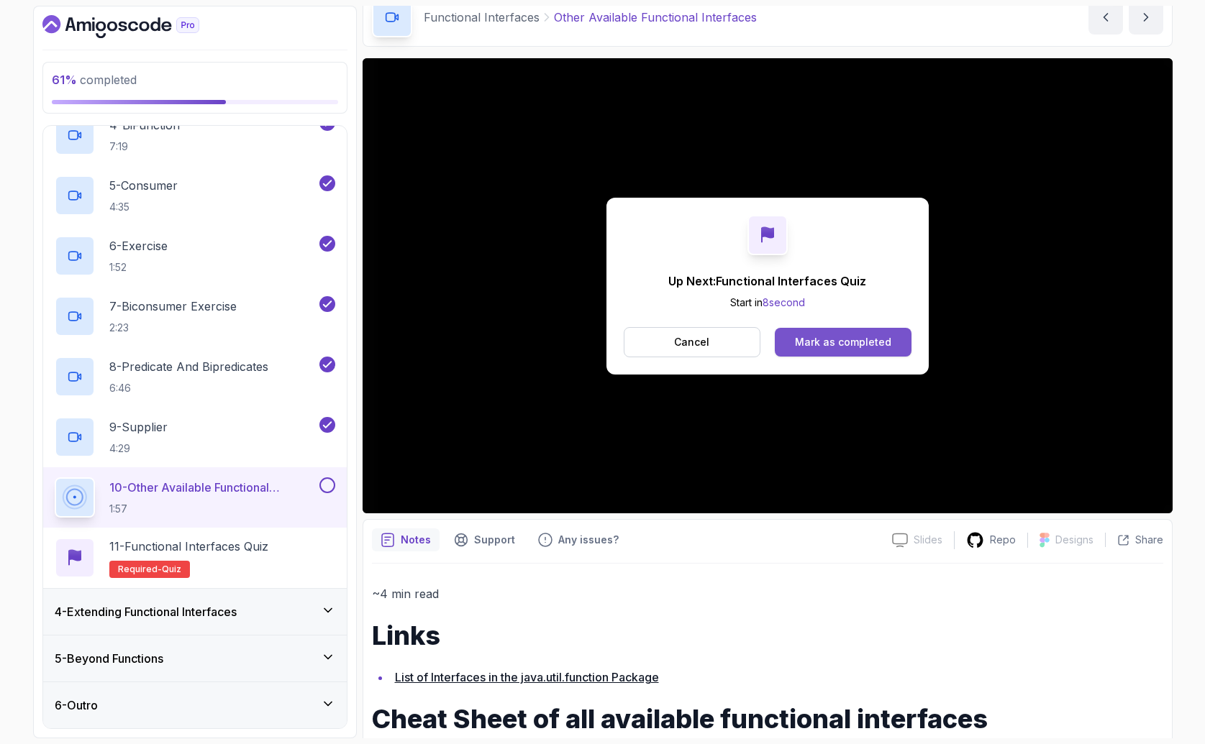
click at [830, 342] on div "Mark as completed" at bounding box center [843, 342] width 96 height 14
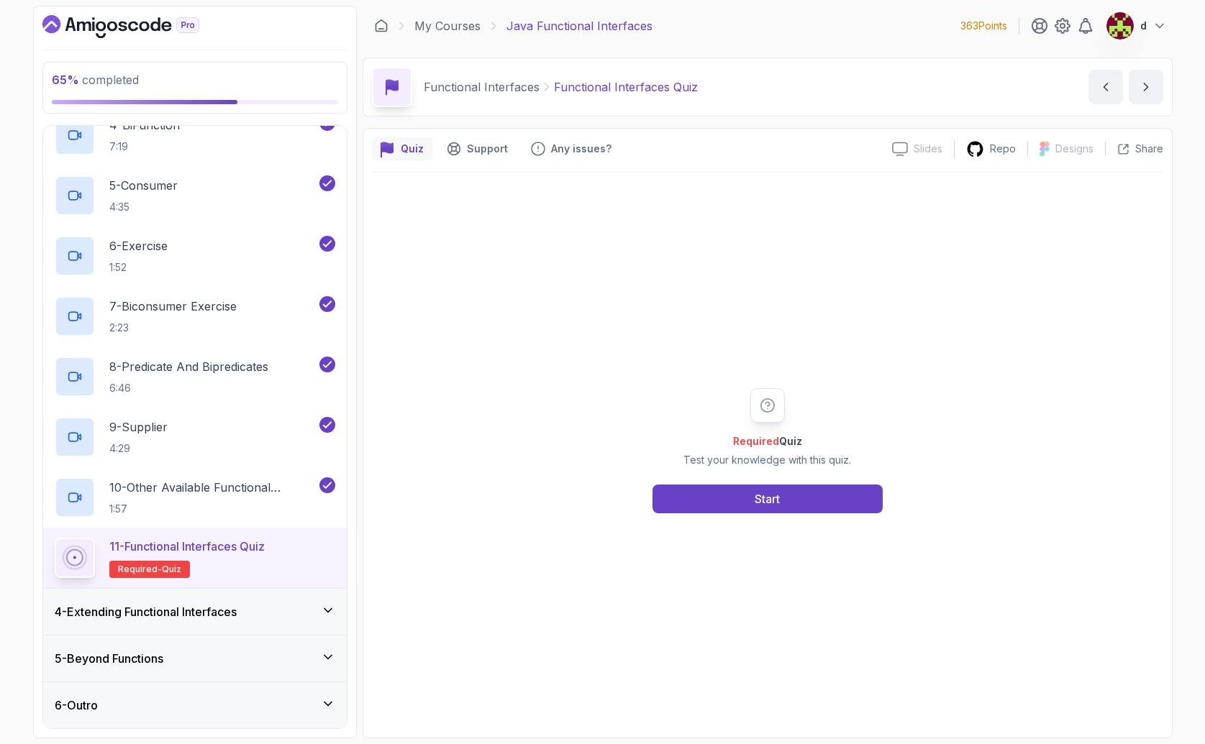
click at [215, 613] on h3 "4 - Extending Functional Interfaces" at bounding box center [146, 611] width 182 height 17
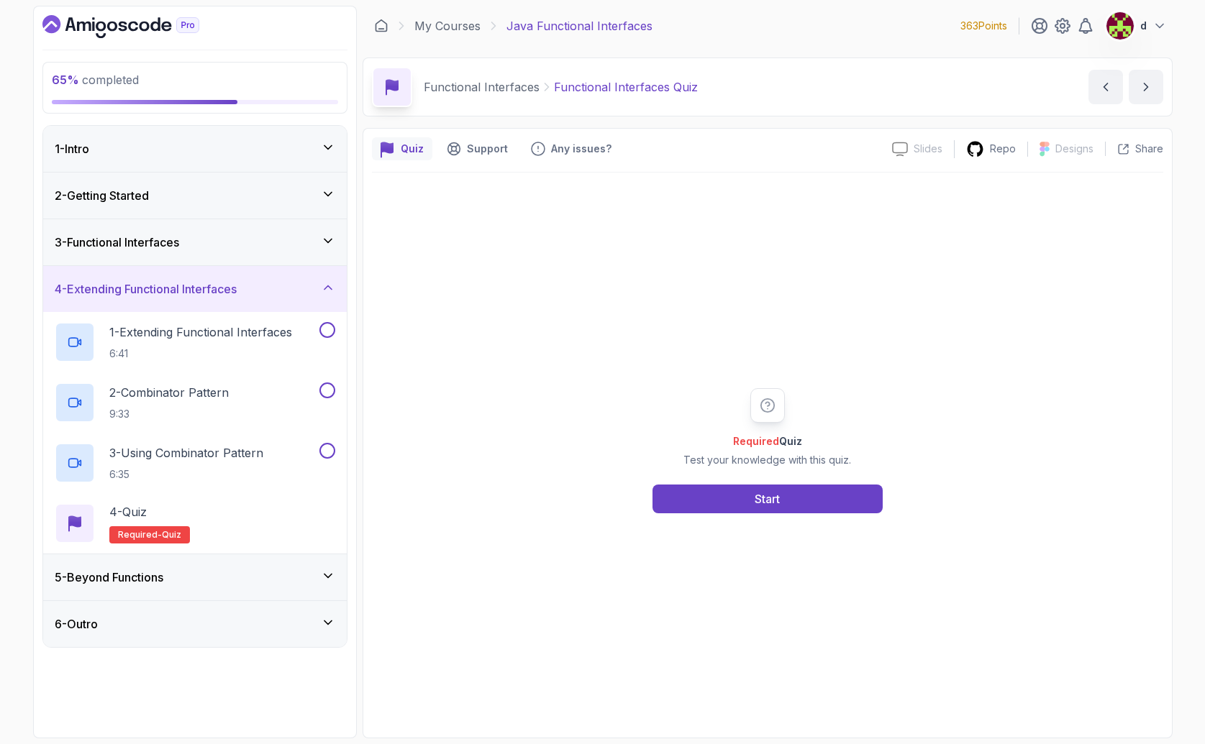
click at [170, 242] on h3 "3 - Functional Interfaces" at bounding box center [117, 242] width 124 height 17
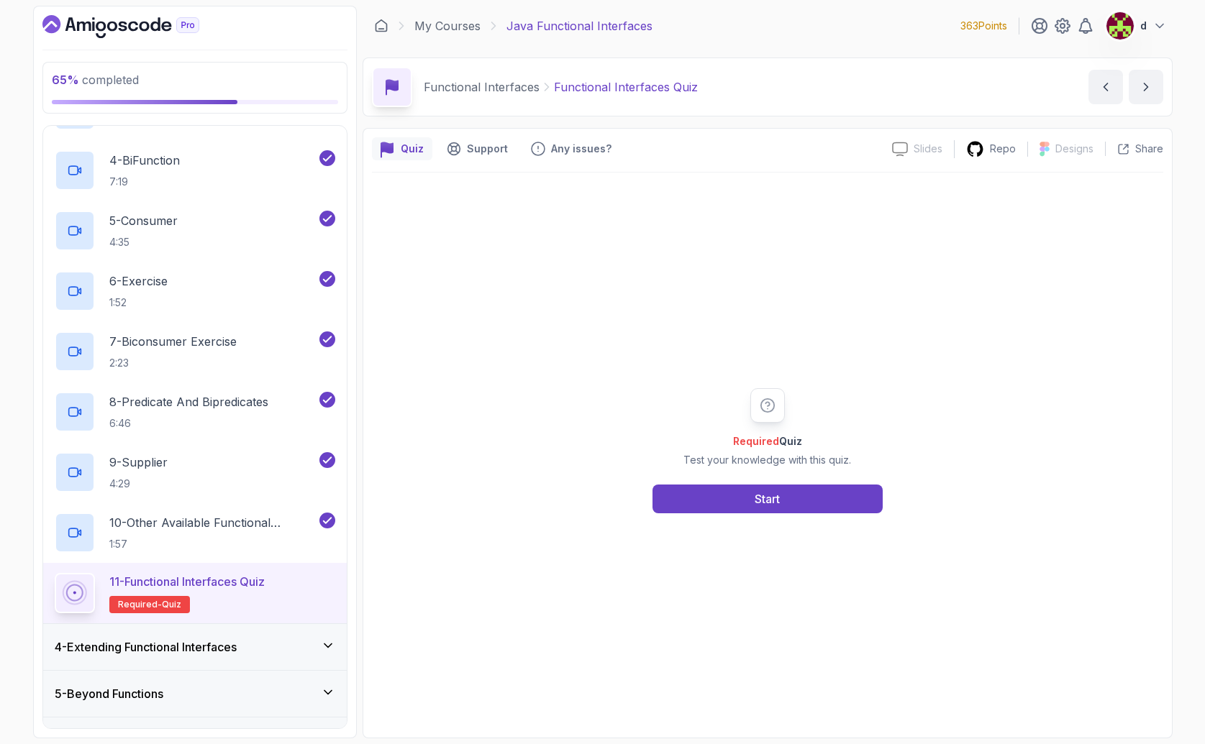
scroll to position [342, 0]
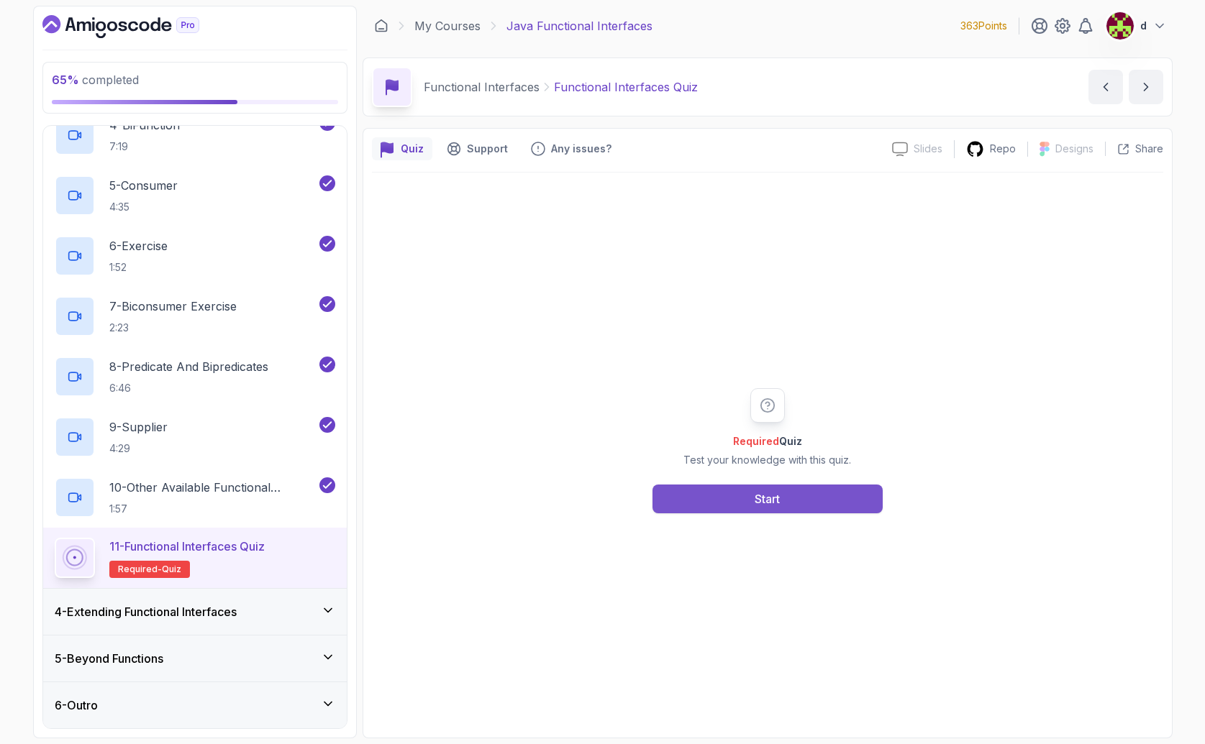
click at [784, 500] on button "Start" at bounding box center [767, 499] width 230 height 29
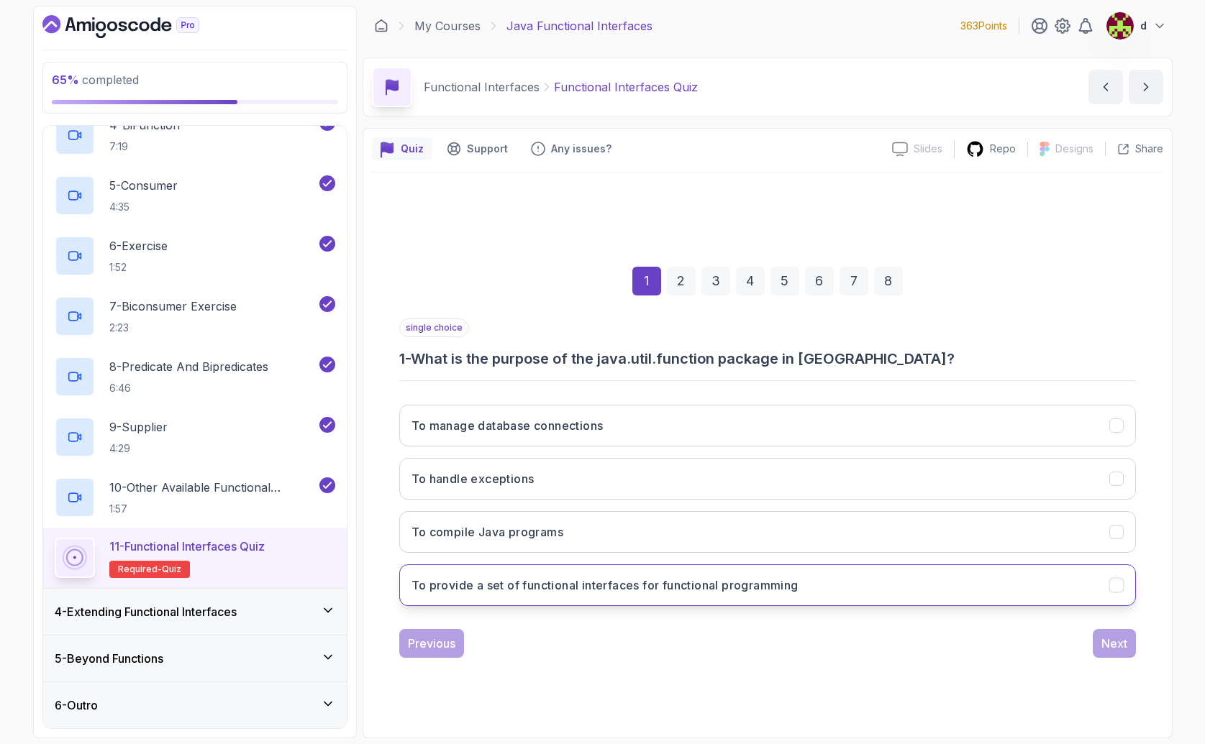
click at [511, 596] on button "To provide a set of functional interfaces for functional programming" at bounding box center [767, 586] width 736 height 42
click at [1098, 647] on button "Next" at bounding box center [1114, 643] width 43 height 29
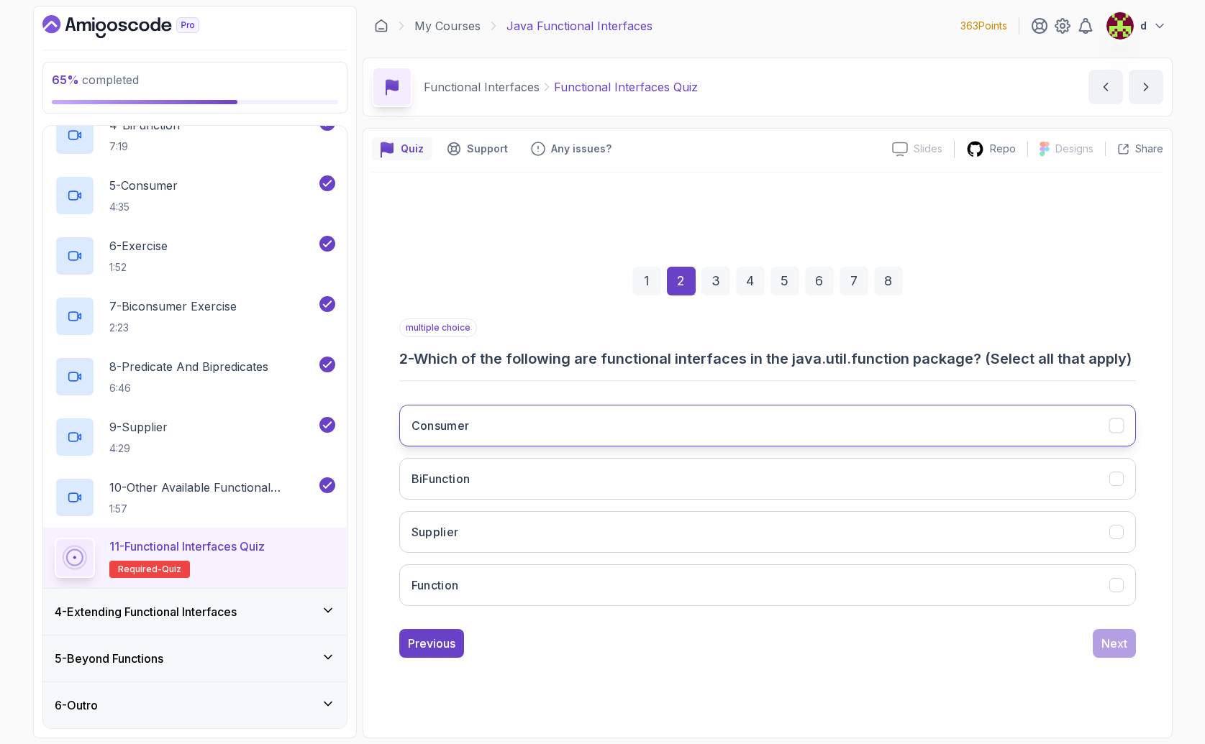
click at [522, 438] on button "Consumer" at bounding box center [767, 426] width 736 height 42
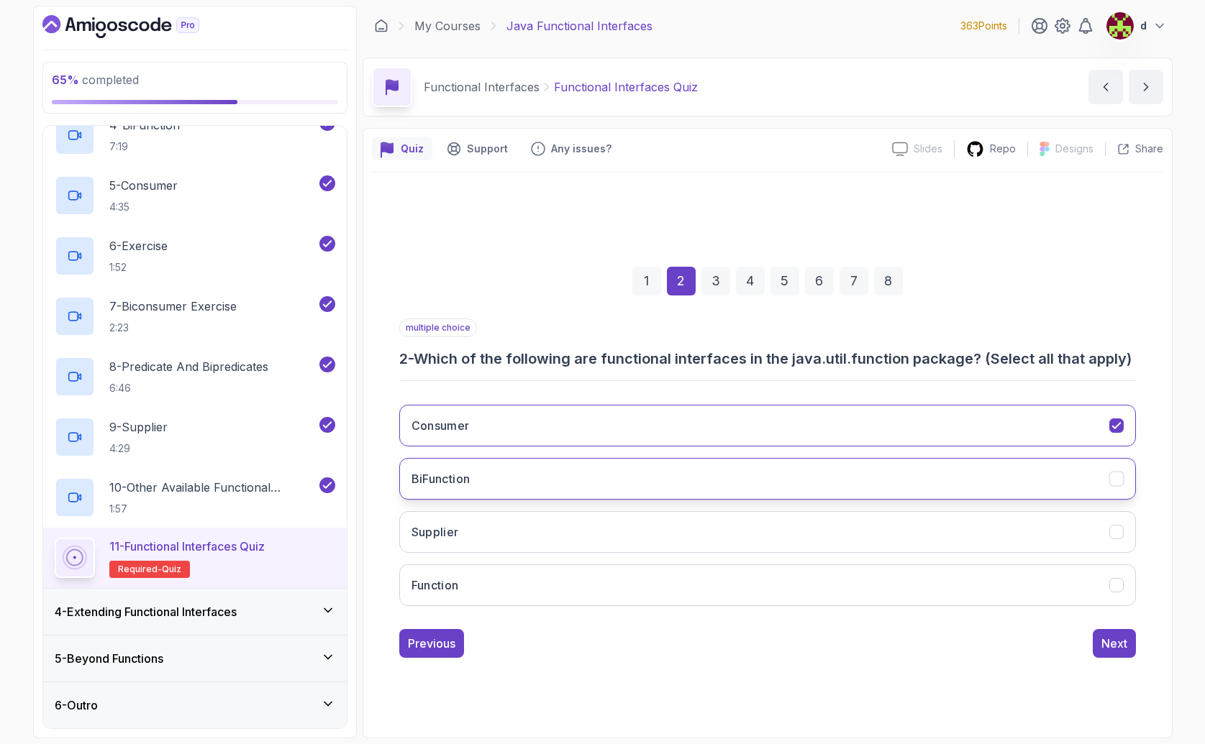
click at [480, 485] on button "BiFunction" at bounding box center [767, 479] width 736 height 42
click at [469, 529] on button "Supplier" at bounding box center [767, 532] width 736 height 42
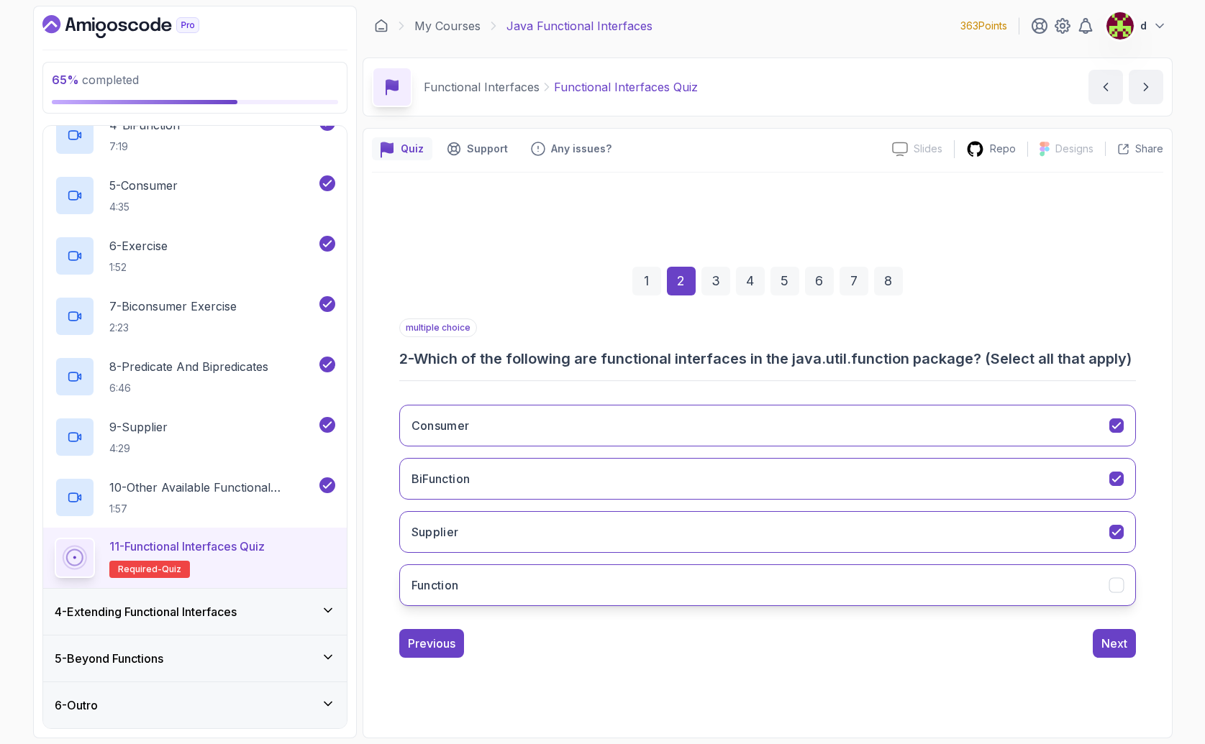
click at [493, 580] on button "Function" at bounding box center [767, 586] width 736 height 42
click at [1113, 644] on div "Next" at bounding box center [1114, 643] width 26 height 17
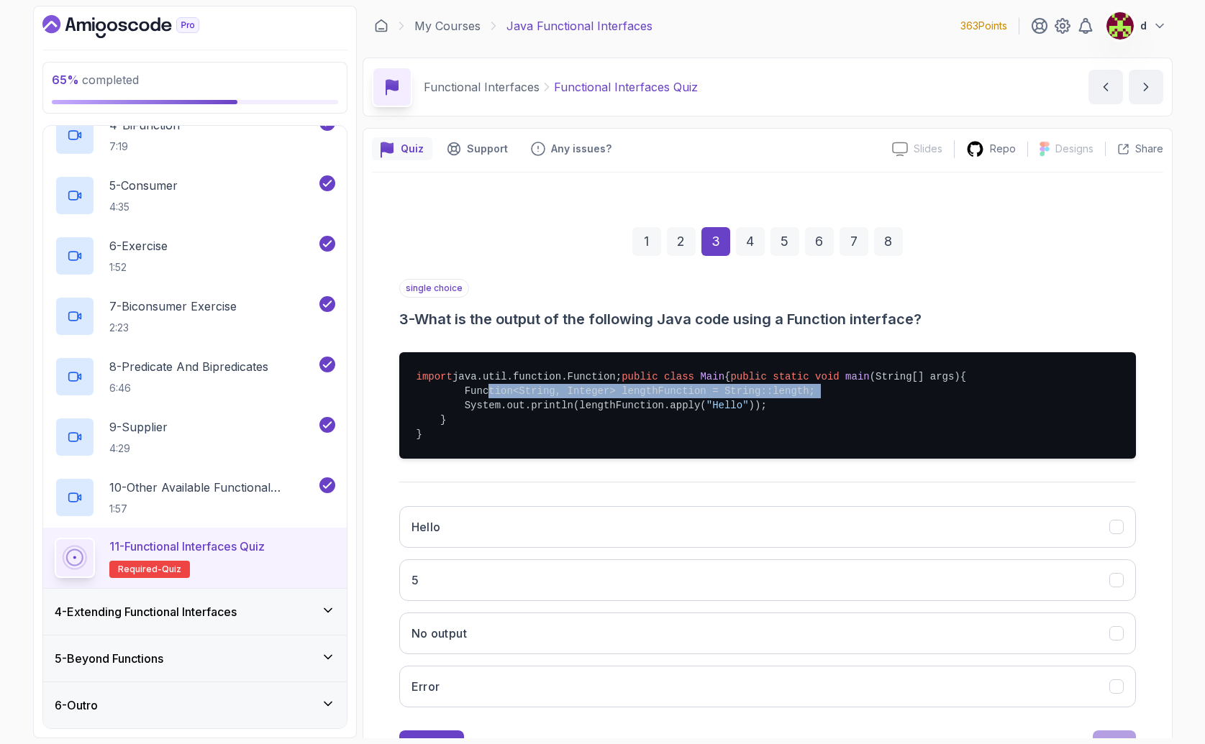
drag, startPoint x: 547, startPoint y: 436, endPoint x: 849, endPoint y: 436, distance: 302.1
click at [849, 436] on pre "import java.util.function.Function; public class Main { public static void main…" at bounding box center [767, 405] width 736 height 106
drag, startPoint x: 849, startPoint y: 436, endPoint x: 783, endPoint y: 436, distance: 66.2
click at [849, 436] on pre "import java.util.function.Function; public class Main { public static void main…" at bounding box center [767, 405] width 736 height 106
click at [537, 439] on pre "import java.util.function.Function; public class Main { public static void main…" at bounding box center [767, 405] width 736 height 106
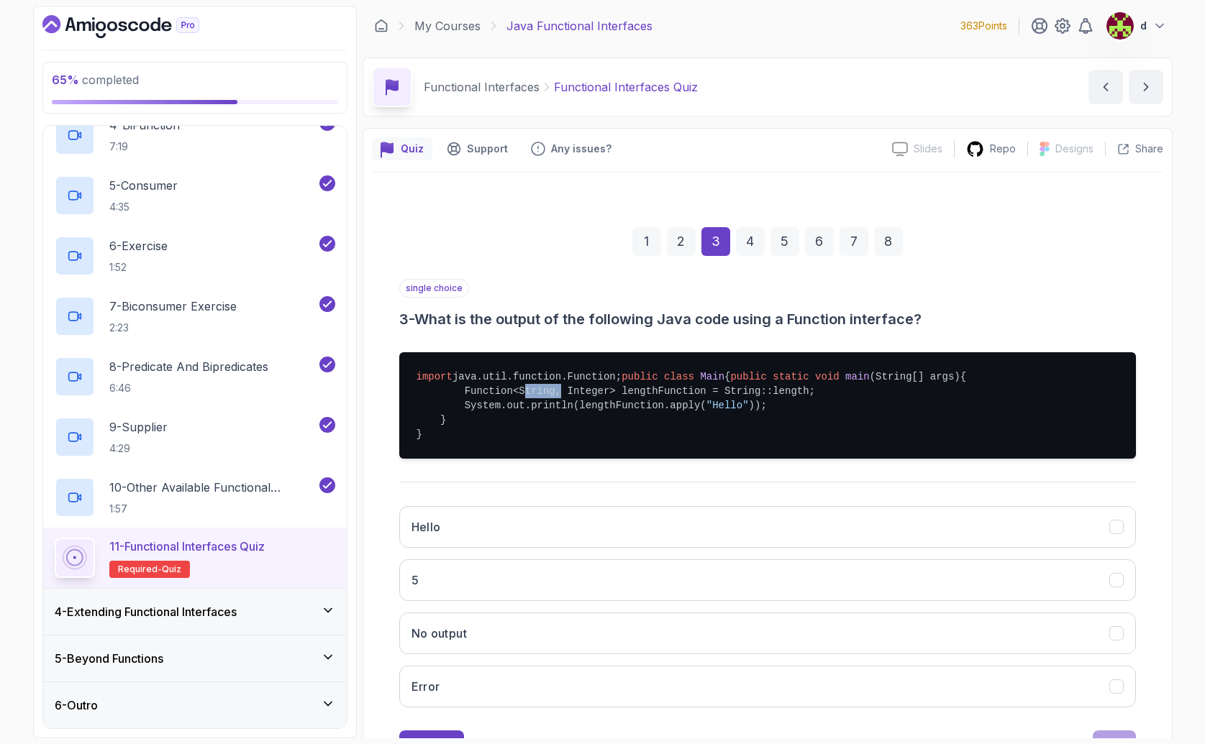
click at [537, 439] on pre "import java.util.function.Function; public class Main { public static void main…" at bounding box center [767, 405] width 736 height 106
click at [733, 411] on span ""Hello"" at bounding box center [727, 406] width 42 height 12
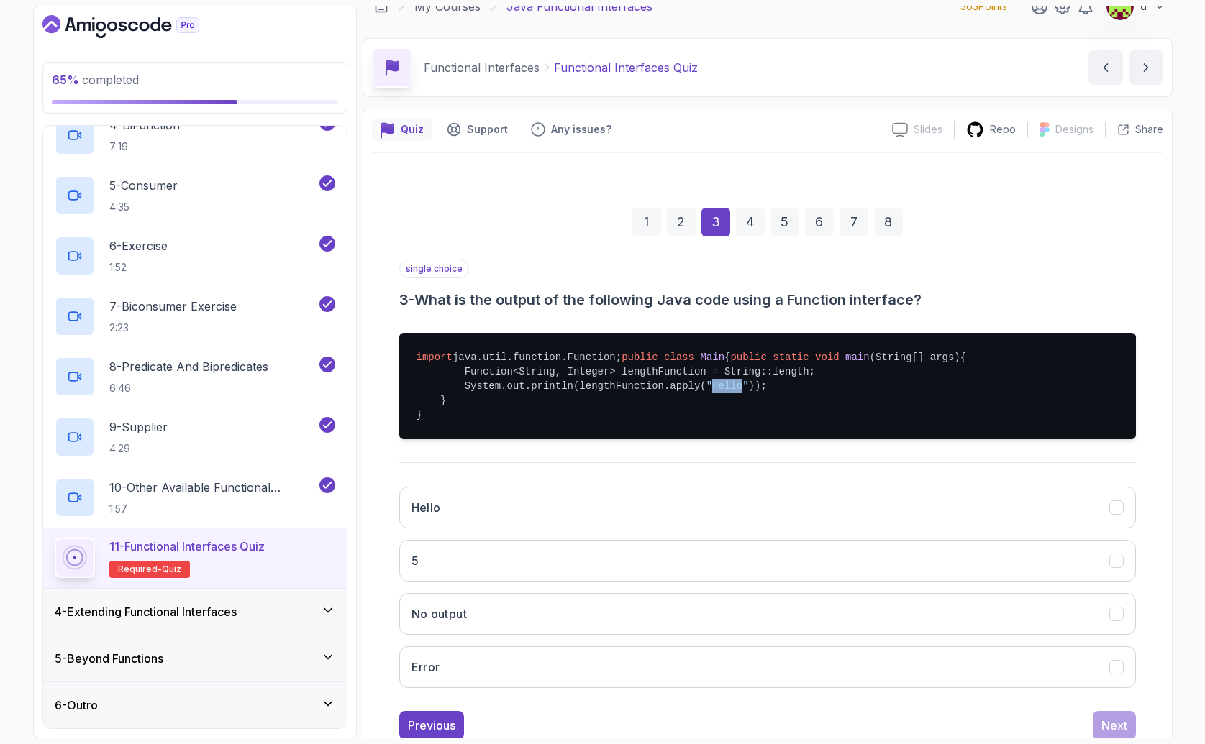
scroll to position [33, 0]
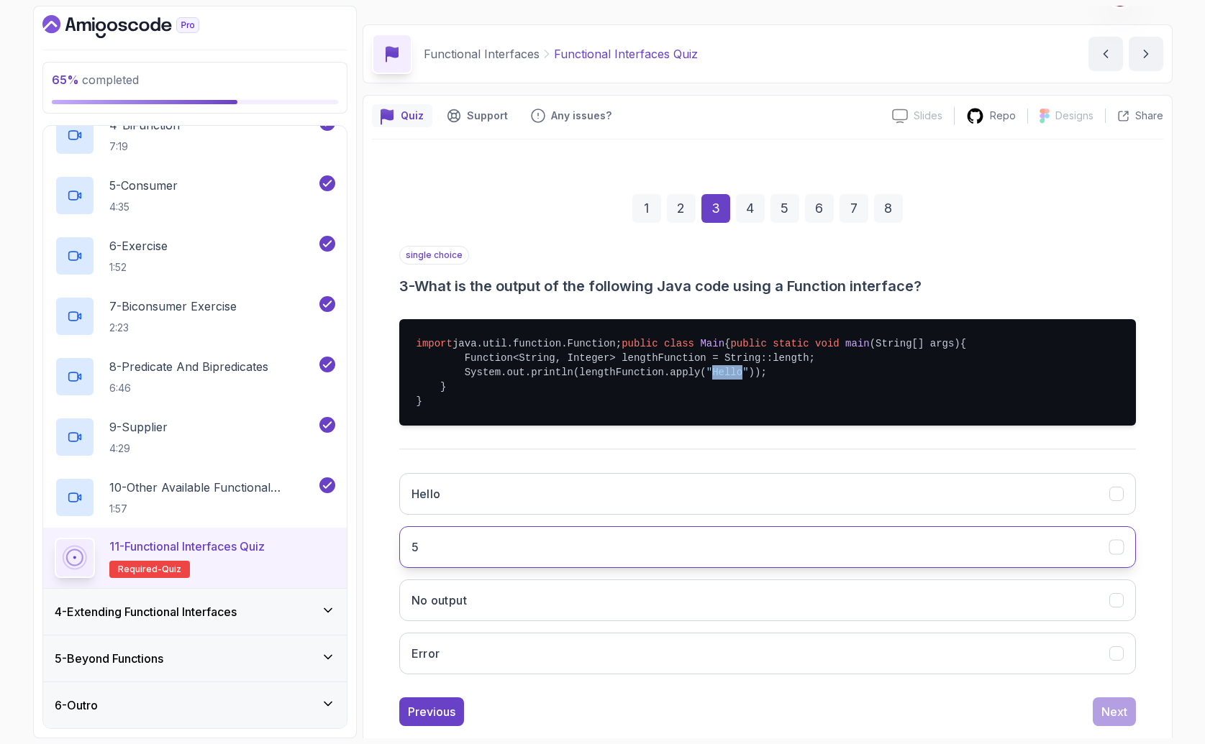
click at [497, 568] on button "5" at bounding box center [767, 547] width 736 height 42
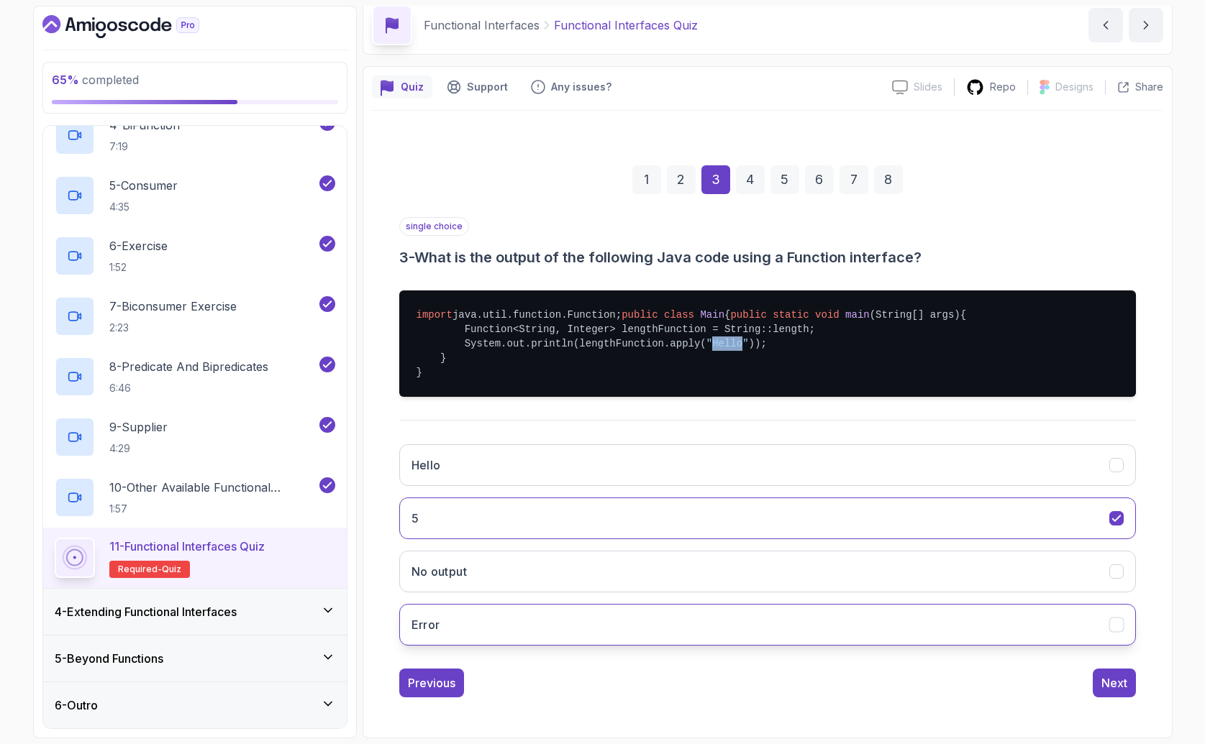
scroll to position [105, 0]
click at [1112, 675] on div "Next" at bounding box center [1114, 683] width 26 height 17
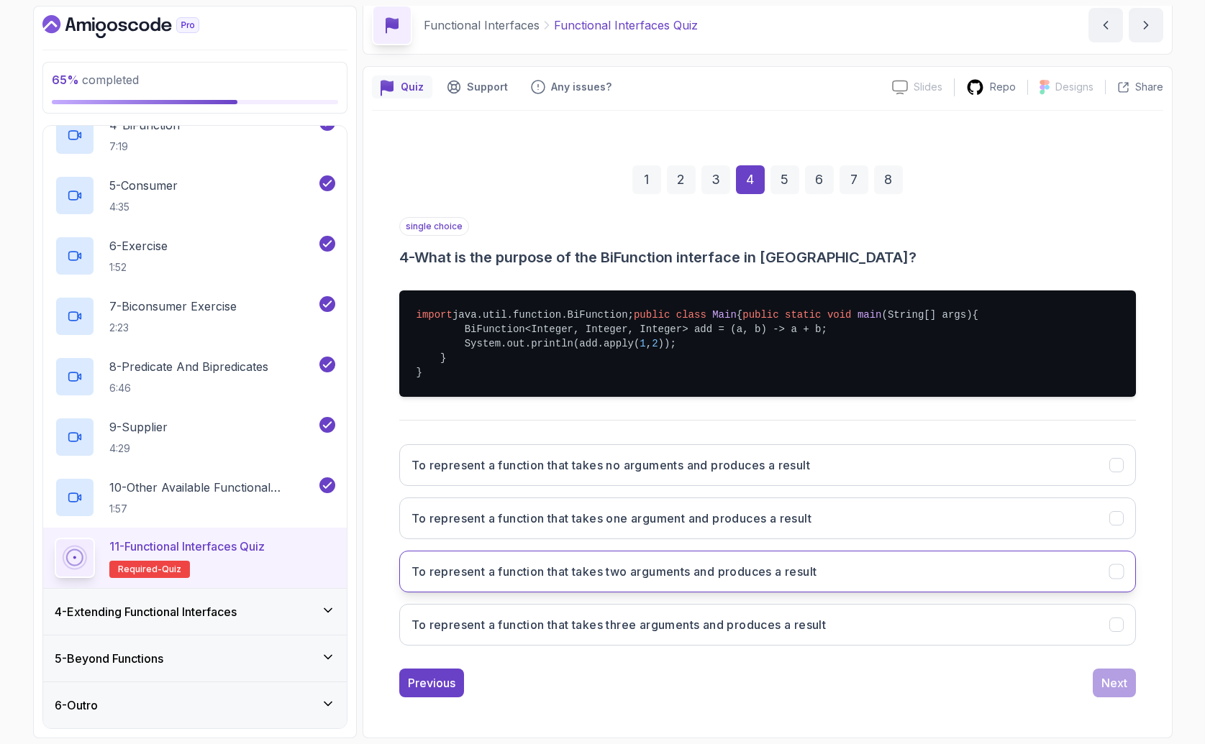
click at [656, 575] on h3 "To represent a function that takes two arguments and produces a result" at bounding box center [614, 571] width 406 height 17
click at [1126, 694] on button "Next" at bounding box center [1114, 683] width 43 height 29
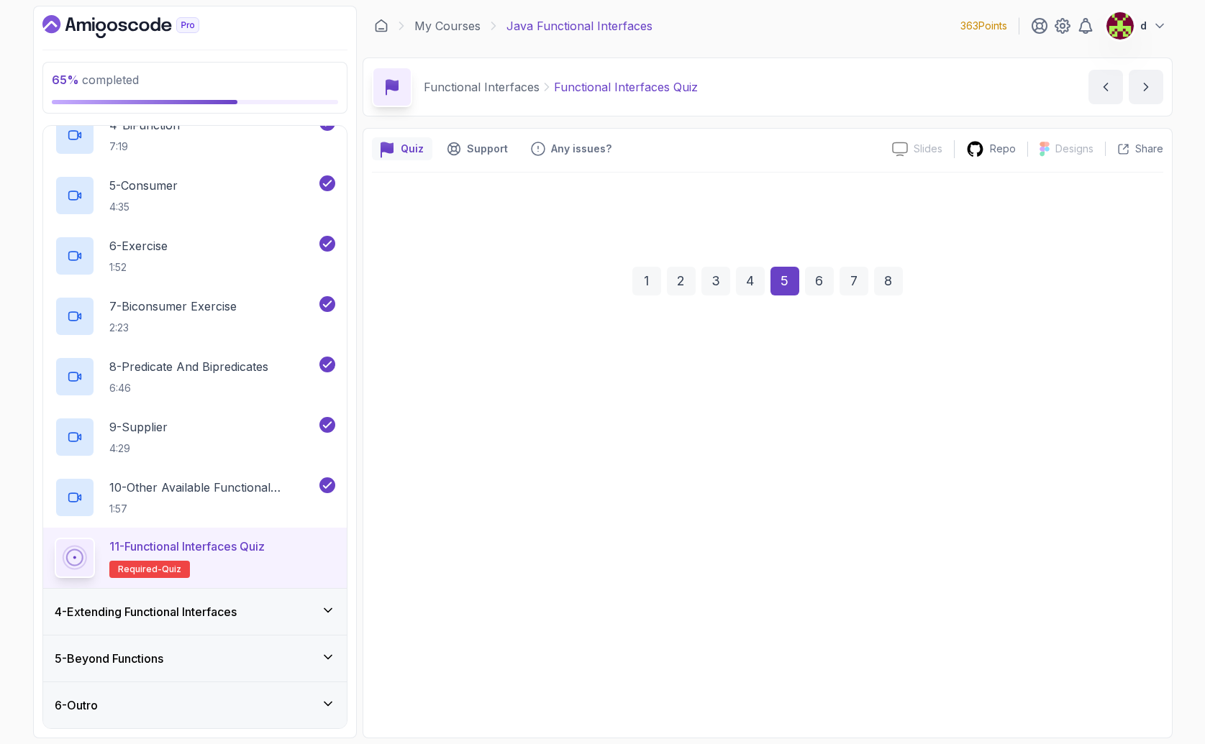
scroll to position [0, 0]
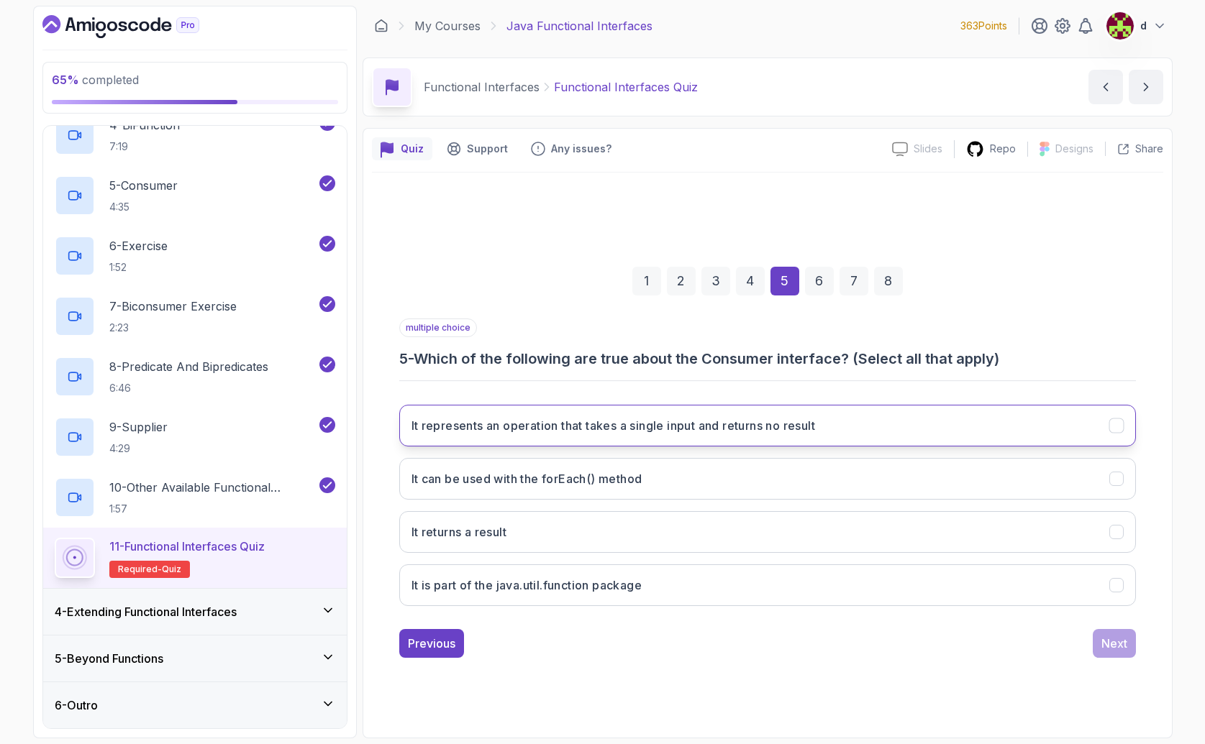
click at [714, 420] on h3 "It represents an operation that takes a single input and returns no result" at bounding box center [613, 425] width 404 height 17
click at [1114, 639] on div "Next" at bounding box center [1114, 643] width 26 height 17
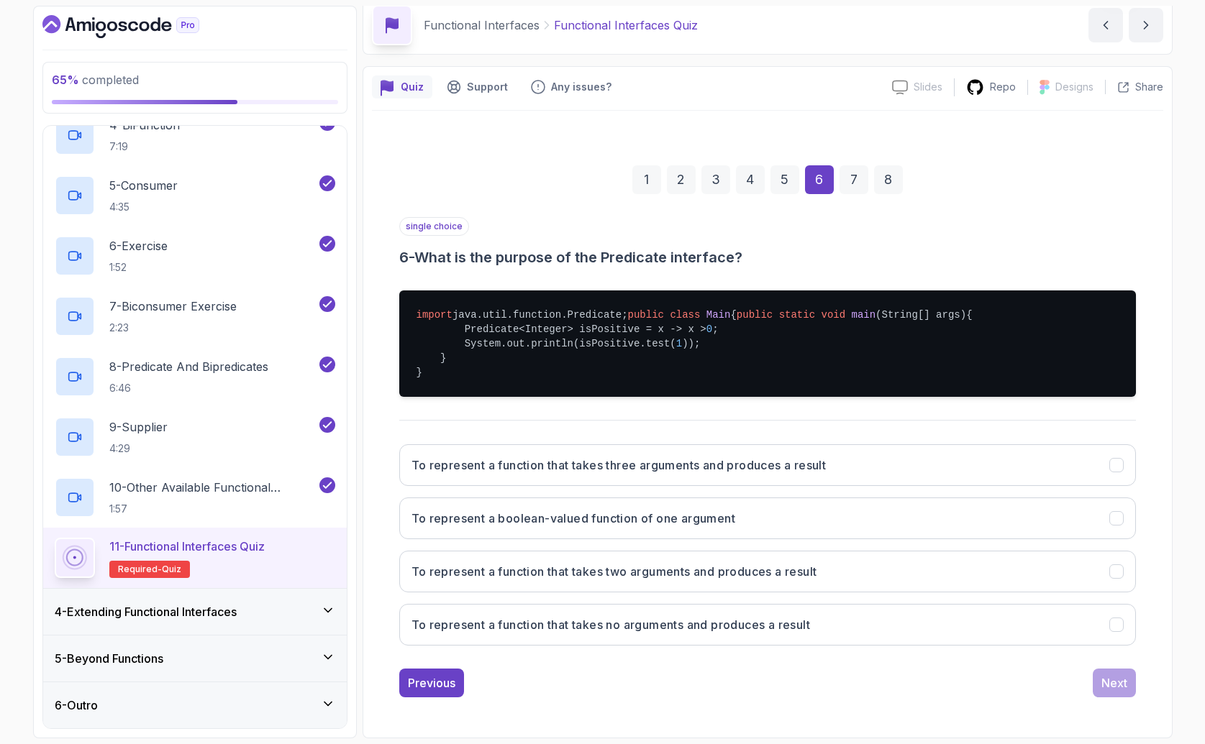
scroll to position [105, 0]
click at [629, 517] on h3 "To represent a boolean-valued function of one argument" at bounding box center [573, 518] width 324 height 17
click at [1113, 672] on button "Next" at bounding box center [1114, 683] width 43 height 29
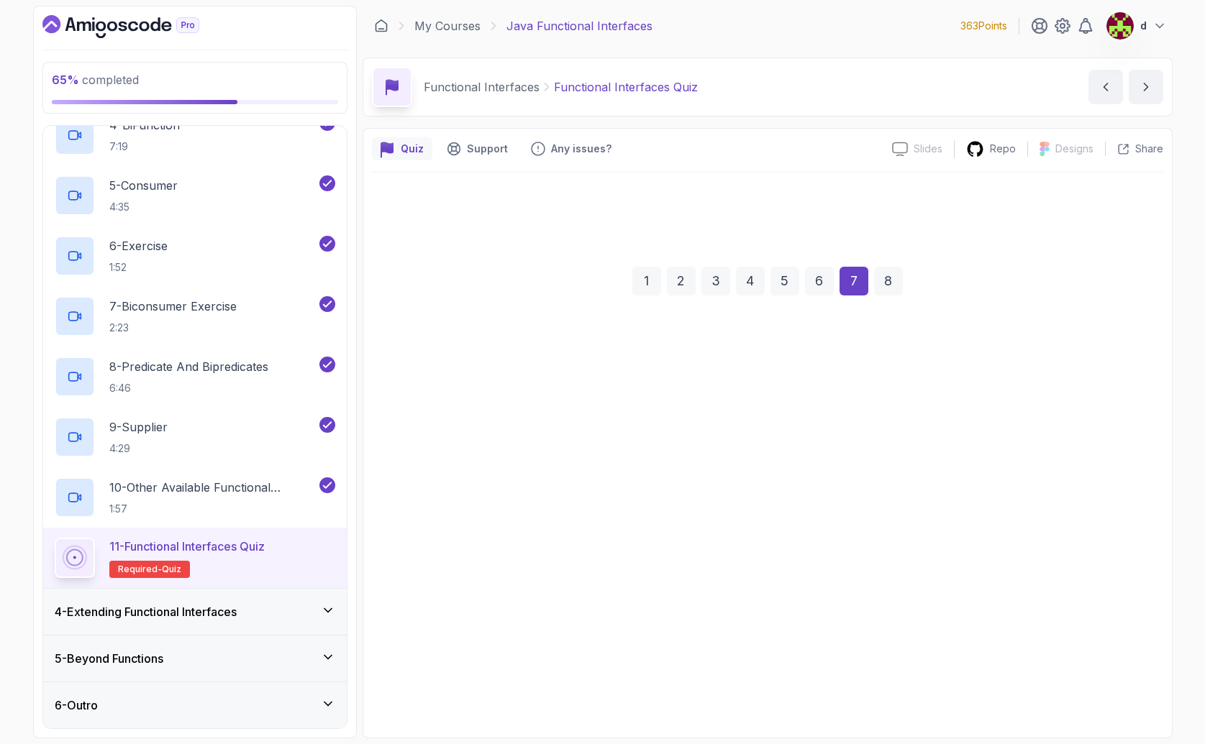
scroll to position [0, 0]
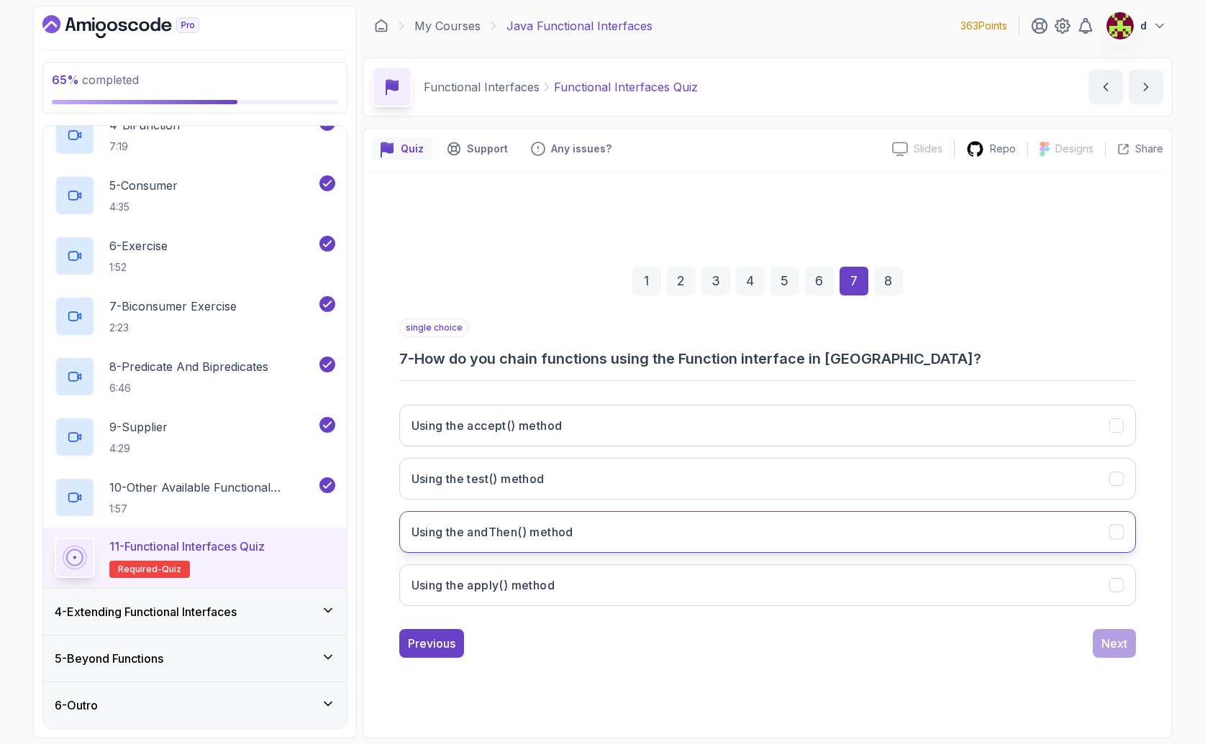
click at [562, 532] on h3 "Using the andThen() method" at bounding box center [492, 532] width 162 height 17
drag, startPoint x: 1134, startPoint y: 632, endPoint x: 1124, endPoint y: 637, distance: 10.3
click at [1126, 636] on button "Next" at bounding box center [1114, 643] width 43 height 29
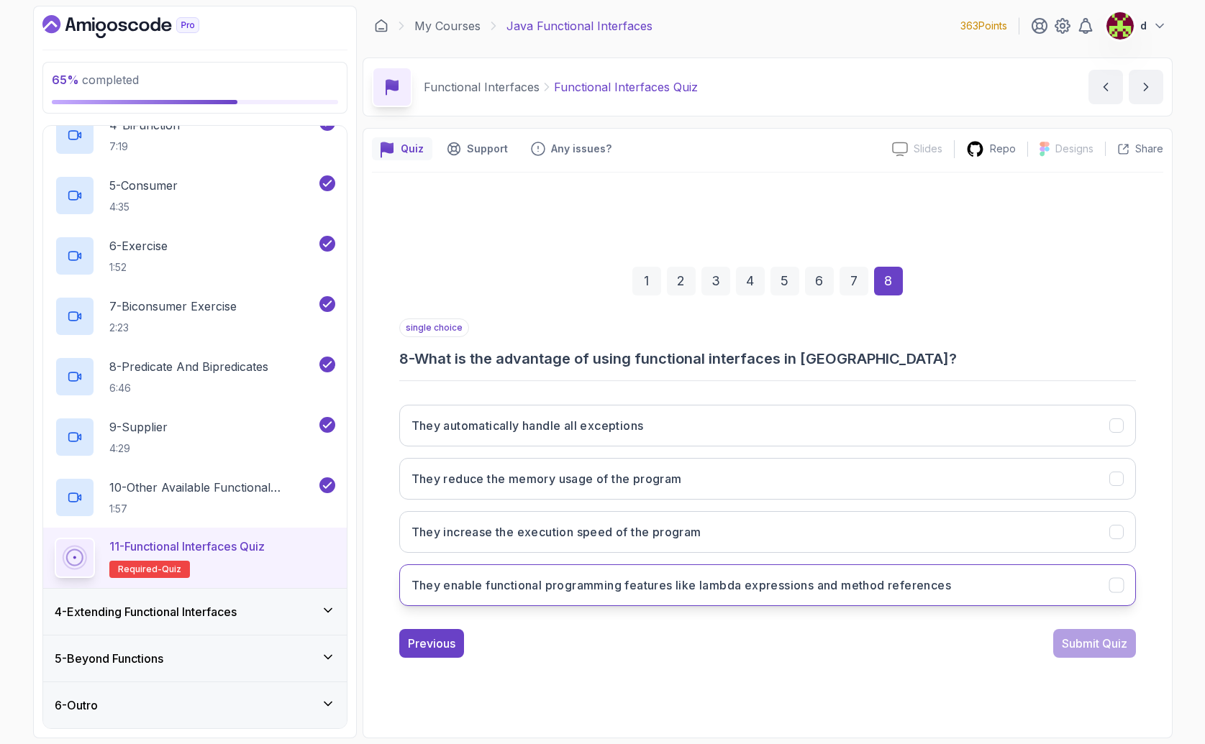
click at [600, 587] on h3 "They enable functional programming features like lambda expressions and method …" at bounding box center [681, 585] width 540 height 17
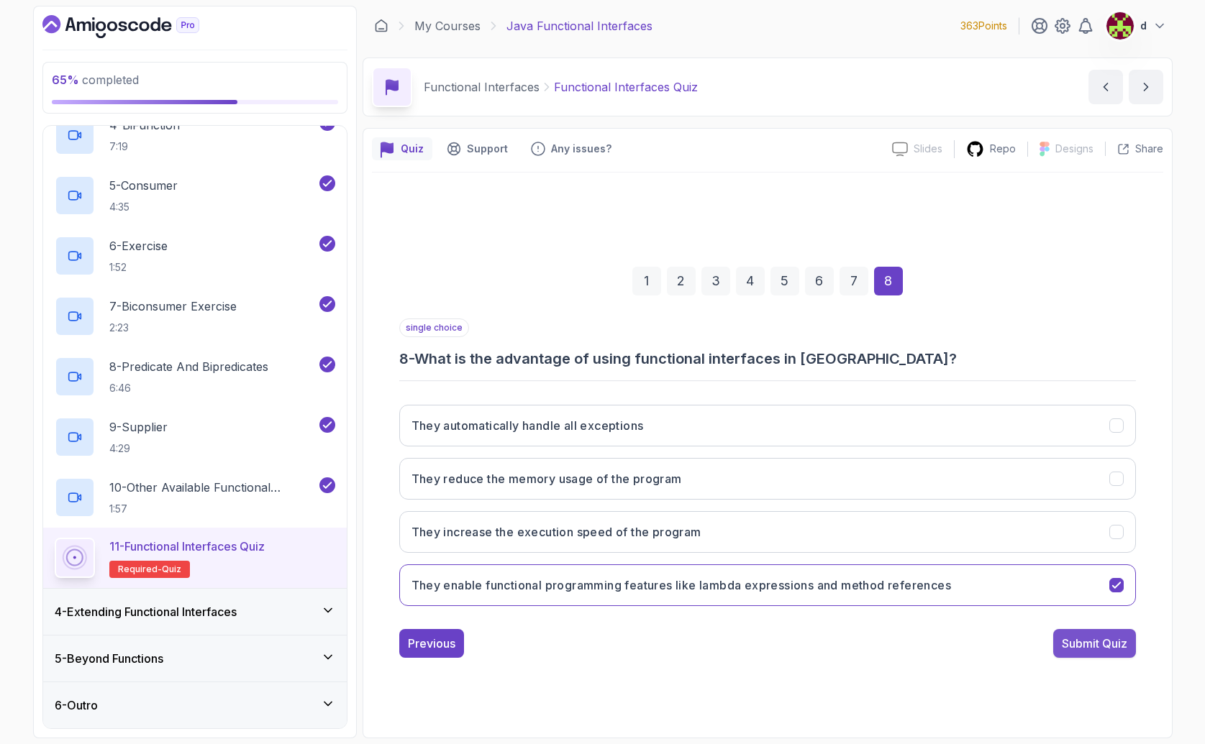
click at [1093, 657] on button "Submit Quiz" at bounding box center [1094, 643] width 83 height 29
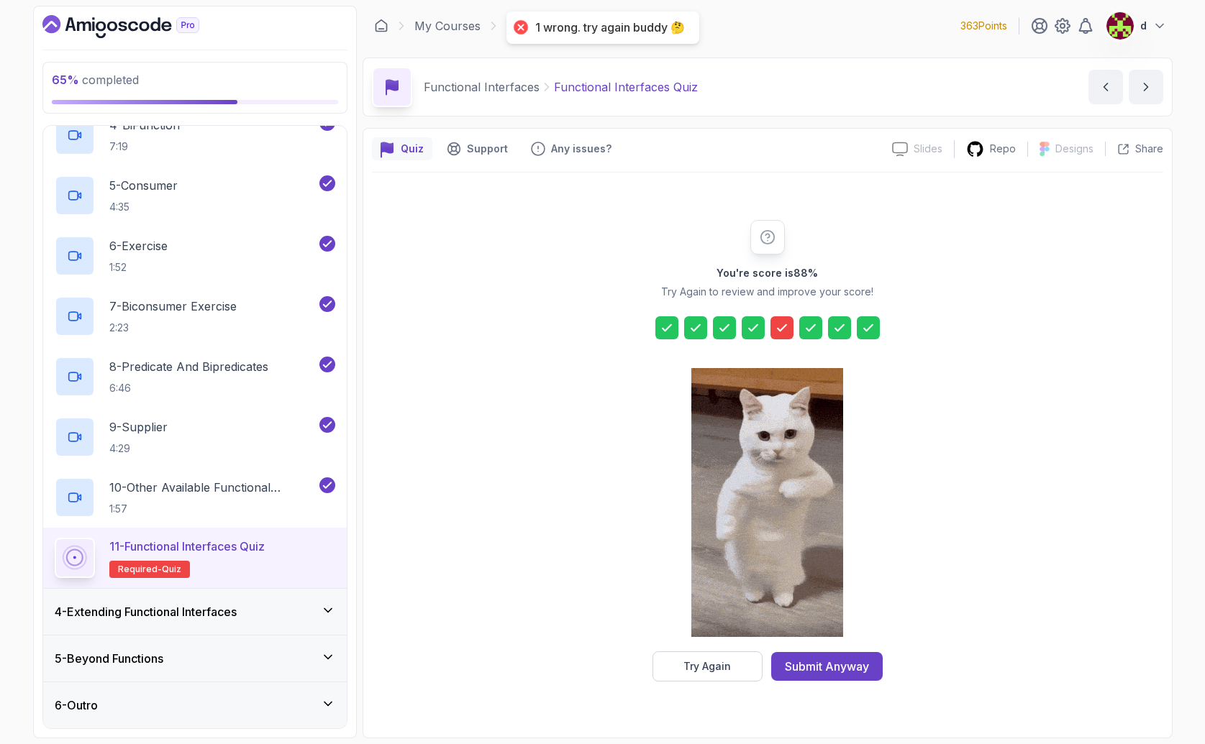
click at [781, 321] on icon at bounding box center [782, 328] width 14 height 14
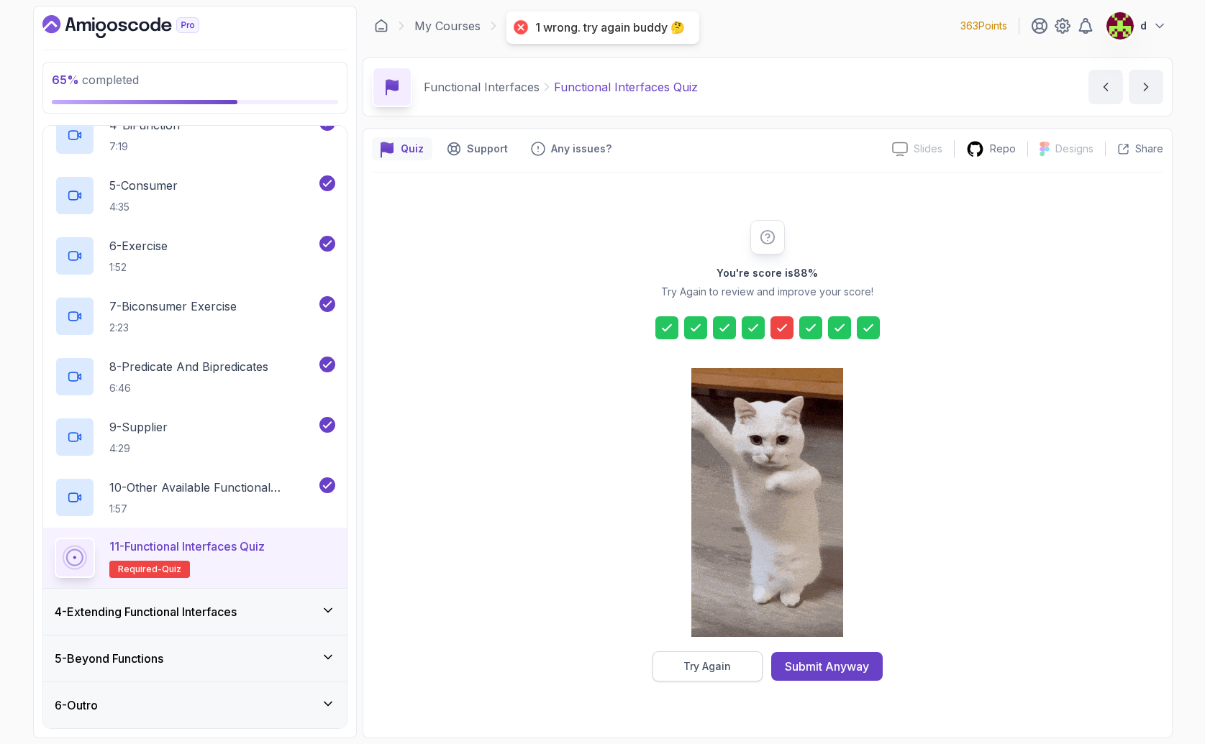
click at [729, 678] on div "You're score is 88 % Try Again to review and improve your score! Try Again Subm…" at bounding box center [767, 451] width 791 height 557
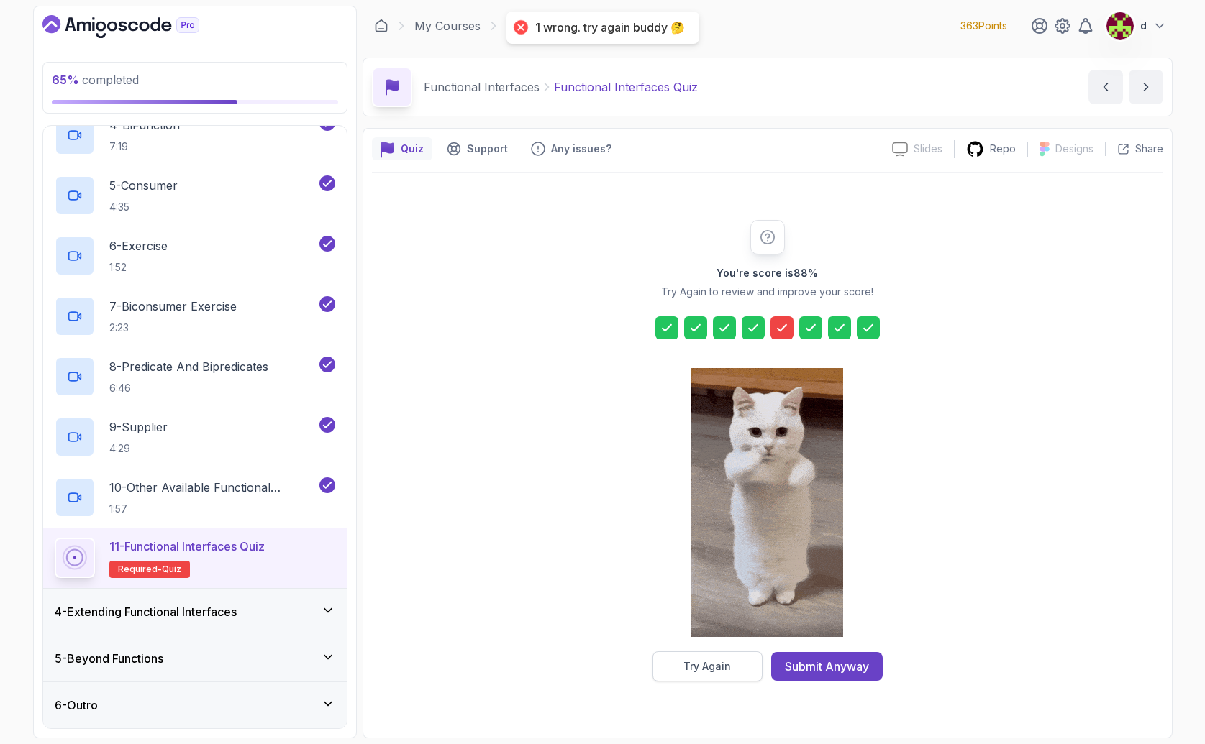
click at [729, 676] on button "Try Again" at bounding box center [707, 667] width 110 height 30
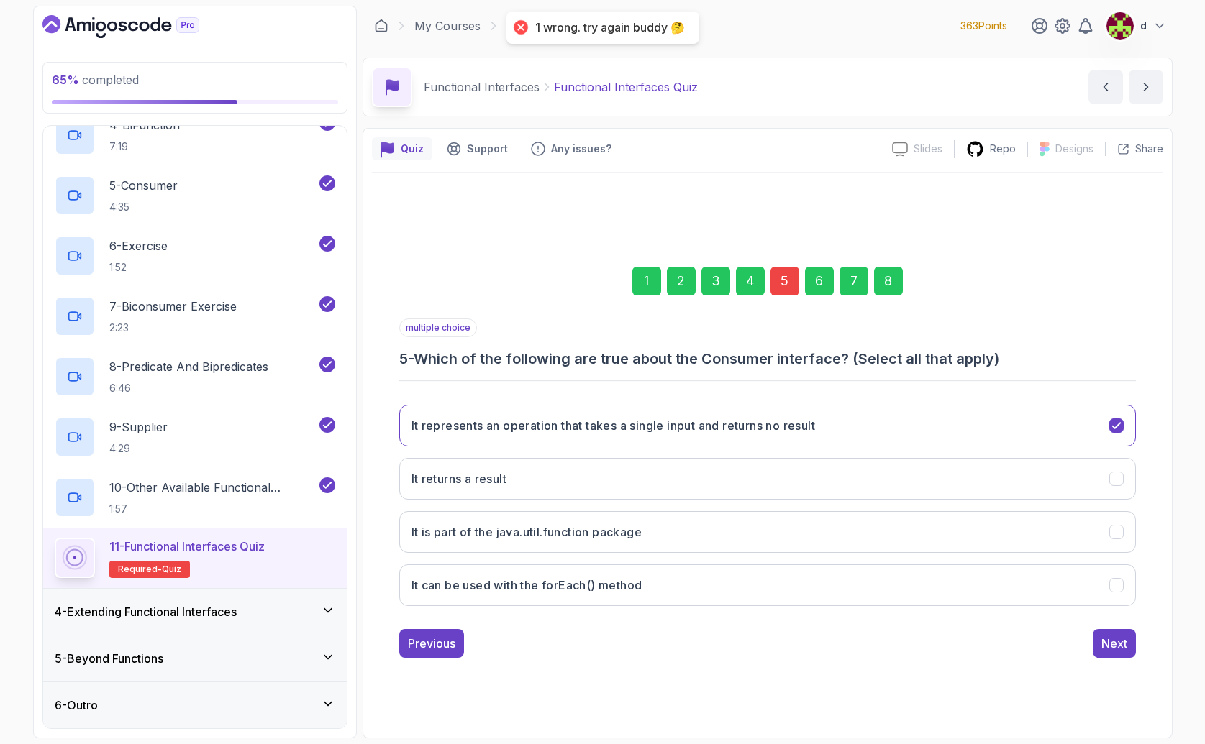
click at [786, 278] on div "5" at bounding box center [784, 281] width 29 height 29
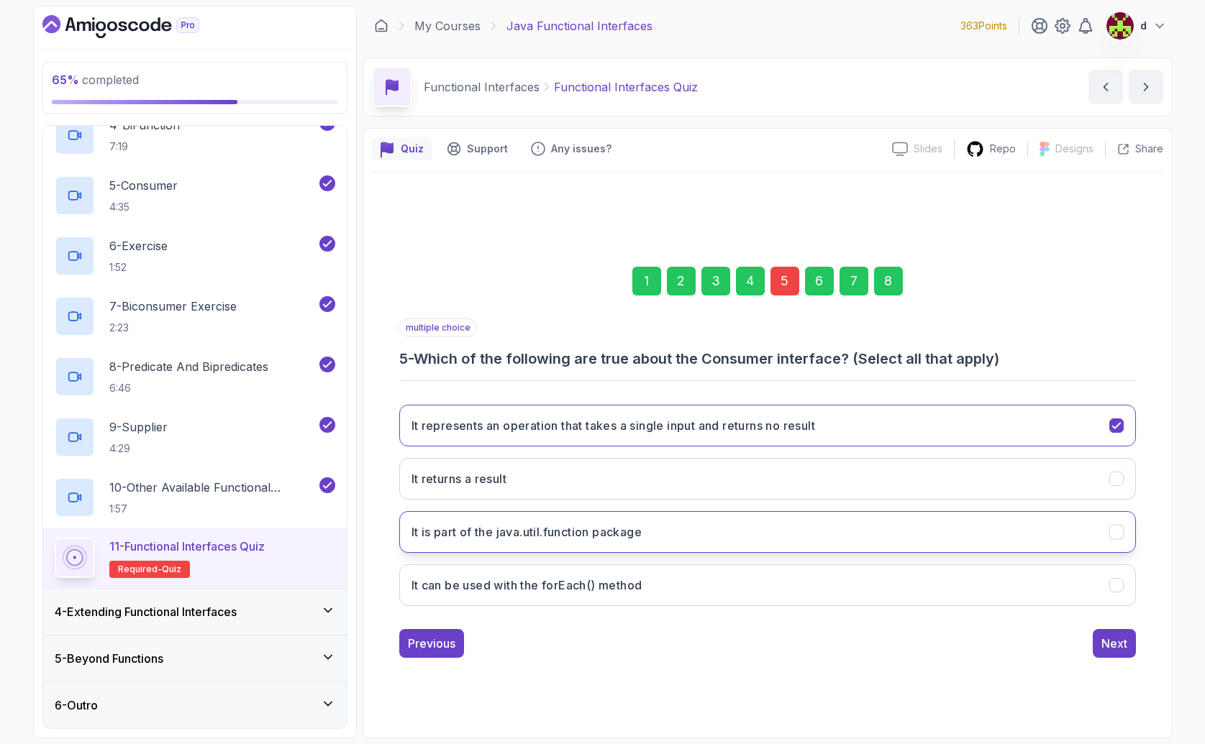
click at [651, 544] on button "It is part of the java.util.function package" at bounding box center [767, 532] width 736 height 42
click at [636, 592] on h3 "It can be used with the forEach() method" at bounding box center [526, 585] width 231 height 17
click at [1122, 650] on div "Next" at bounding box center [1114, 643] width 26 height 17
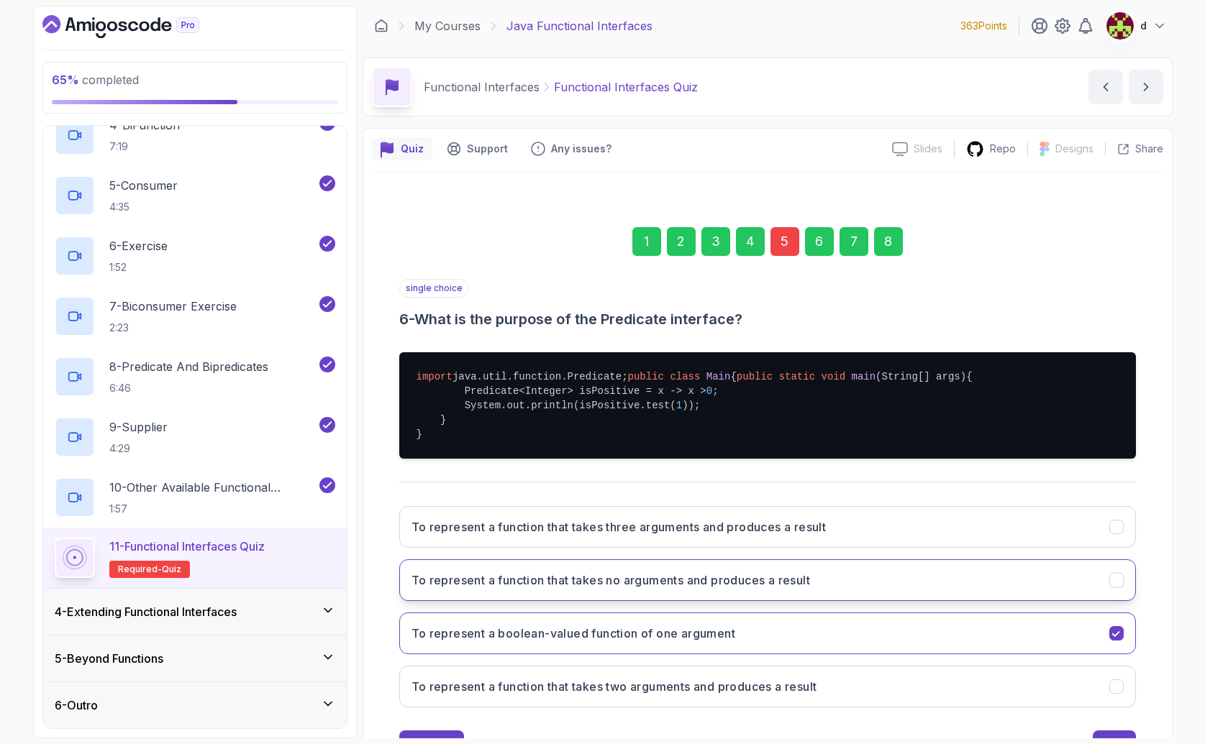
drag, startPoint x: 1117, startPoint y: 641, endPoint x: 1101, endPoint y: 665, distance: 29.1
click at [1116, 601] on button "To represent a function that takes no arguments and produces a result" at bounding box center [767, 581] width 736 height 42
click at [1105, 655] on button "To represent a boolean-valued function of one argument" at bounding box center [767, 634] width 736 height 42
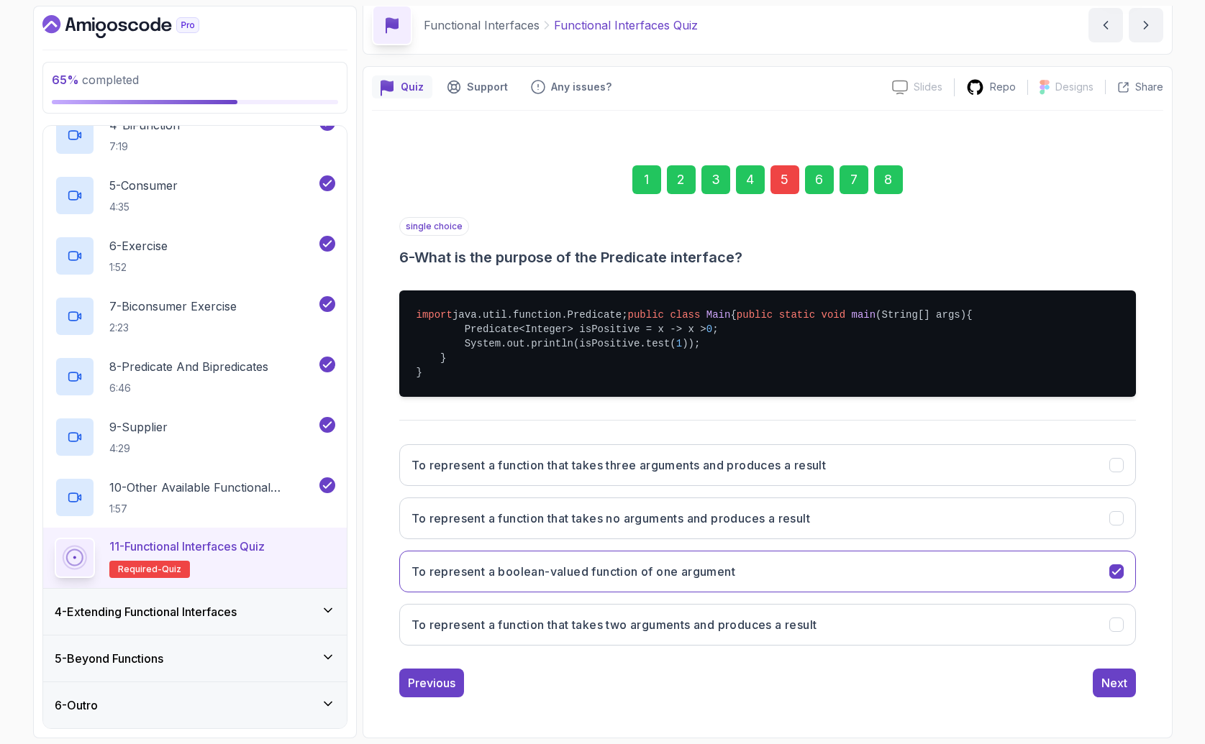
scroll to position [105, 0]
click at [1117, 680] on div "Next" at bounding box center [1114, 683] width 26 height 17
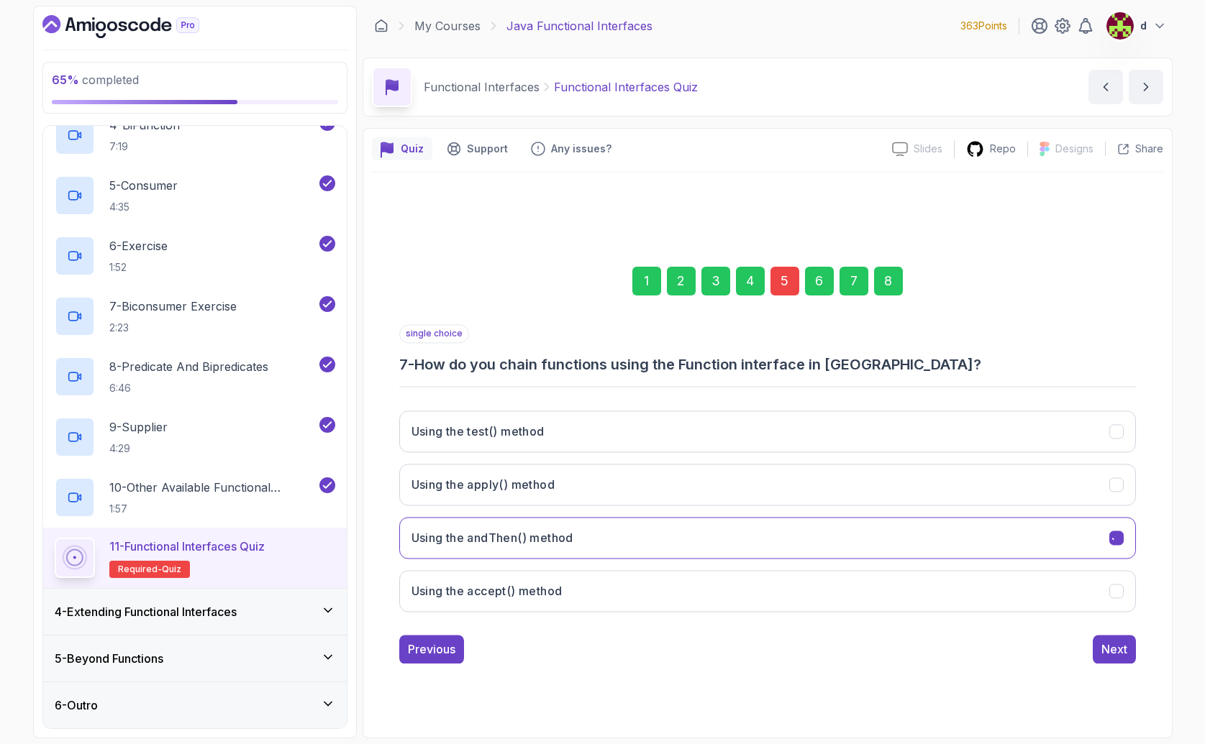
scroll to position [0, 0]
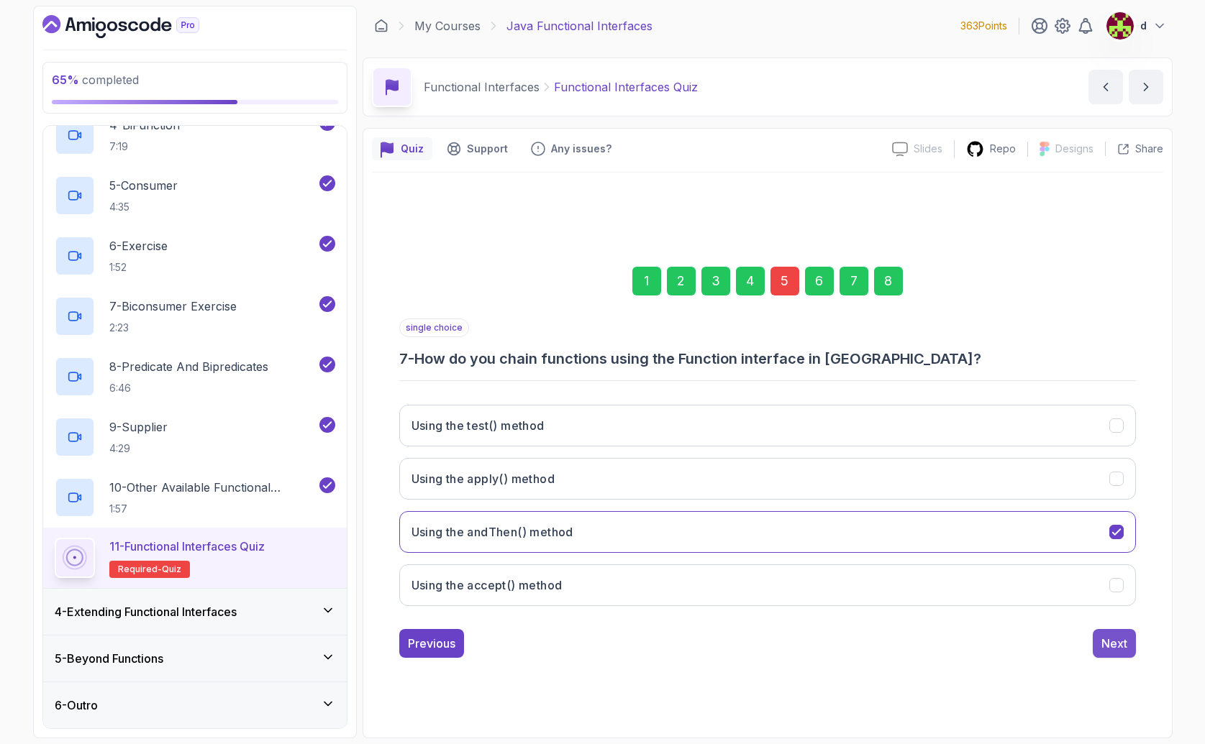
click at [1116, 641] on div "Next" at bounding box center [1114, 643] width 26 height 17
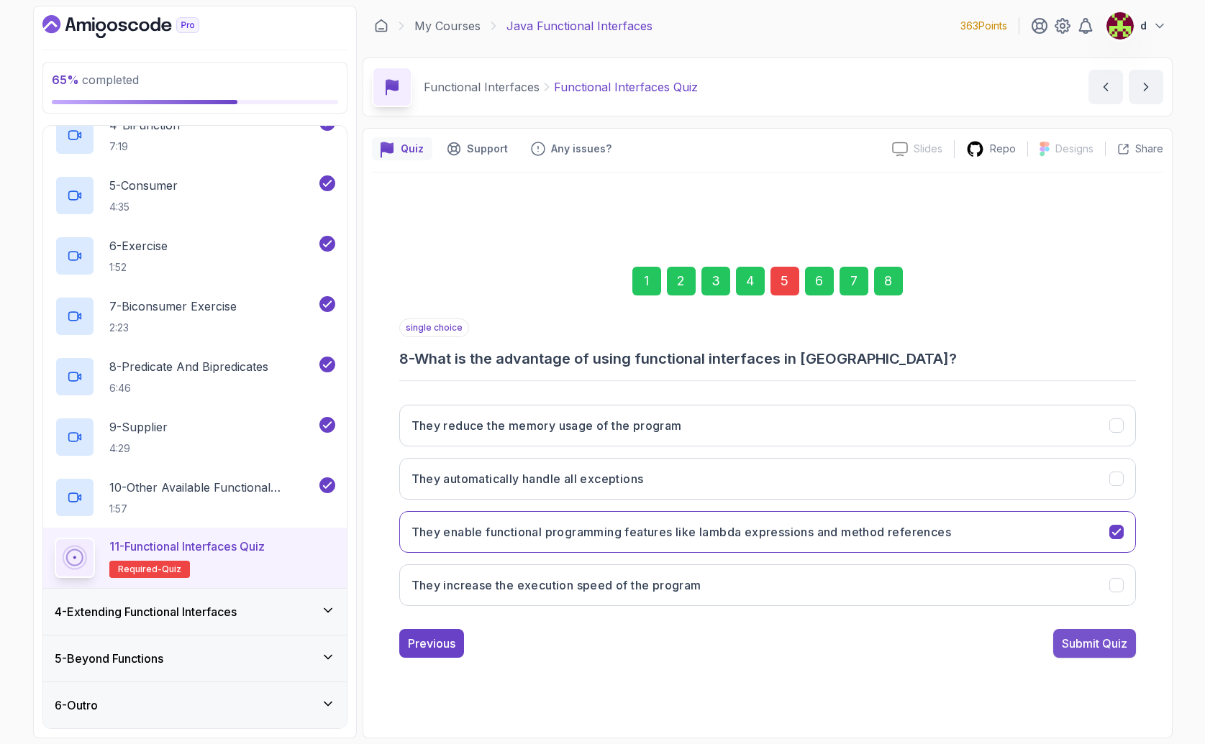
click at [1113, 642] on div "Submit Quiz" at bounding box center [1094, 643] width 65 height 17
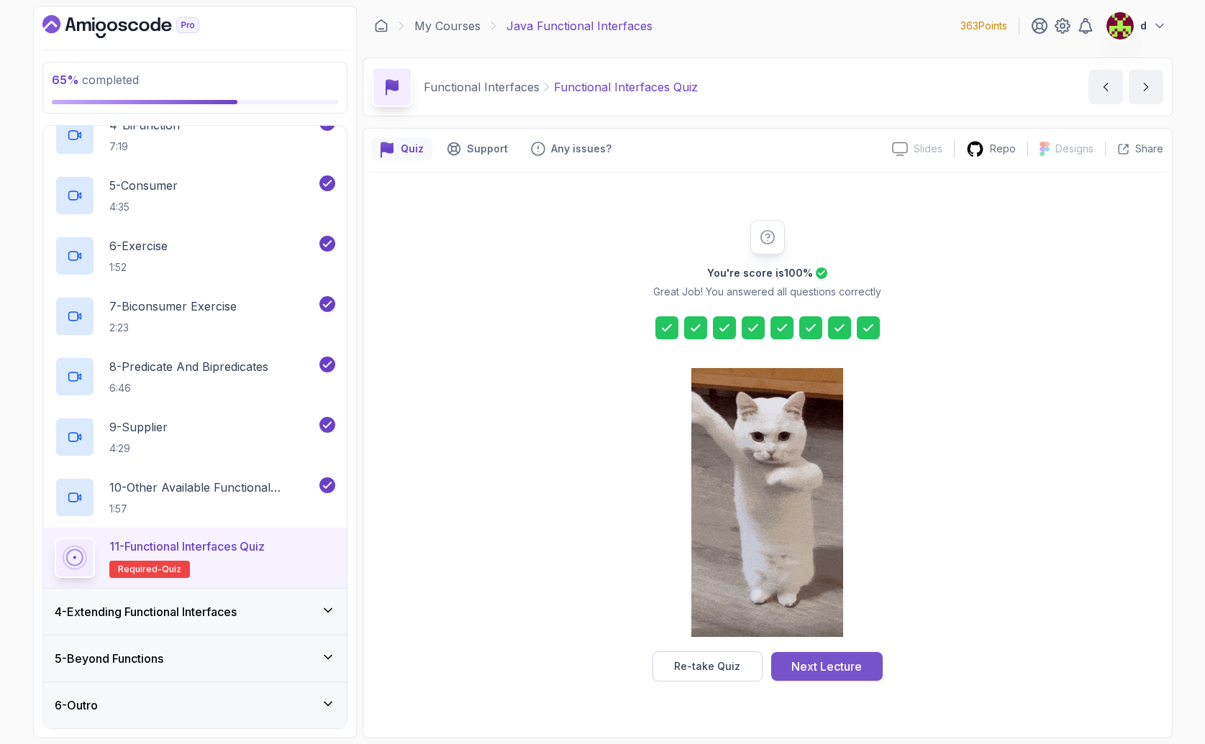
click at [839, 664] on div "Next Lecture" at bounding box center [826, 666] width 70 height 17
